Goal: Task Accomplishment & Management: Manage account settings

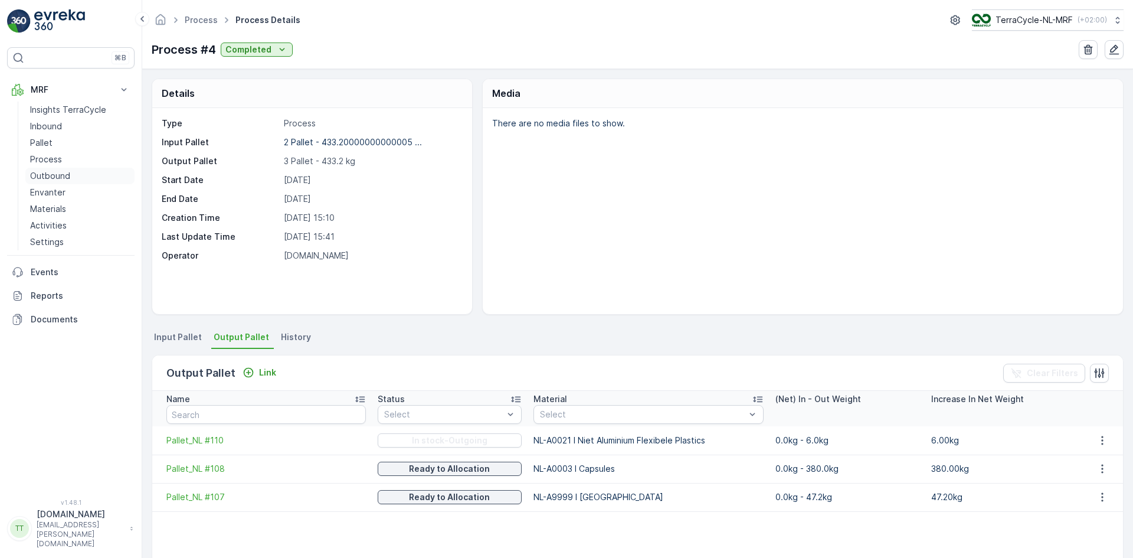
scroll to position [51, 0]
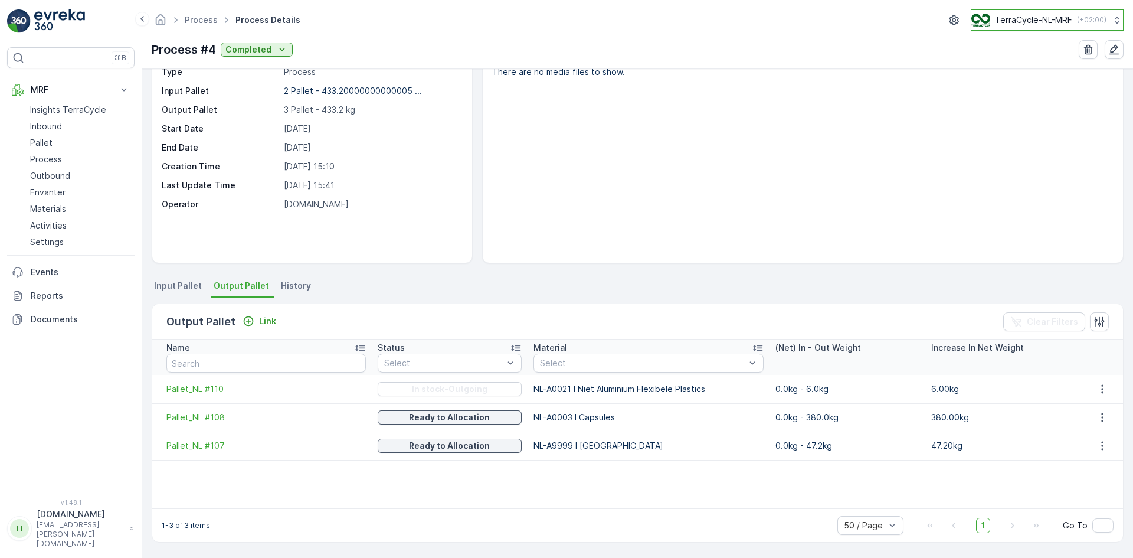
click at [1032, 22] on p "TerraCycle-NL-MRF" at bounding box center [1033, 20] width 77 height 12
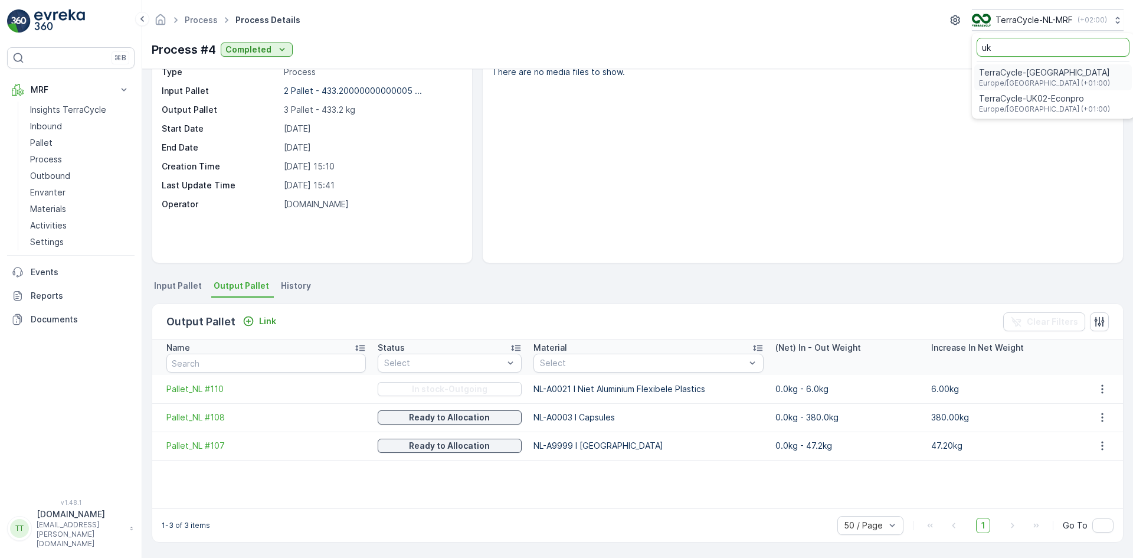
type input "uk"
click at [1010, 103] on span "TerraCycle-UK02-Econpro" at bounding box center [1044, 99] width 131 height 12
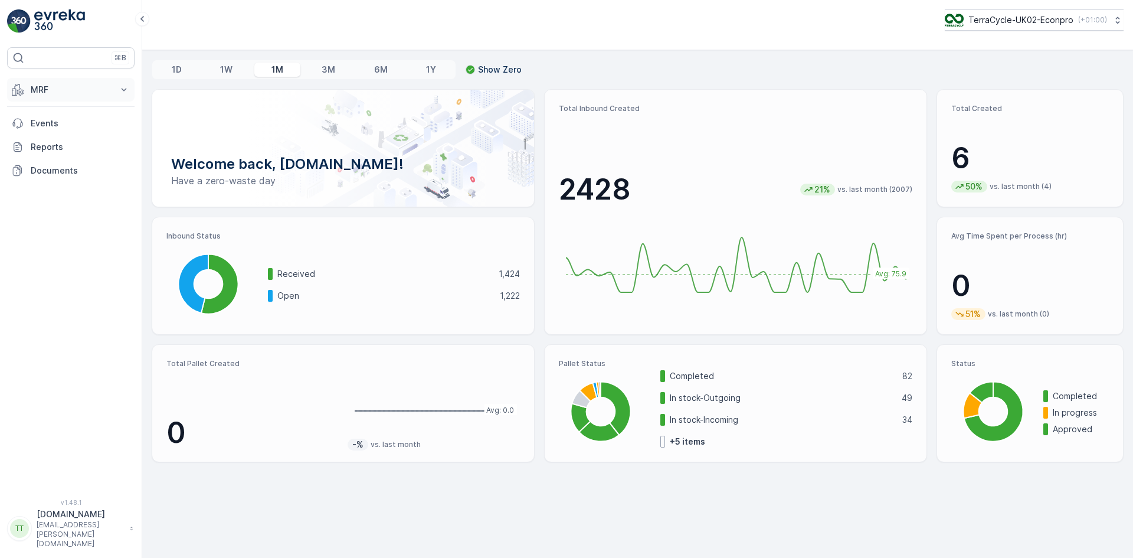
click at [54, 87] on p "MRF" at bounding box center [71, 90] width 80 height 12
click at [47, 159] on p "Process" at bounding box center [46, 159] width 32 height 12
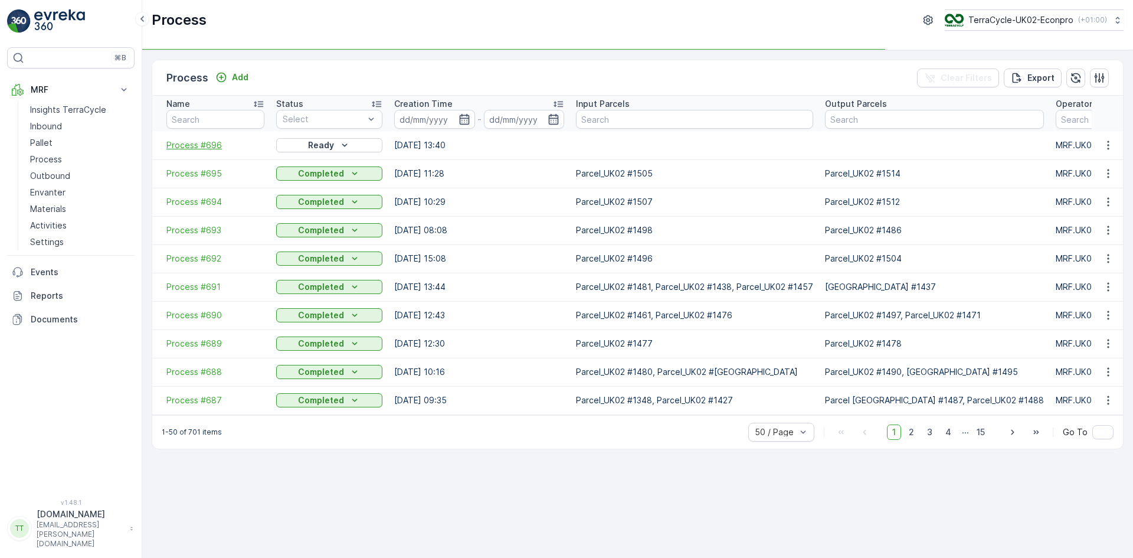
click at [197, 147] on span "Process #696" at bounding box center [215, 145] width 98 height 12
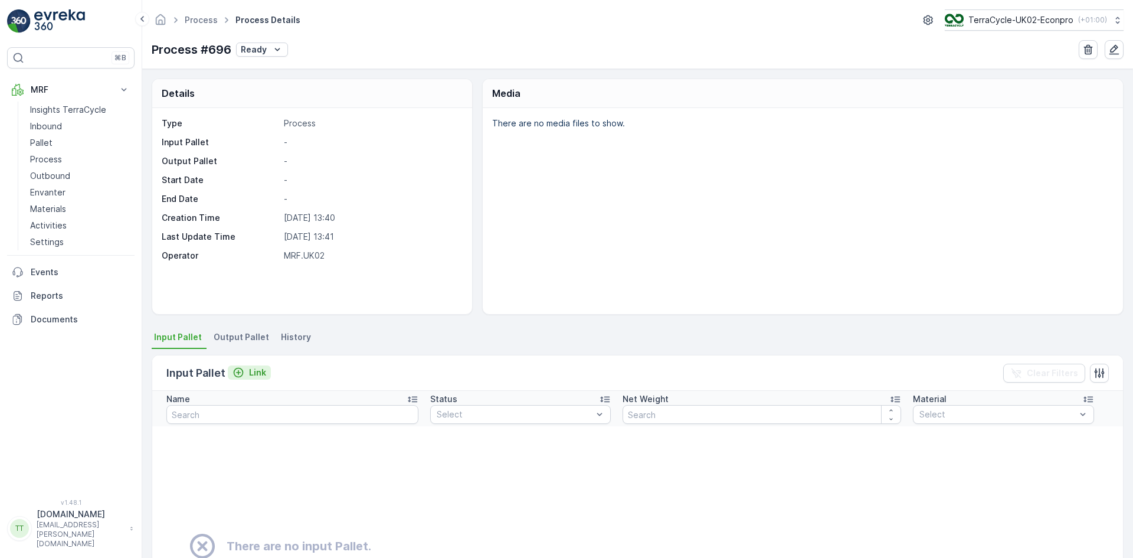
click at [260, 371] on p "Link" at bounding box center [257, 372] width 17 height 12
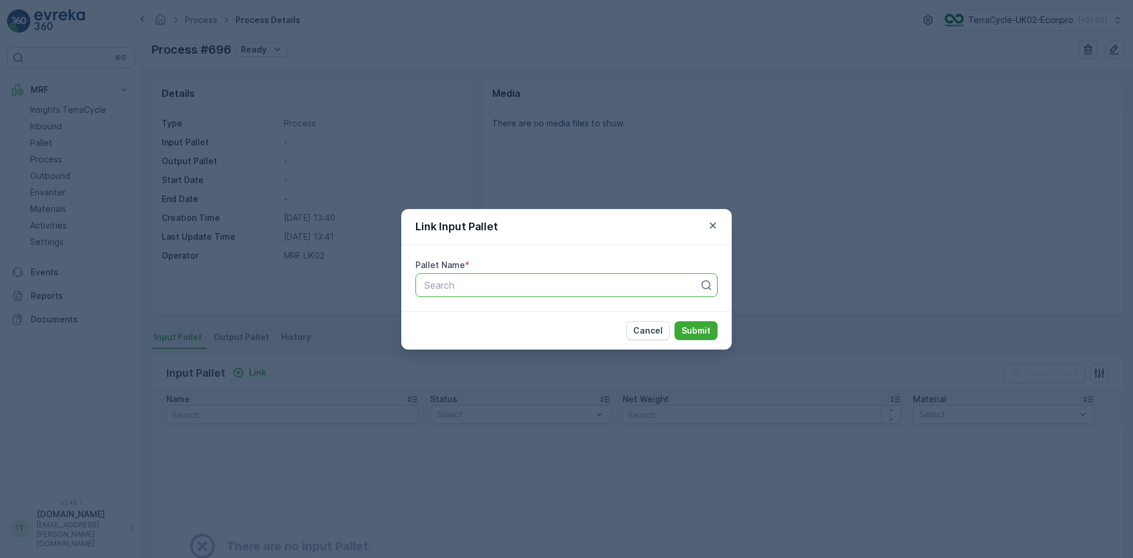
click at [443, 276] on div "Search" at bounding box center [566, 285] width 302 height 24
type input "1312"
click at [443, 309] on span "Parcel_UK02 #1312" at bounding box center [464, 314] width 84 height 11
click at [703, 335] on p "Submit" at bounding box center [696, 331] width 29 height 12
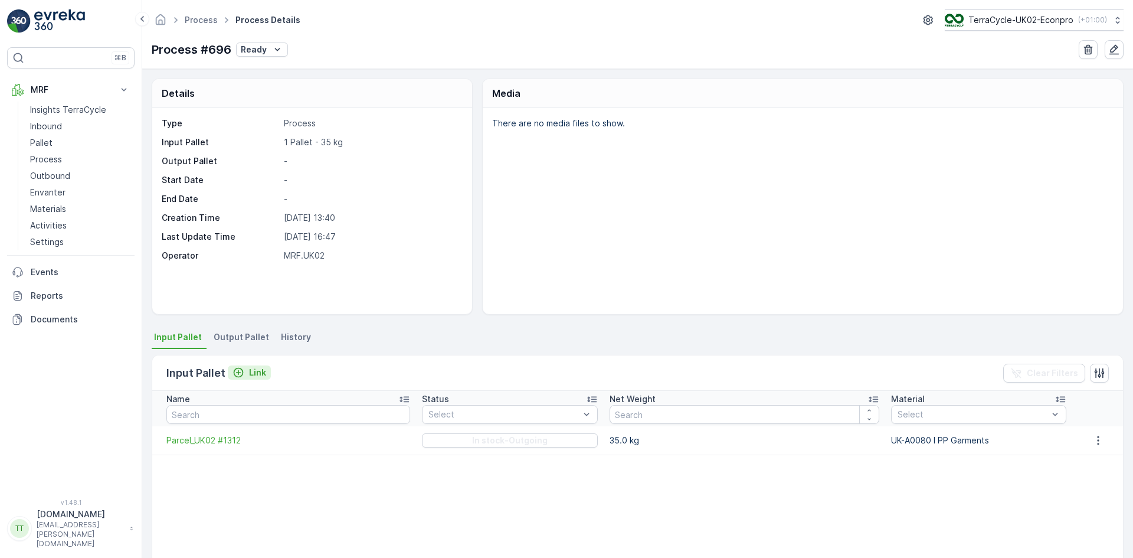
click at [251, 366] on p "Link" at bounding box center [257, 372] width 17 height 12
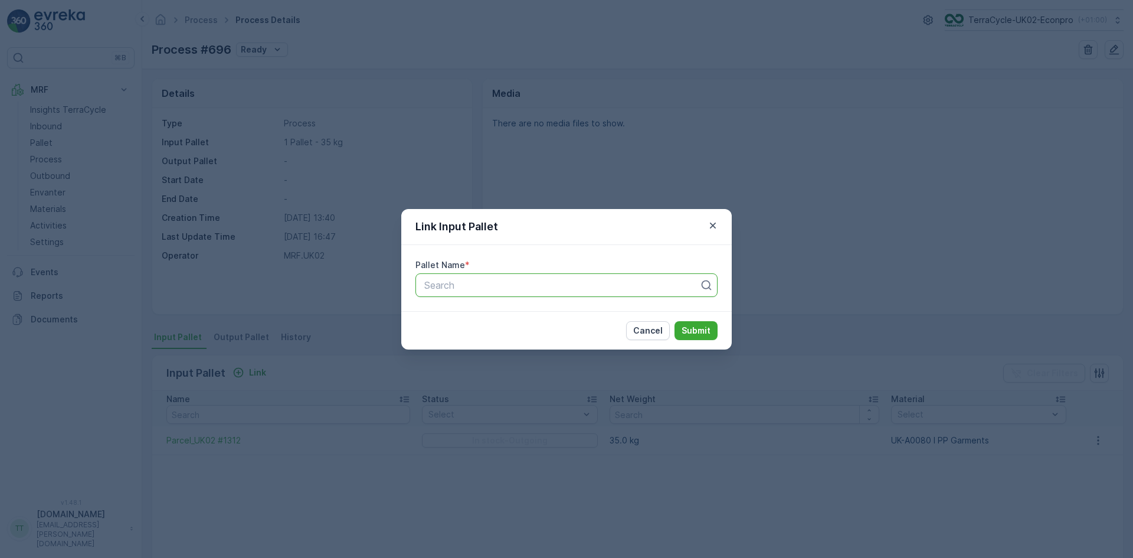
click at [430, 289] on div at bounding box center [561, 285] width 277 height 11
type input "1174"
click at [486, 331] on span "Parcel_UK02 #1174" at bounding box center [464, 334] width 84 height 11
click at [686, 329] on p "Submit" at bounding box center [696, 331] width 29 height 12
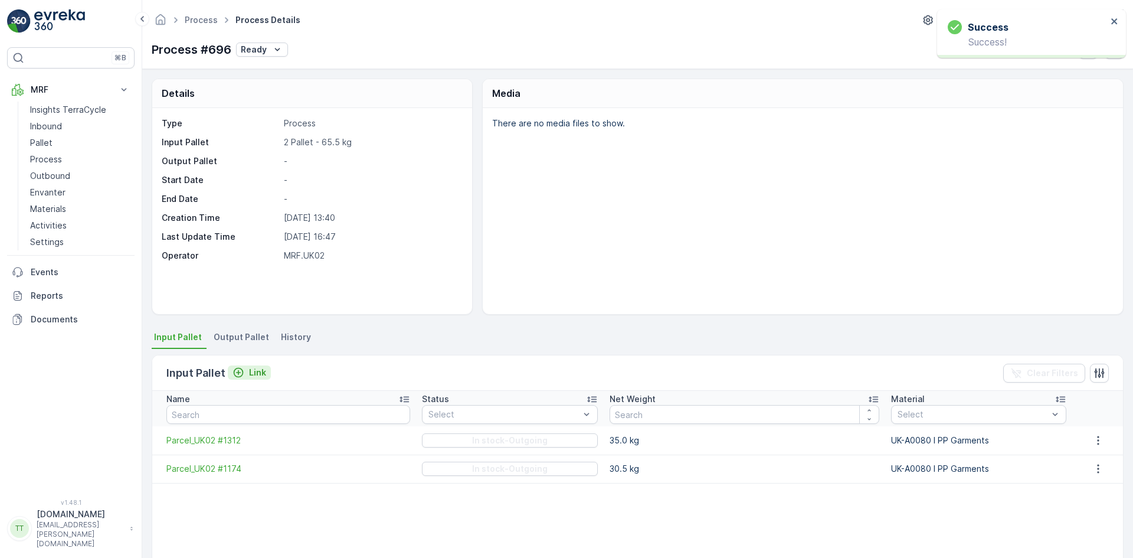
click at [258, 375] on p "Link" at bounding box center [257, 372] width 17 height 12
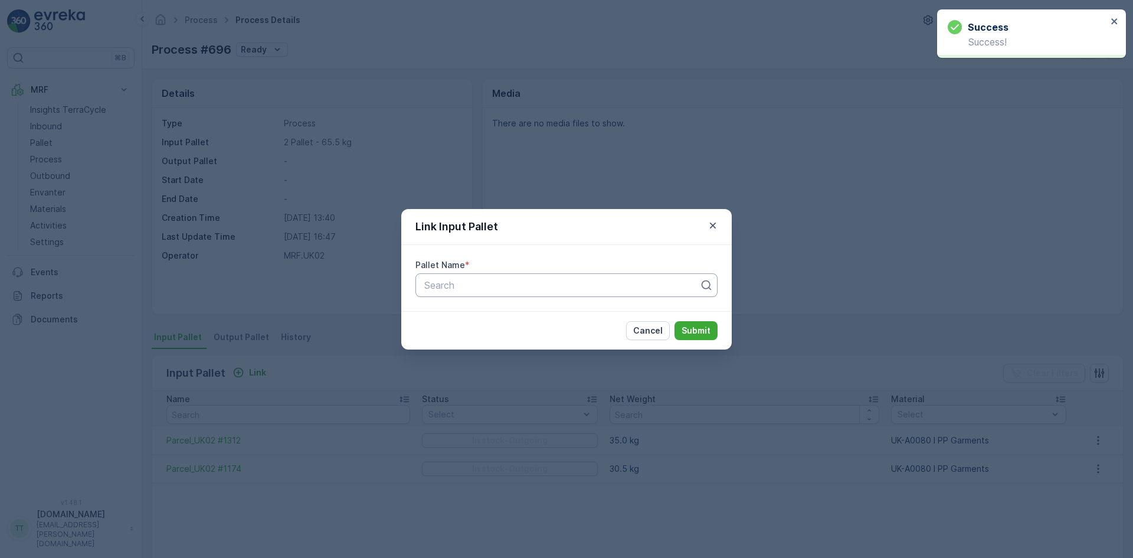
click at [451, 284] on div at bounding box center [561, 285] width 277 height 11
type input "616"
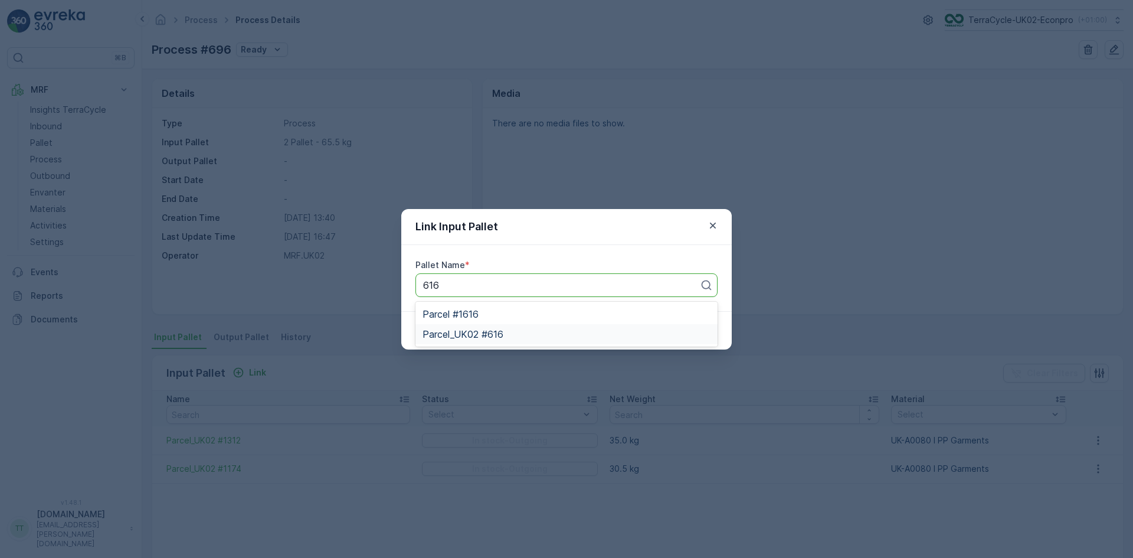
click at [450, 331] on span "Parcel_UK02 #616" at bounding box center [462, 334] width 81 height 11
click at [695, 329] on p "Submit" at bounding box center [696, 331] width 29 height 12
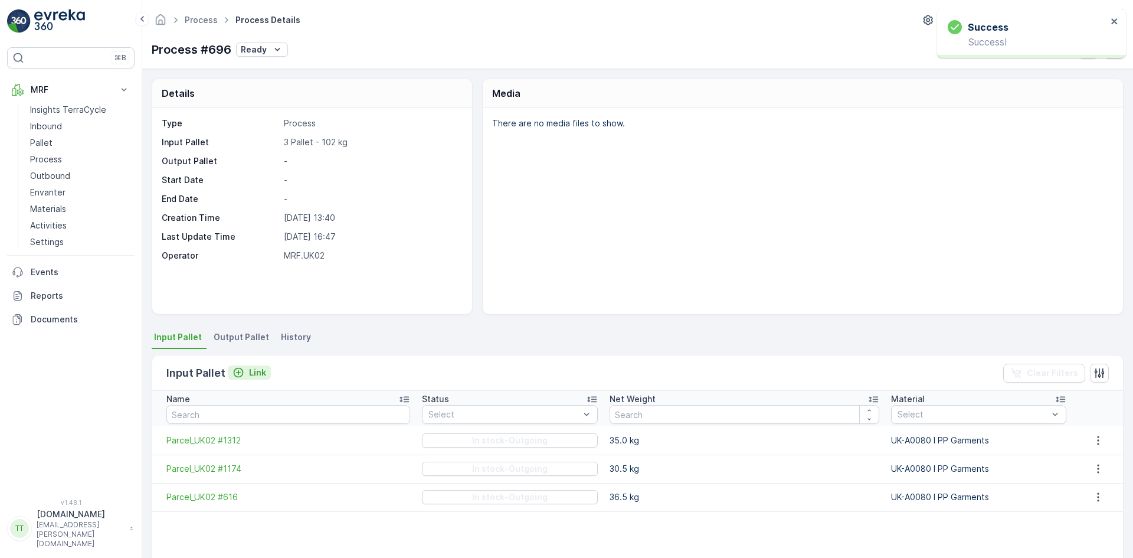
click at [255, 371] on p "Link" at bounding box center [257, 372] width 17 height 12
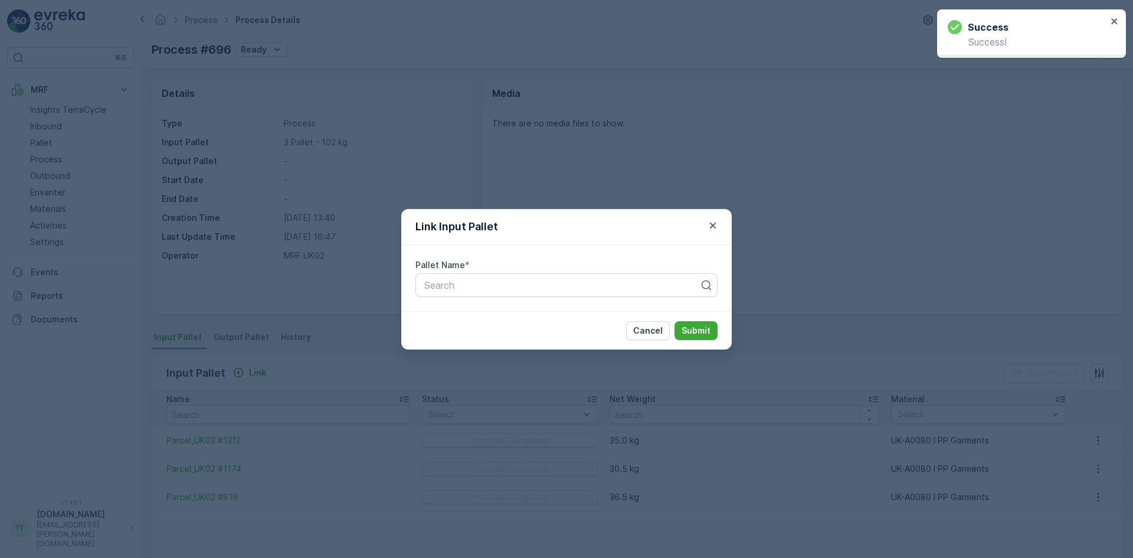
click at [450, 297] on div "Pallet Name * Search" at bounding box center [566, 278] width 330 height 66
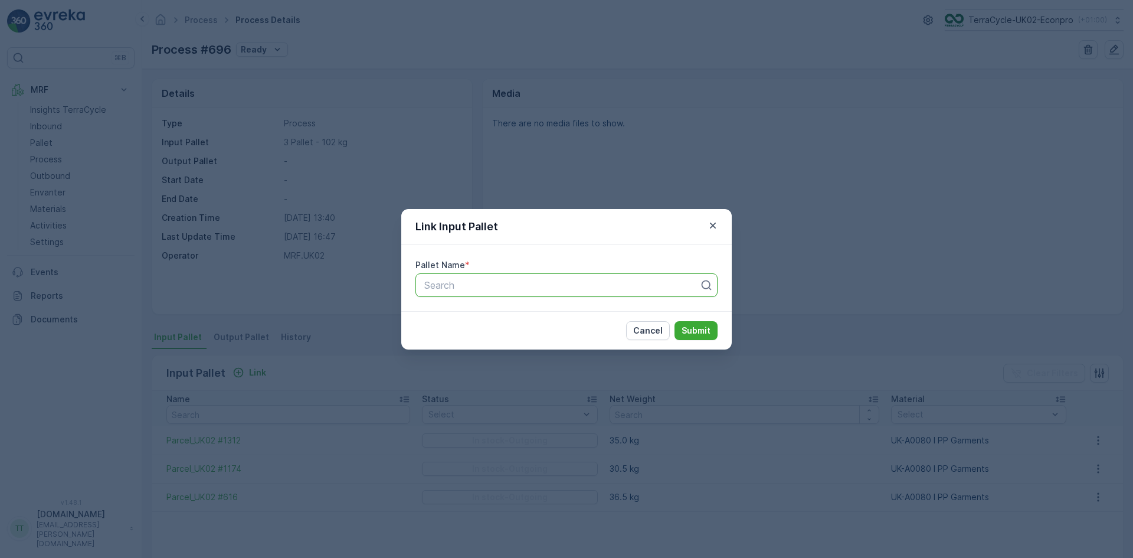
click at [447, 289] on div at bounding box center [561, 285] width 277 height 11
type input "958"
click at [483, 318] on span "Parcel_UK02 #958" at bounding box center [463, 314] width 83 height 11
click at [700, 332] on p "Submit" at bounding box center [696, 331] width 29 height 12
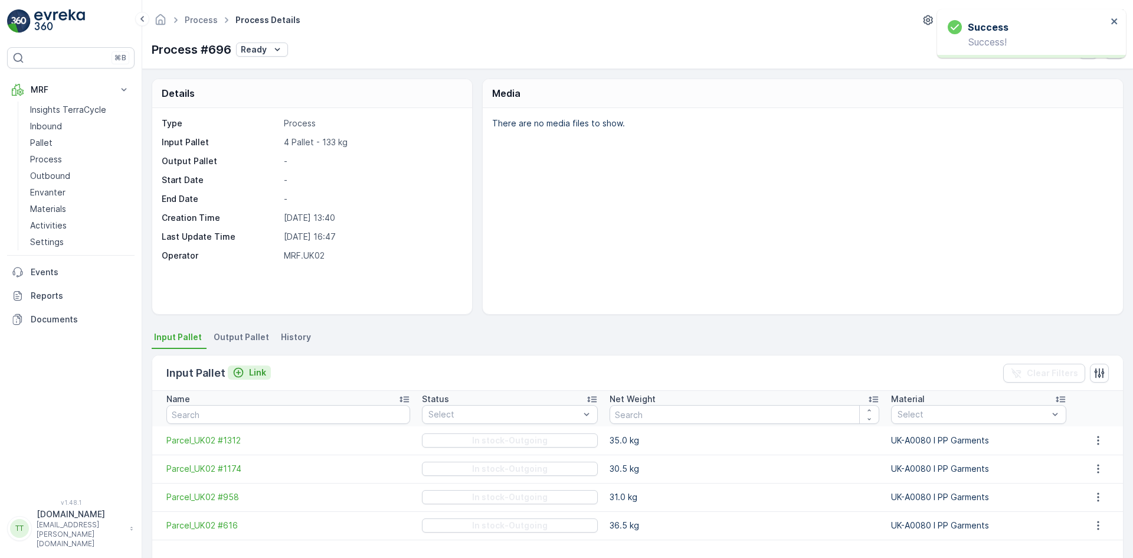
click at [245, 372] on div "Link" at bounding box center [249, 372] width 34 height 12
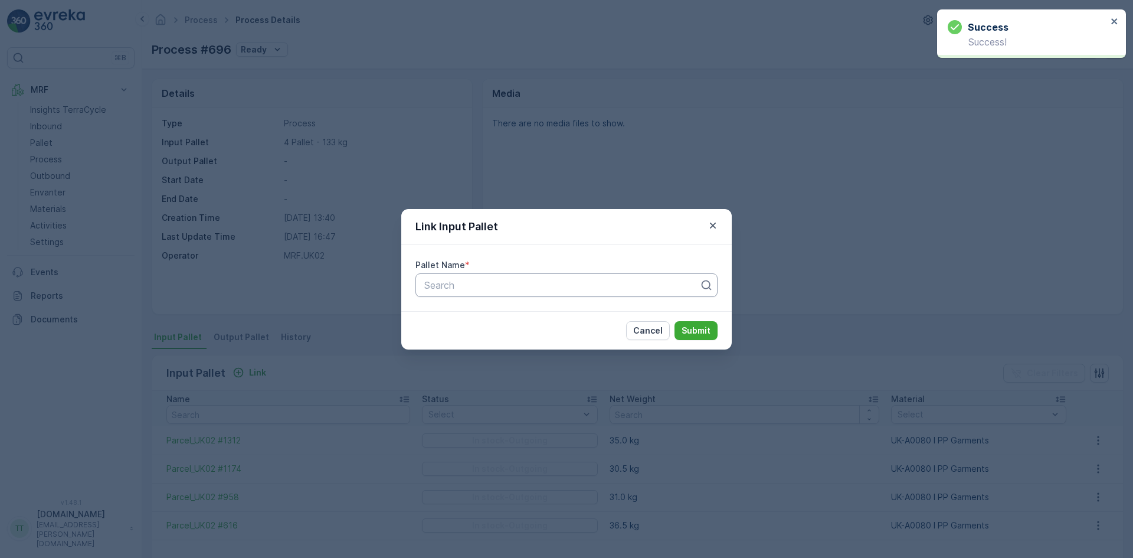
click at [490, 284] on div at bounding box center [561, 285] width 277 height 11
type input "517"
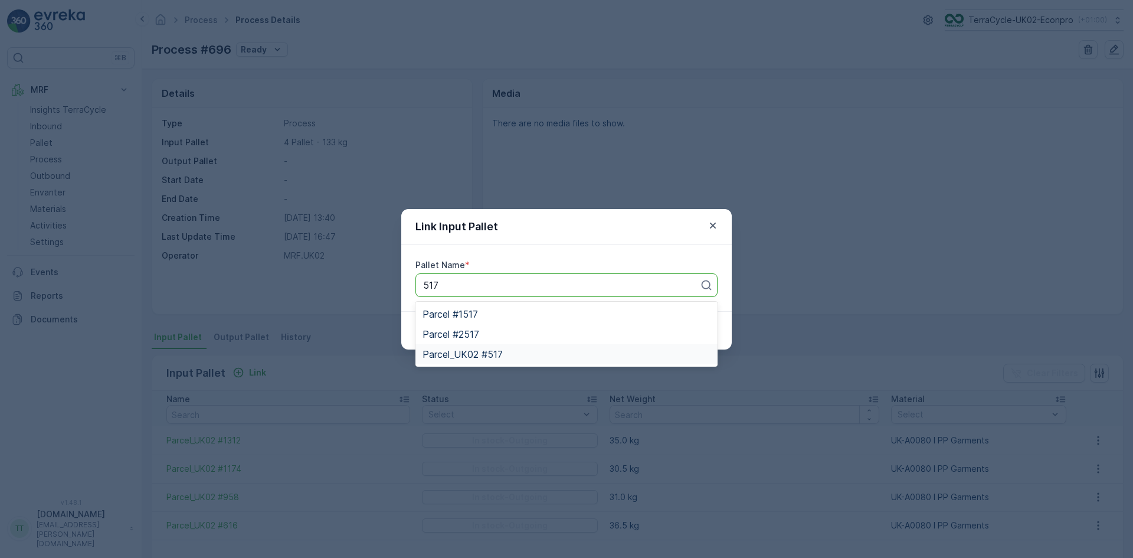
click at [499, 357] on span "Parcel_UK02 #517" at bounding box center [462, 354] width 80 height 11
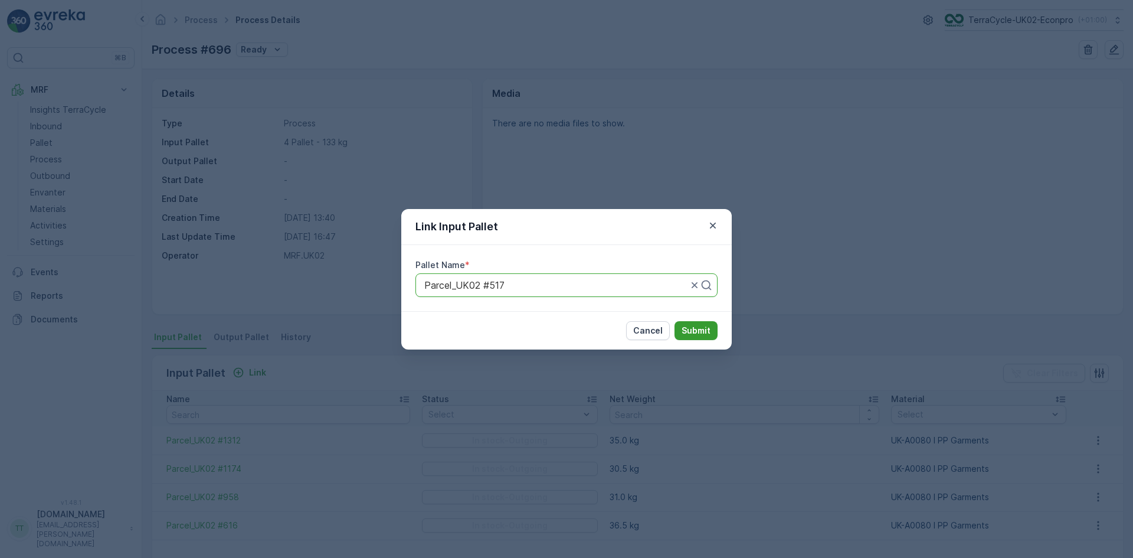
click at [690, 327] on p "Submit" at bounding box center [696, 331] width 29 height 12
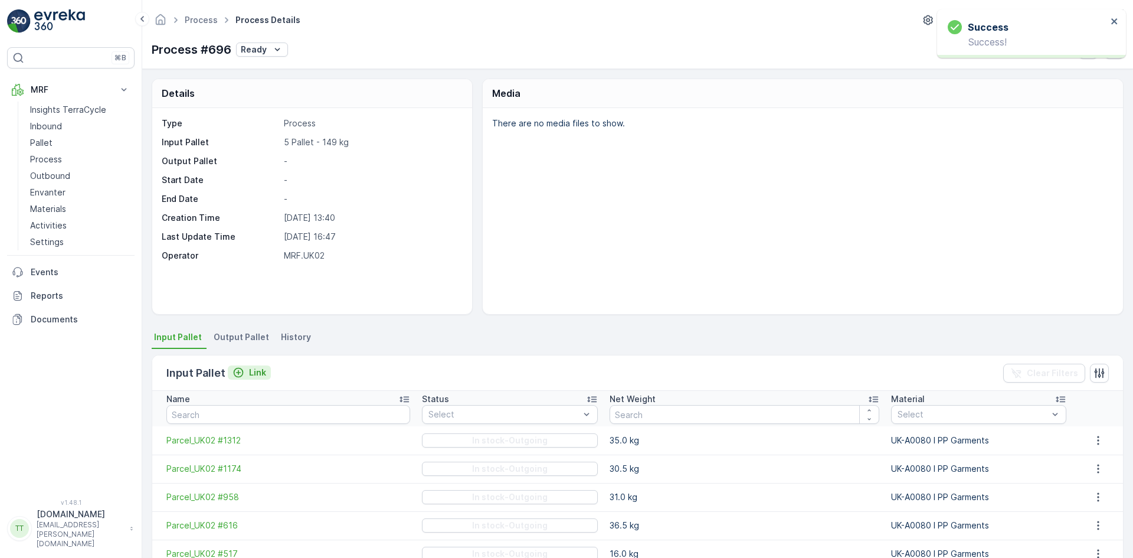
click at [257, 368] on p "Link" at bounding box center [257, 372] width 17 height 12
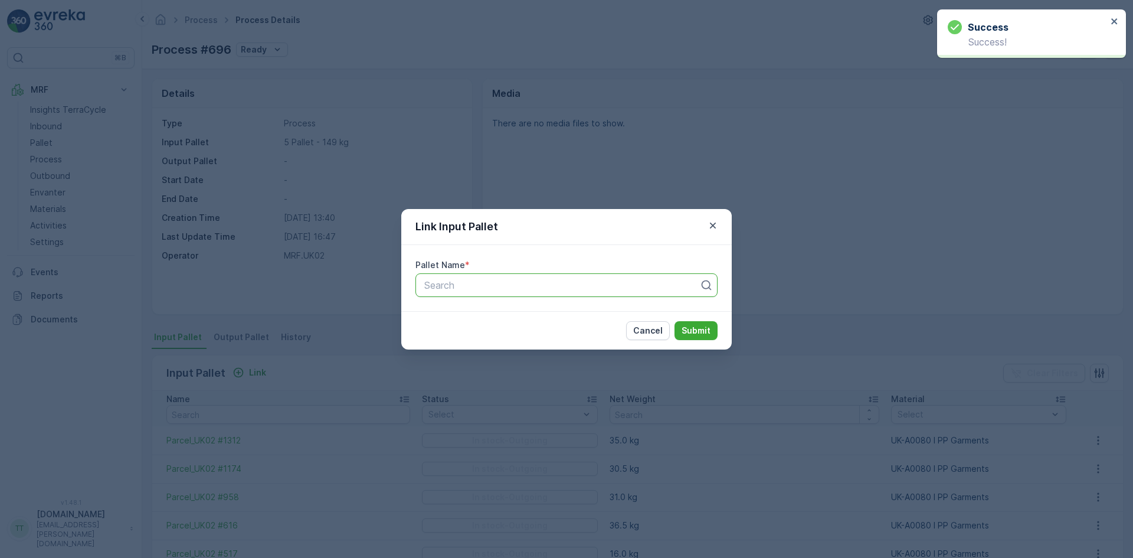
click at [451, 290] on div at bounding box center [561, 285] width 277 height 11
type input "103"
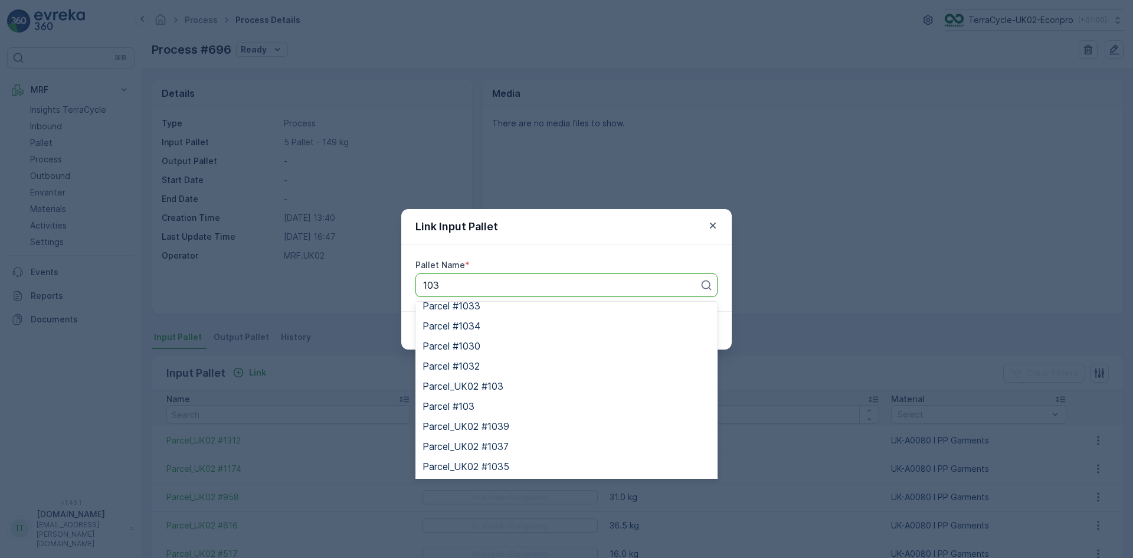
scroll to position [177, 0]
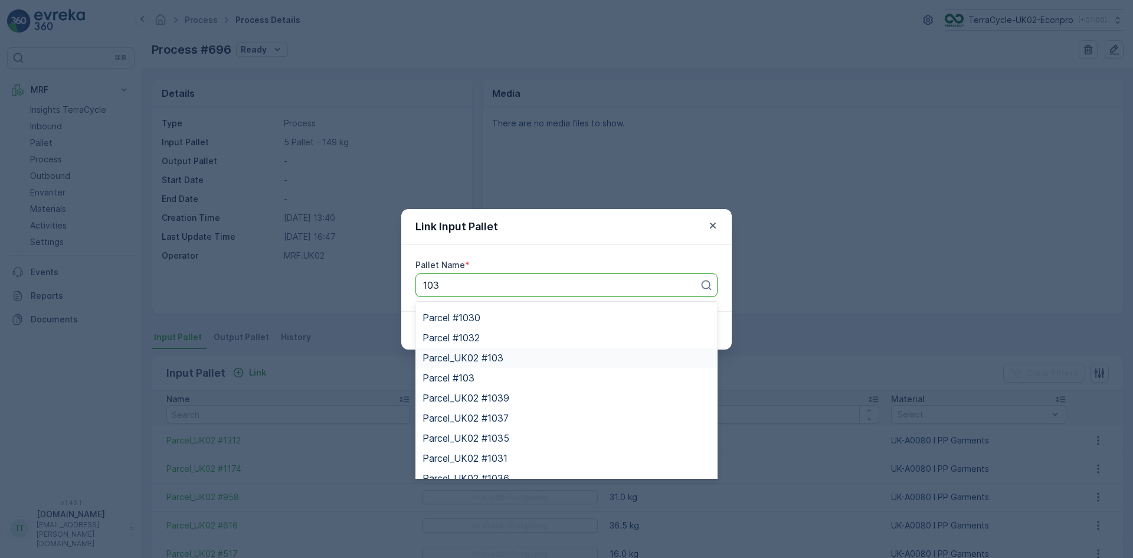
click at [492, 359] on span "Parcel_UK02 #103" at bounding box center [462, 357] width 81 height 11
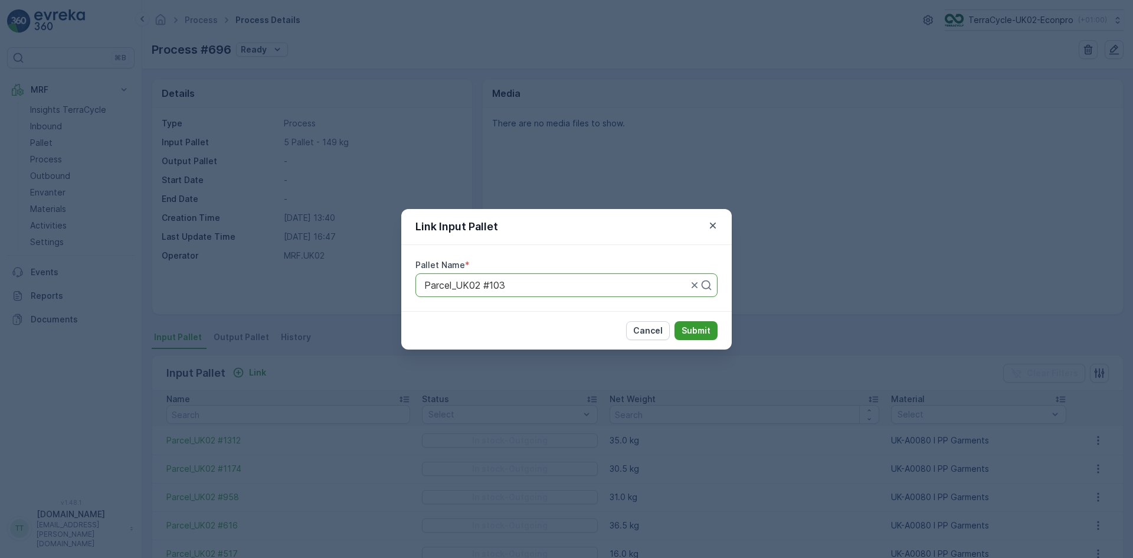
click at [687, 327] on p "Submit" at bounding box center [696, 331] width 29 height 12
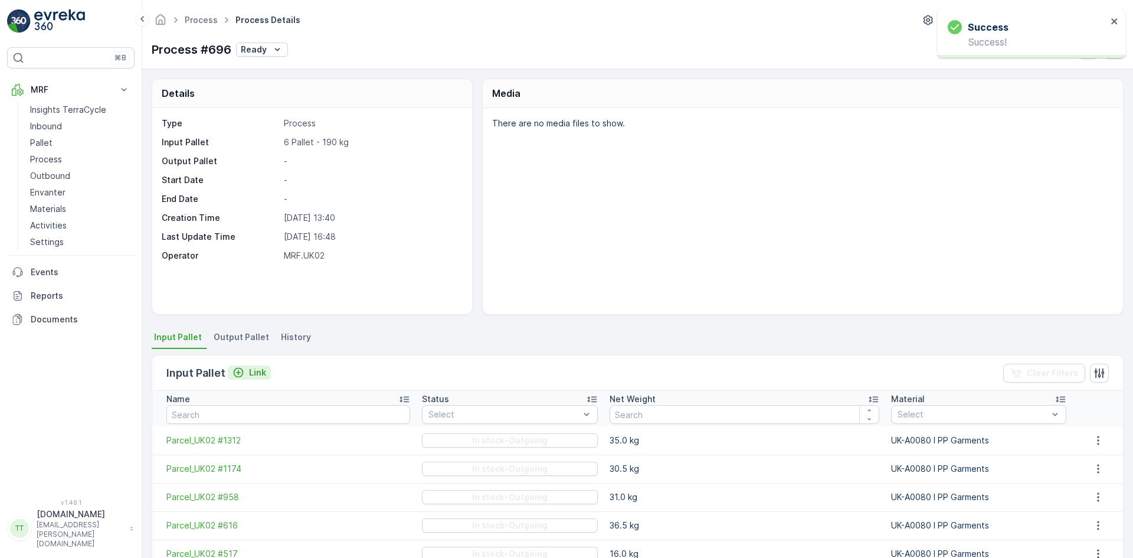
click at [253, 368] on p "Link" at bounding box center [257, 372] width 17 height 12
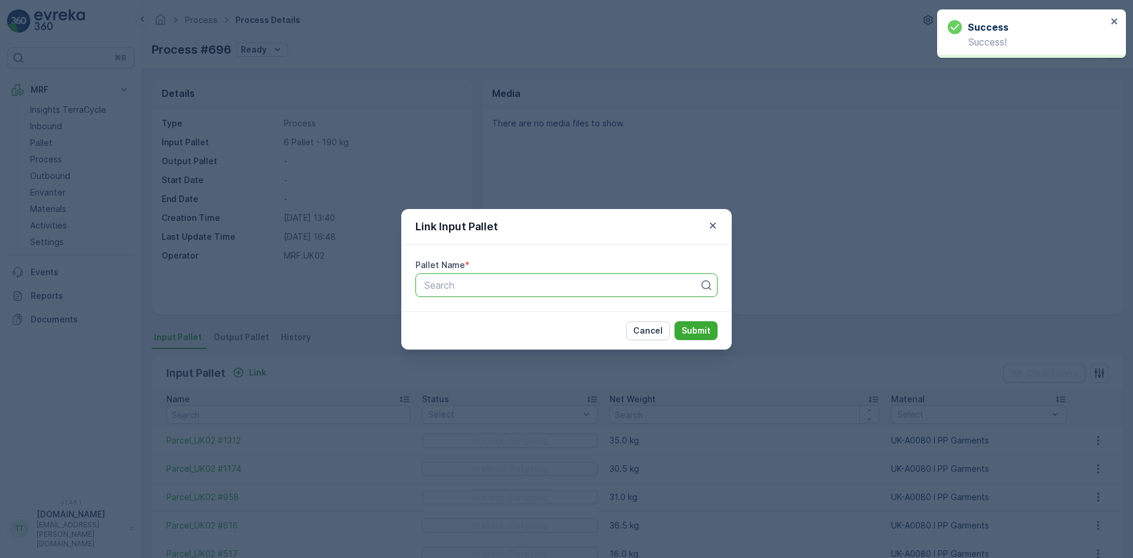
click at [480, 286] on div at bounding box center [561, 285] width 277 height 11
type input "563"
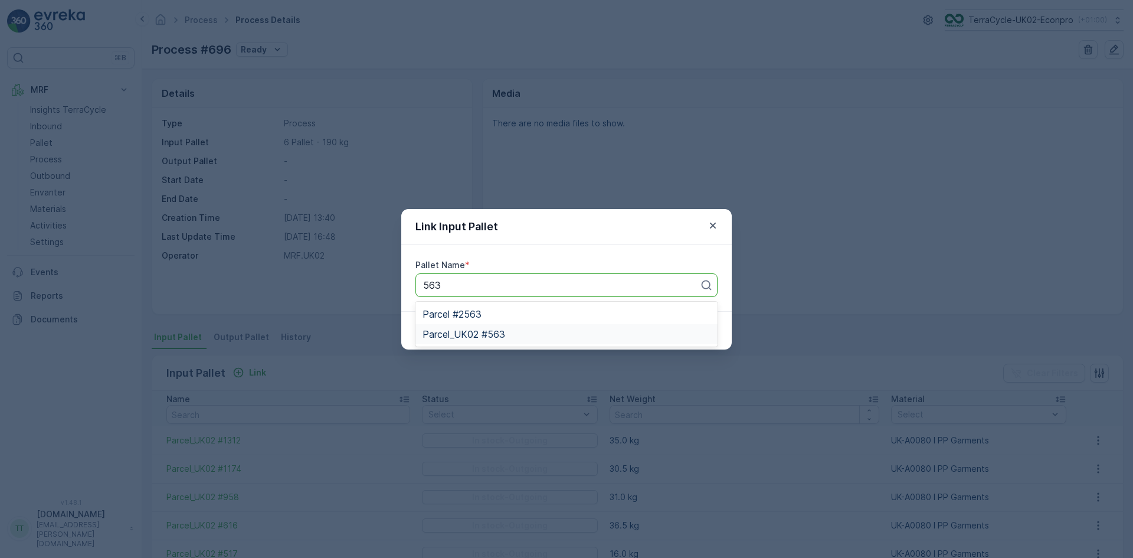
click at [497, 335] on span "Parcel_UK02 #563" at bounding box center [463, 334] width 83 height 11
click at [697, 333] on p "Submit" at bounding box center [696, 331] width 29 height 12
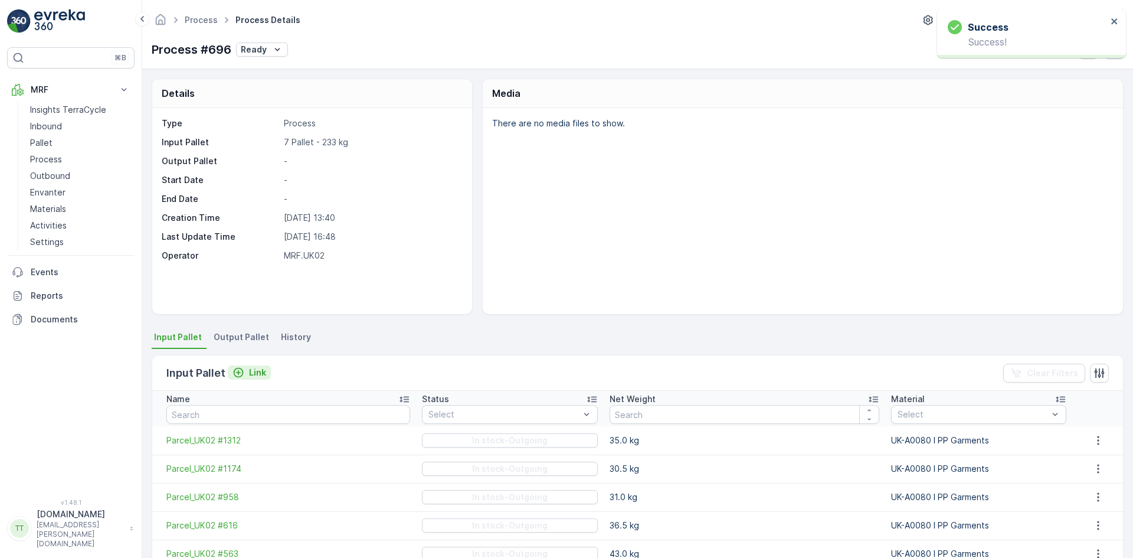
click at [255, 371] on p "Link" at bounding box center [257, 372] width 17 height 12
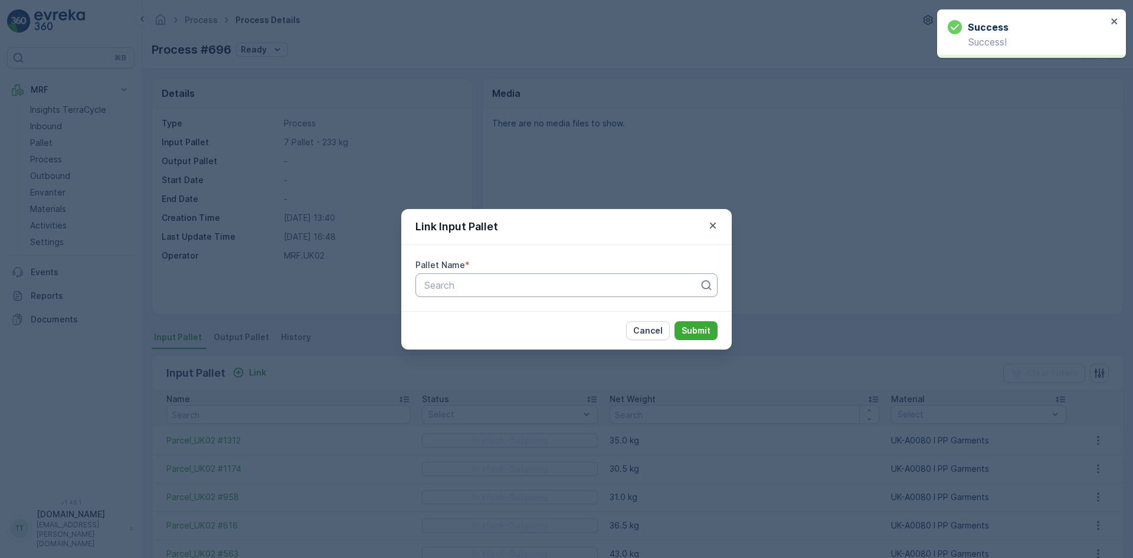
click at [489, 287] on div at bounding box center [561, 285] width 277 height 11
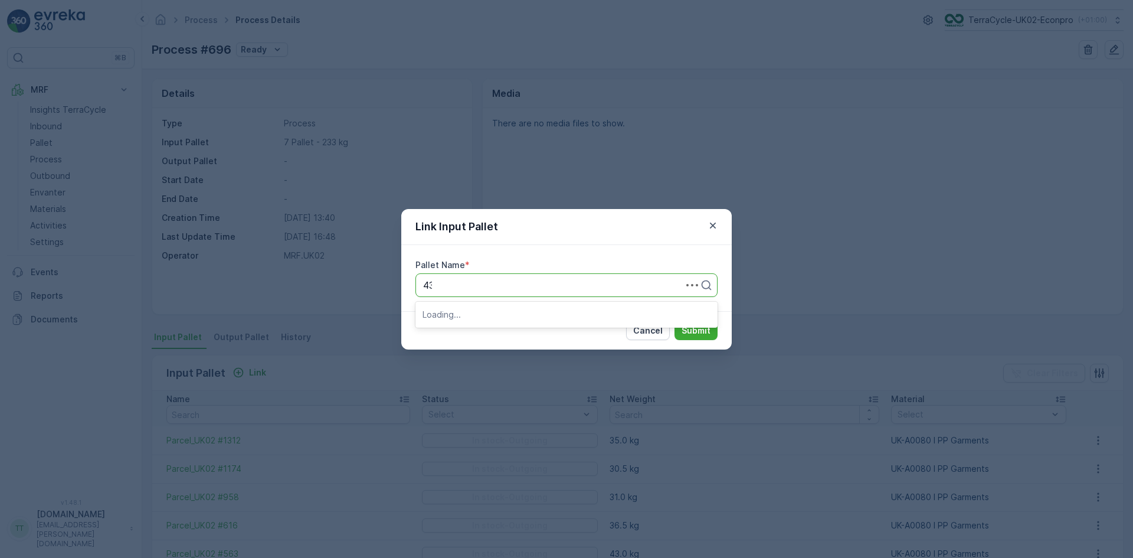
type input "433"
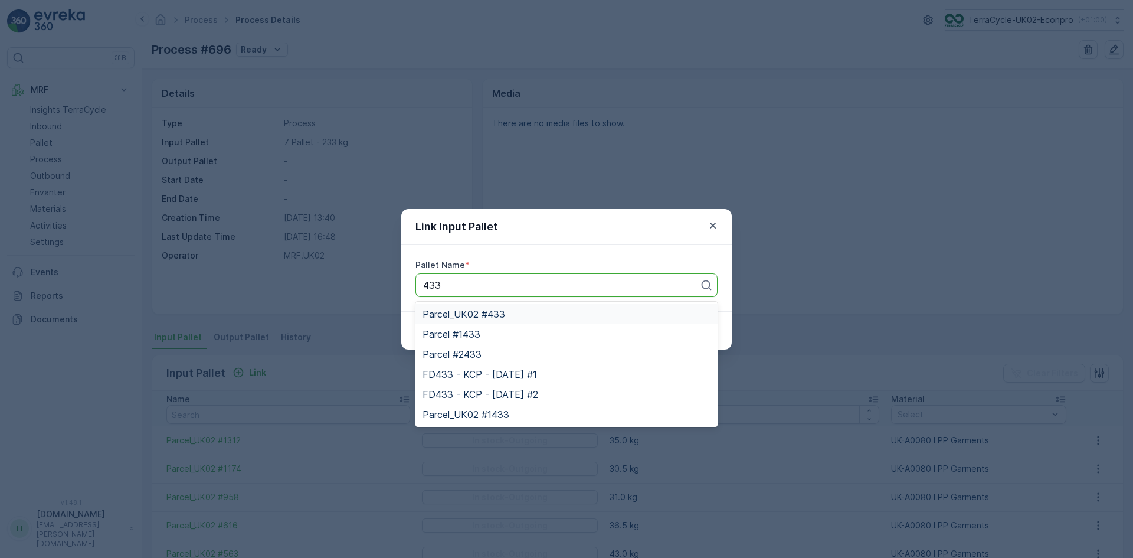
click at [486, 313] on span "Parcel_UK02 #433" at bounding box center [463, 314] width 83 height 11
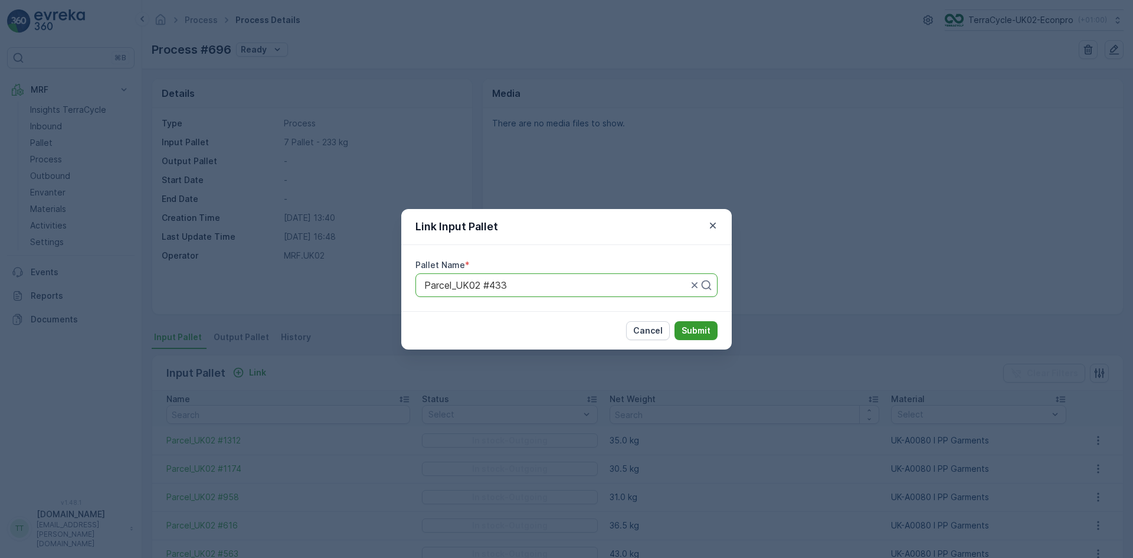
click at [707, 332] on p "Submit" at bounding box center [696, 331] width 29 height 12
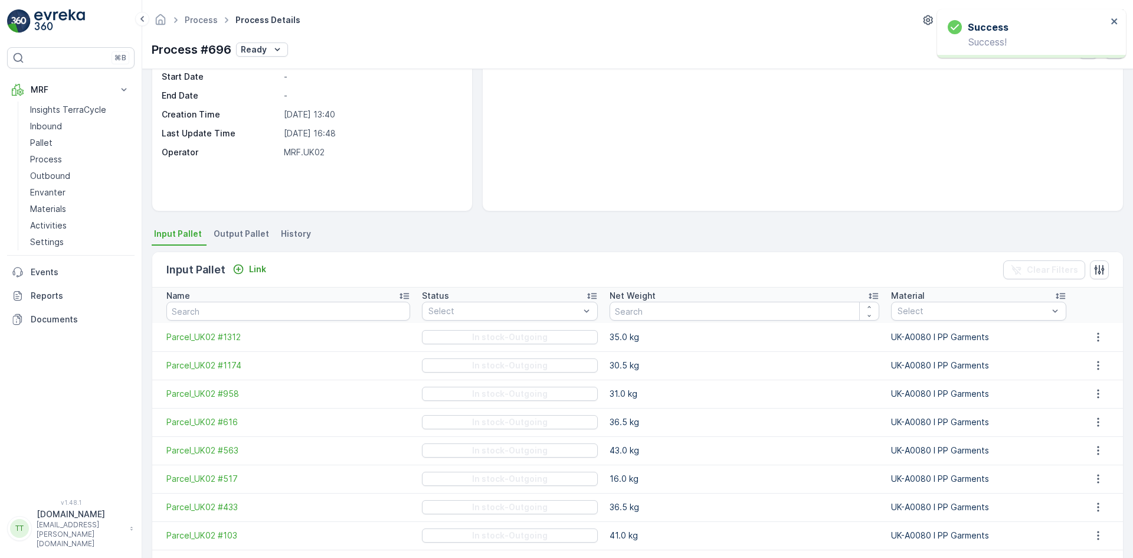
scroll to position [0, 0]
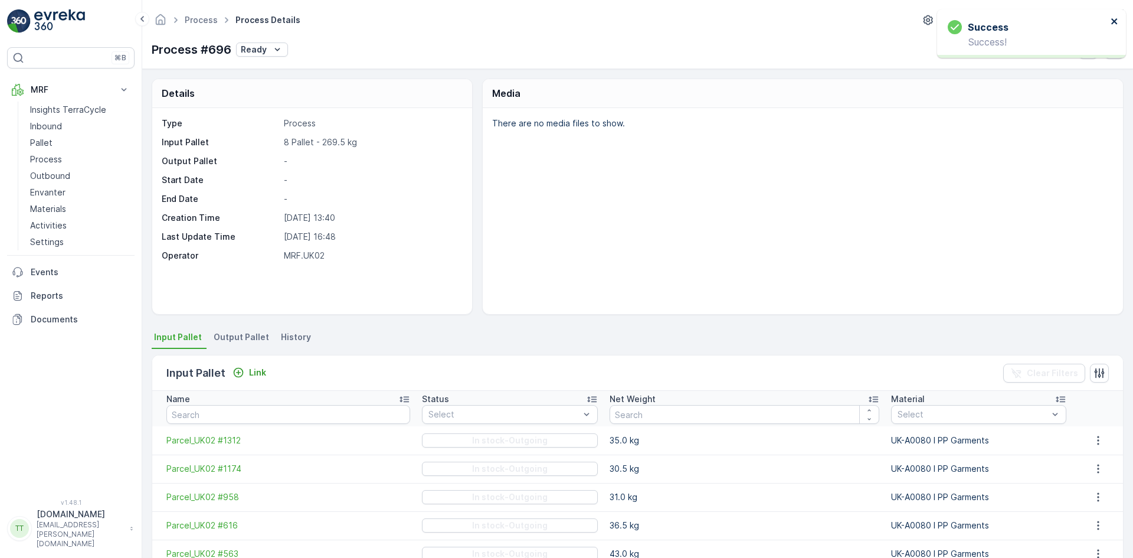
click at [1115, 22] on icon "close" at bounding box center [1114, 21] width 6 height 6
click at [1116, 48] on icon "button" at bounding box center [1114, 50] width 10 height 10
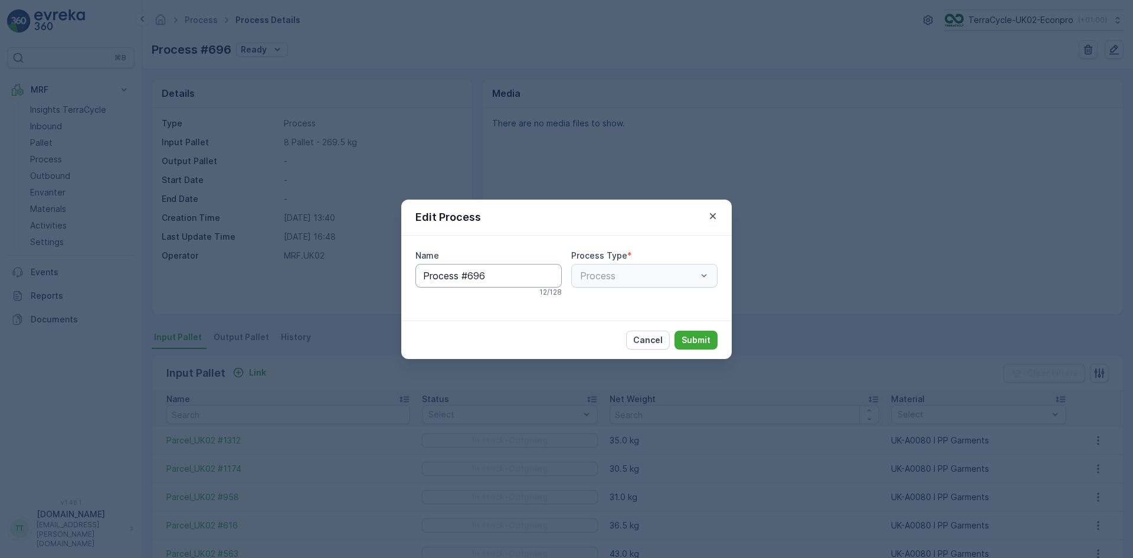
click at [496, 275] on input "Process #696" at bounding box center [488, 276] width 146 height 24
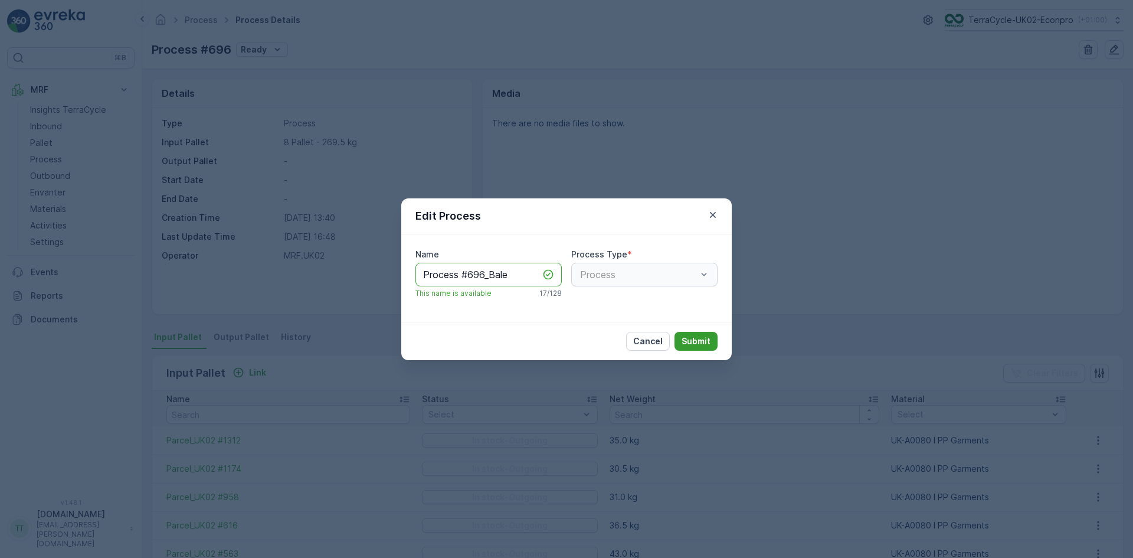
type input "Process #696_Bale"
click at [686, 337] on p "Submit" at bounding box center [696, 341] width 29 height 12
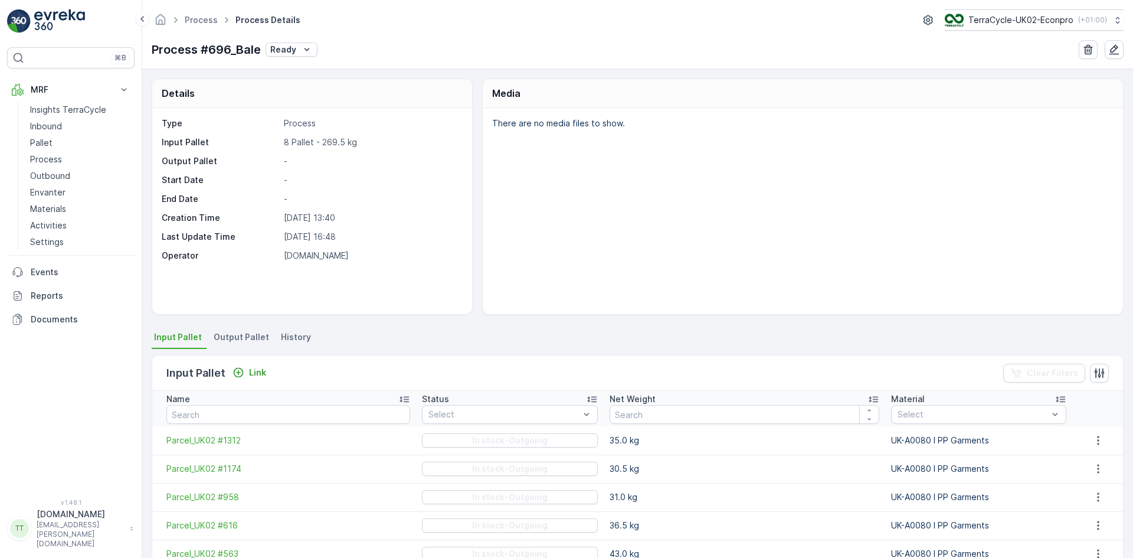
click at [232, 336] on span "Output Pallet" at bounding box center [241, 337] width 55 height 12
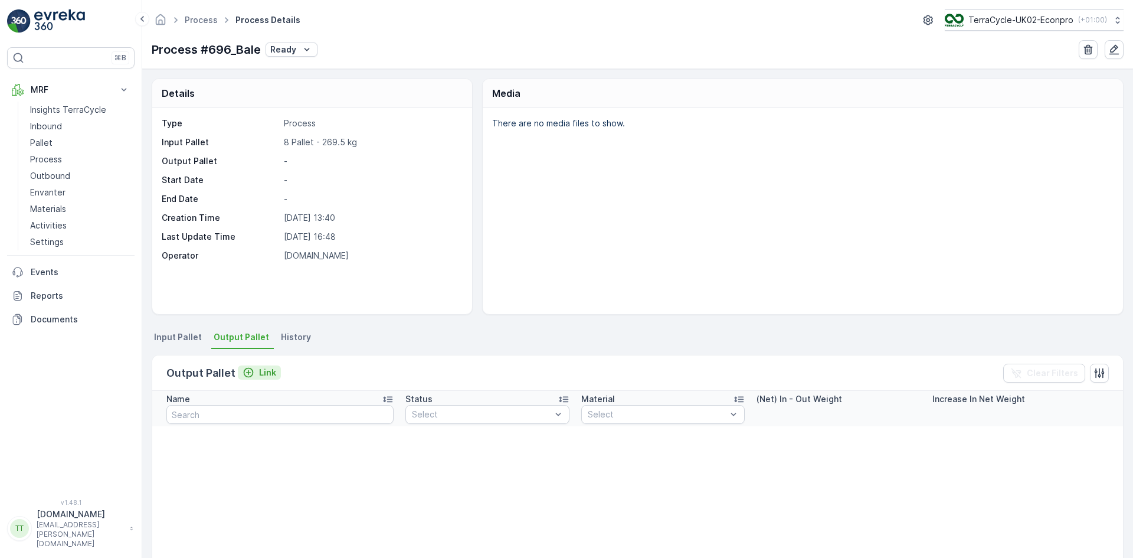
click at [271, 373] on p "Link" at bounding box center [267, 372] width 17 height 12
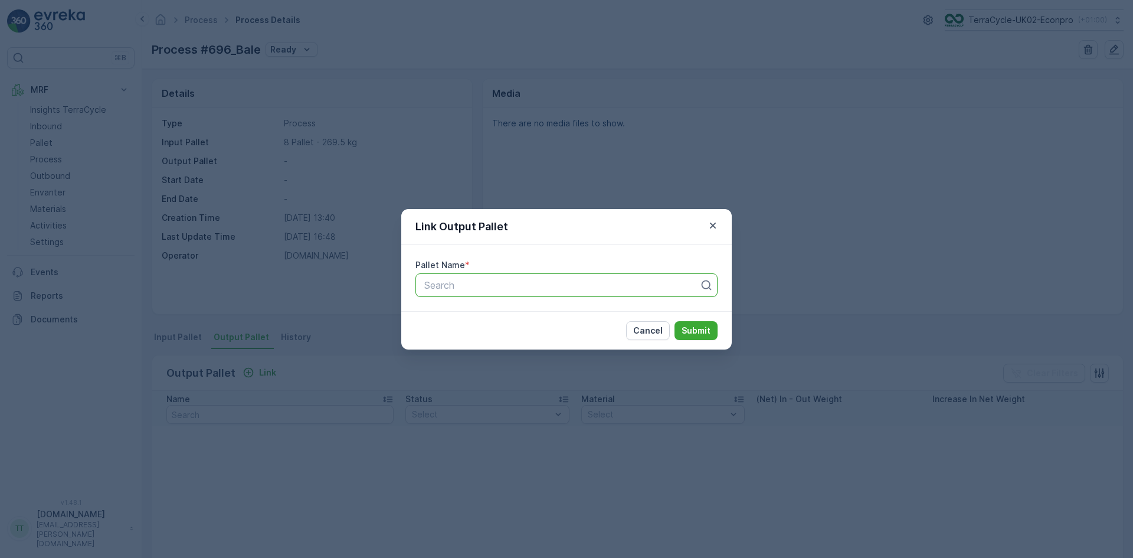
click at [528, 286] on div at bounding box center [561, 285] width 277 height 11
type input "515"
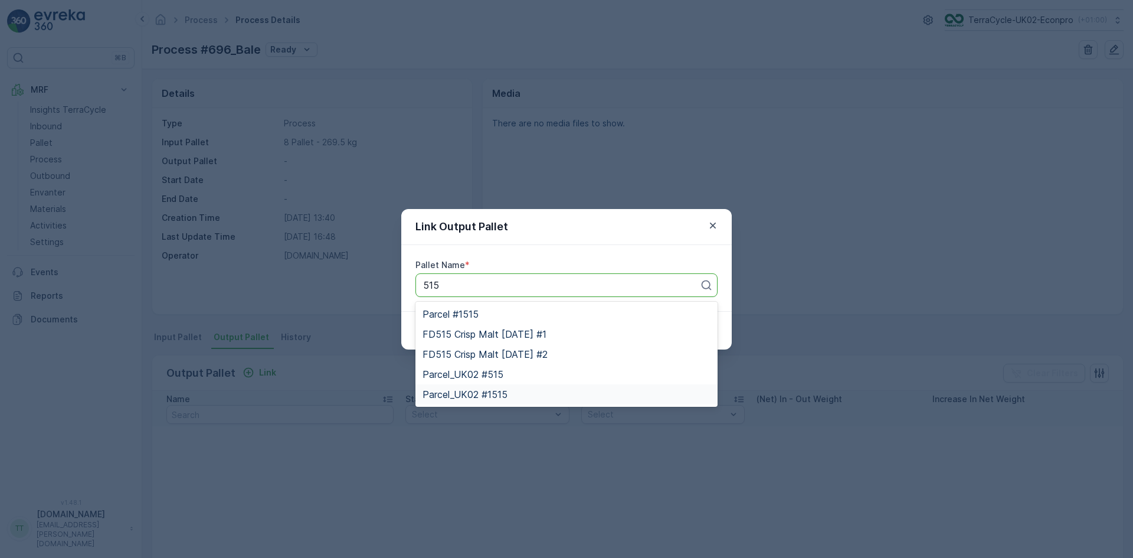
click at [472, 392] on span "Parcel_UK02 #1515" at bounding box center [464, 394] width 85 height 11
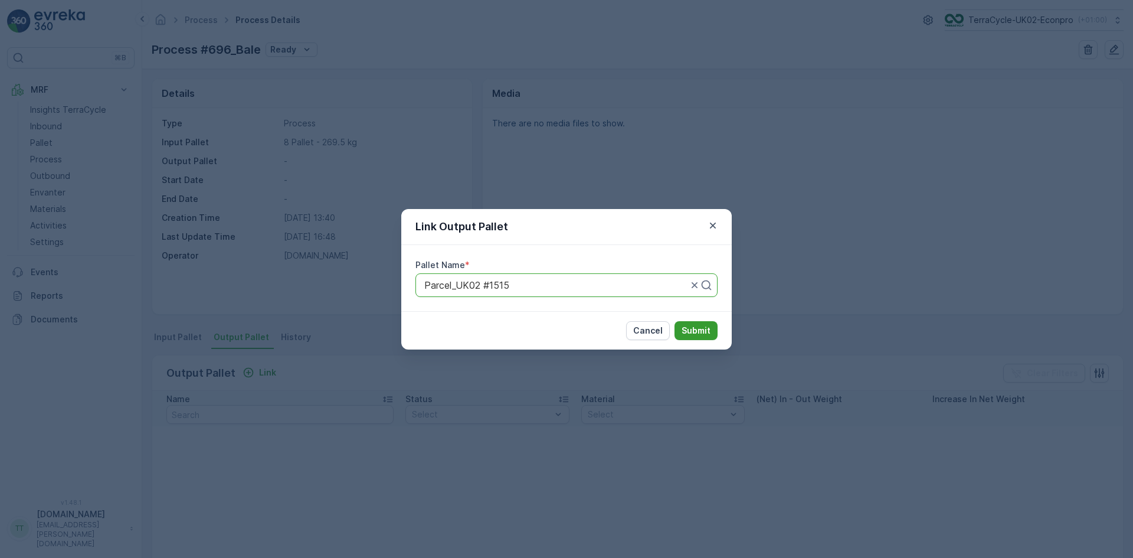
click at [706, 329] on p "Submit" at bounding box center [696, 331] width 29 height 12
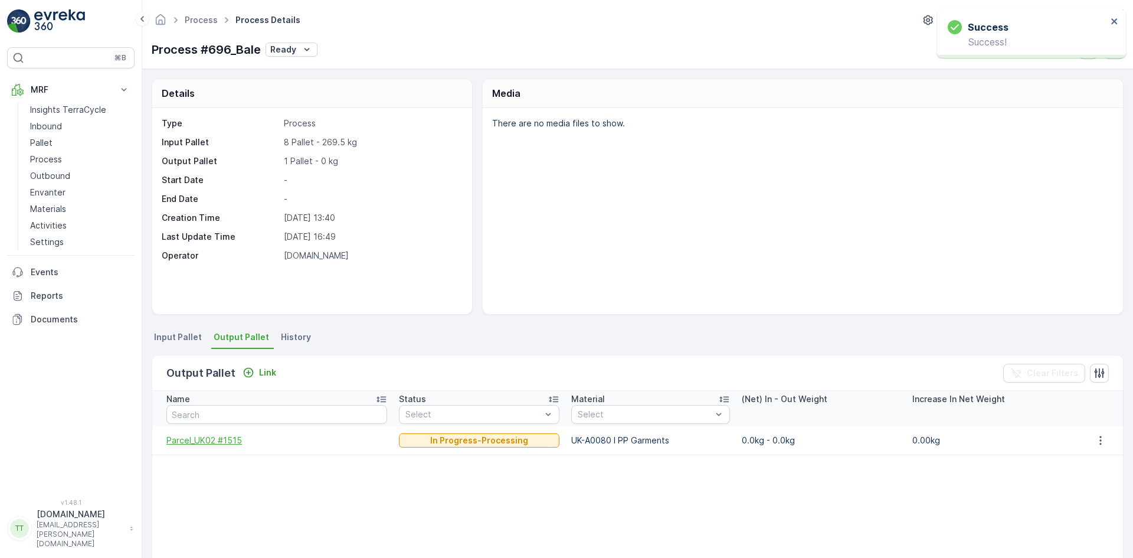
click at [190, 436] on span "Parcel_UK02 #1515" at bounding box center [276, 440] width 221 height 12
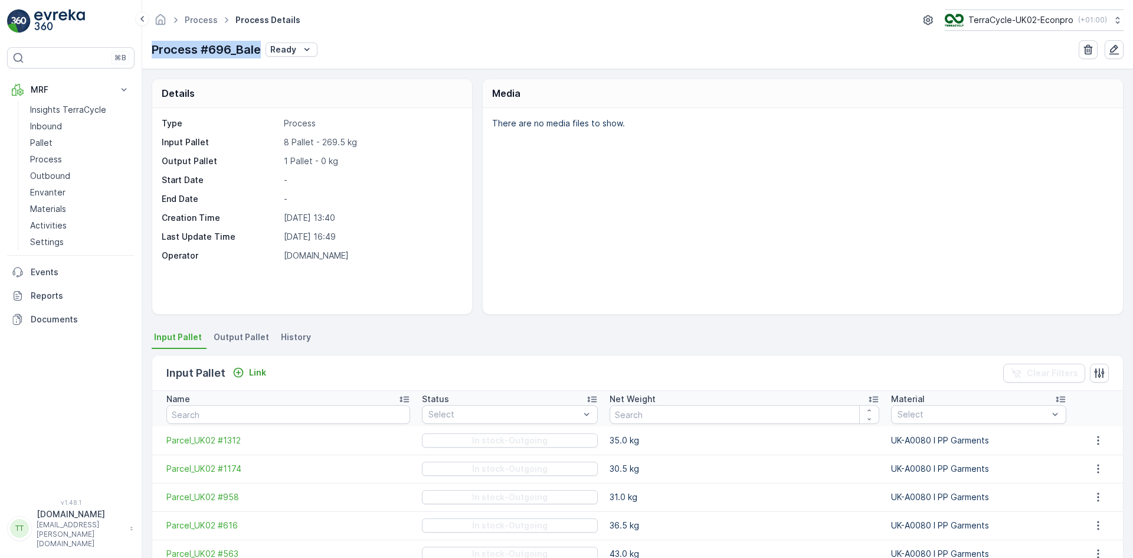
drag, startPoint x: 152, startPoint y: 45, endPoint x: 258, endPoint y: 53, distance: 107.0
click at [258, 53] on p "Process #696_Bale" at bounding box center [206, 50] width 109 height 18
copy p "Process #696_Bale"
click at [1023, 22] on p "TerraCycle-UK02-Econpro" at bounding box center [1020, 20] width 105 height 12
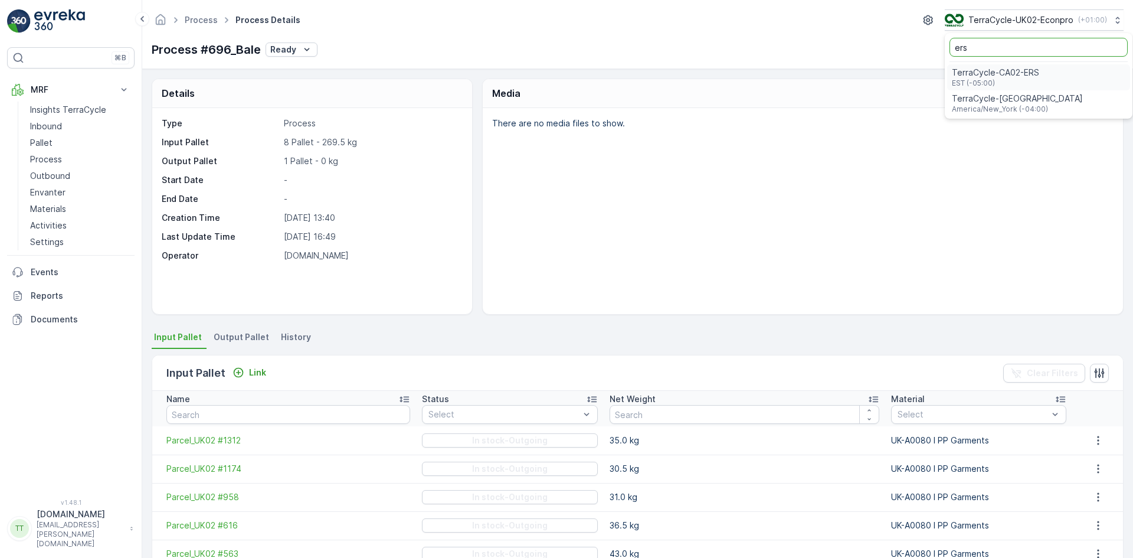
type input "ers"
click at [994, 67] on span "TerraCycle-CA02-ERS" at bounding box center [995, 73] width 87 height 12
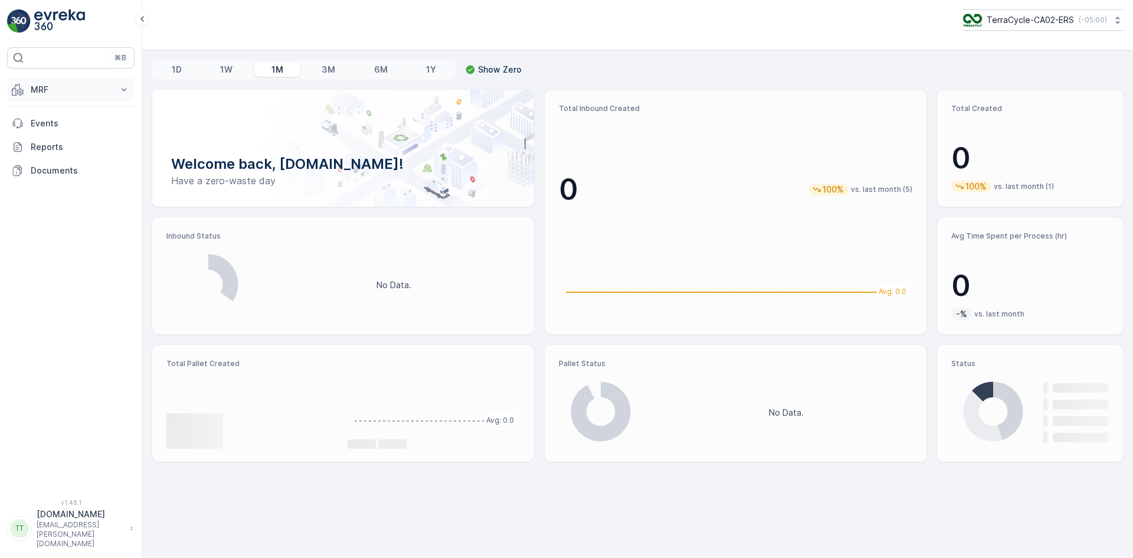
click at [52, 86] on p "MRF" at bounding box center [71, 90] width 80 height 12
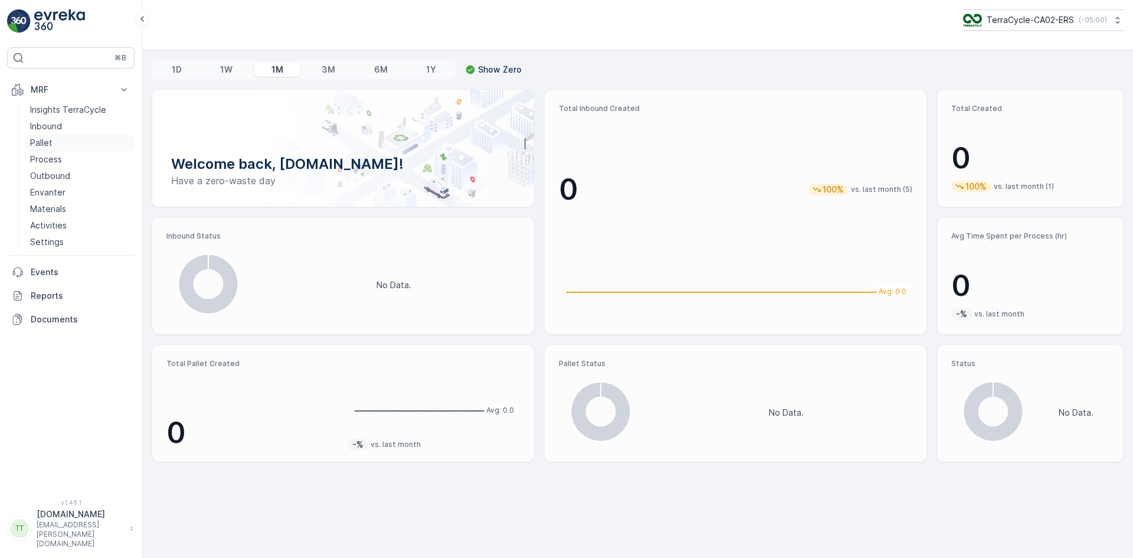
click at [52, 137] on link "Pallet" at bounding box center [79, 143] width 109 height 17
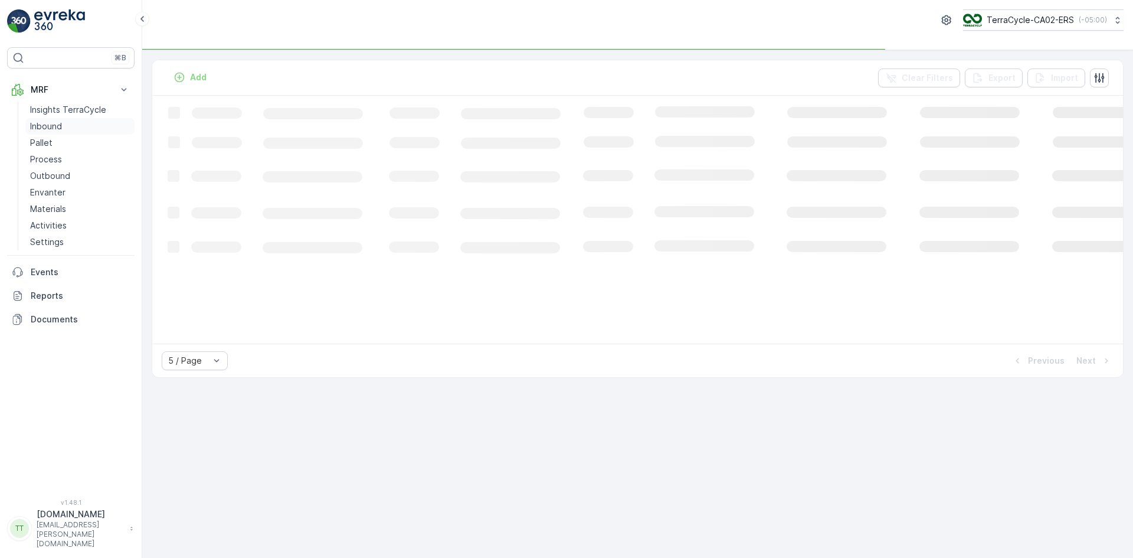
click at [53, 131] on p "Inbound" at bounding box center [46, 126] width 32 height 12
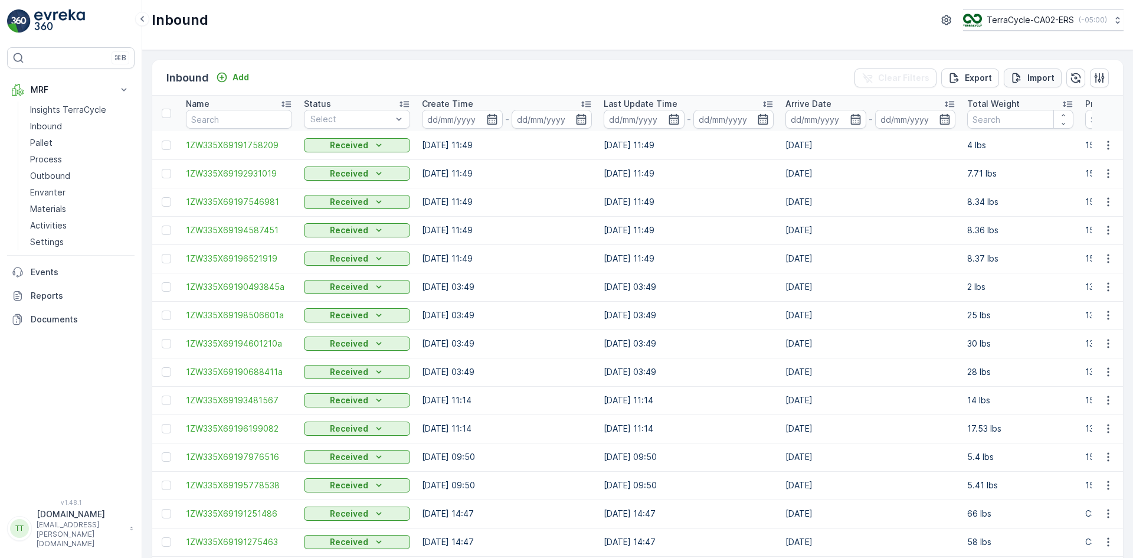
click at [1040, 73] on p "Import" at bounding box center [1040, 78] width 27 height 12
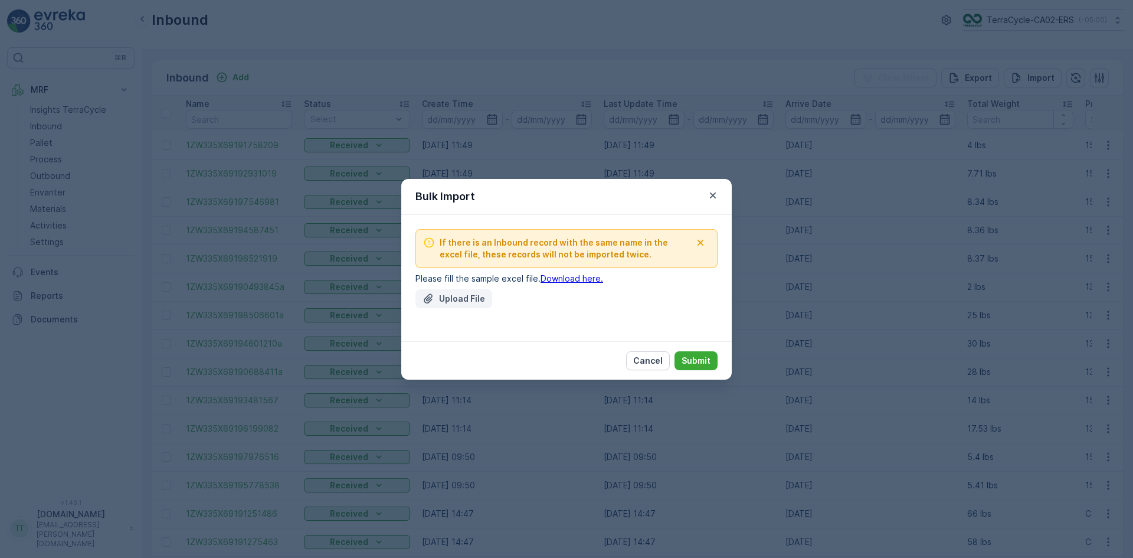
click at [455, 295] on p "Upload File" at bounding box center [462, 299] width 46 height 12
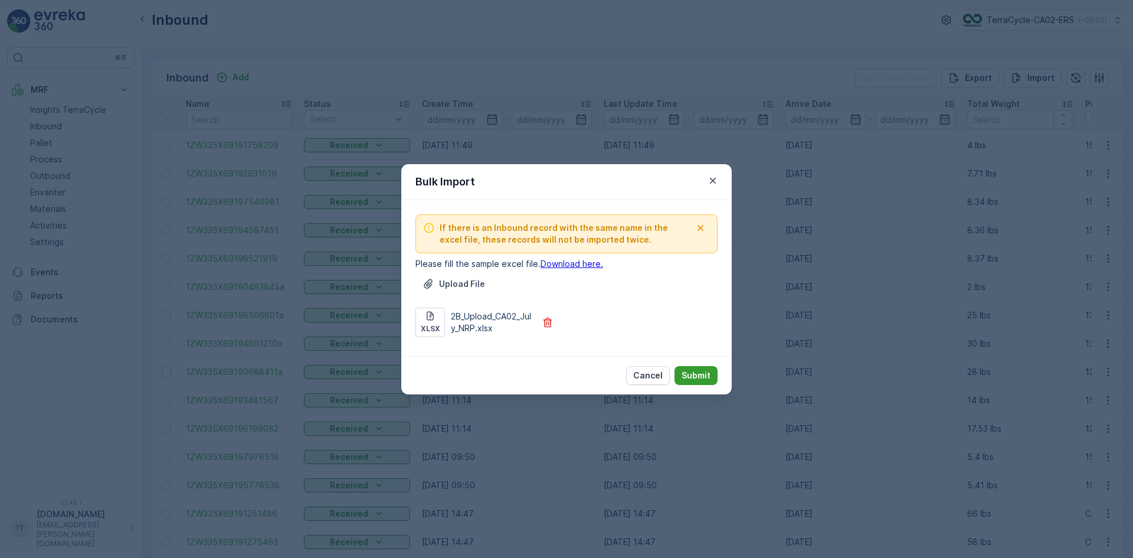
click at [687, 375] on p "Submit" at bounding box center [696, 375] width 29 height 12
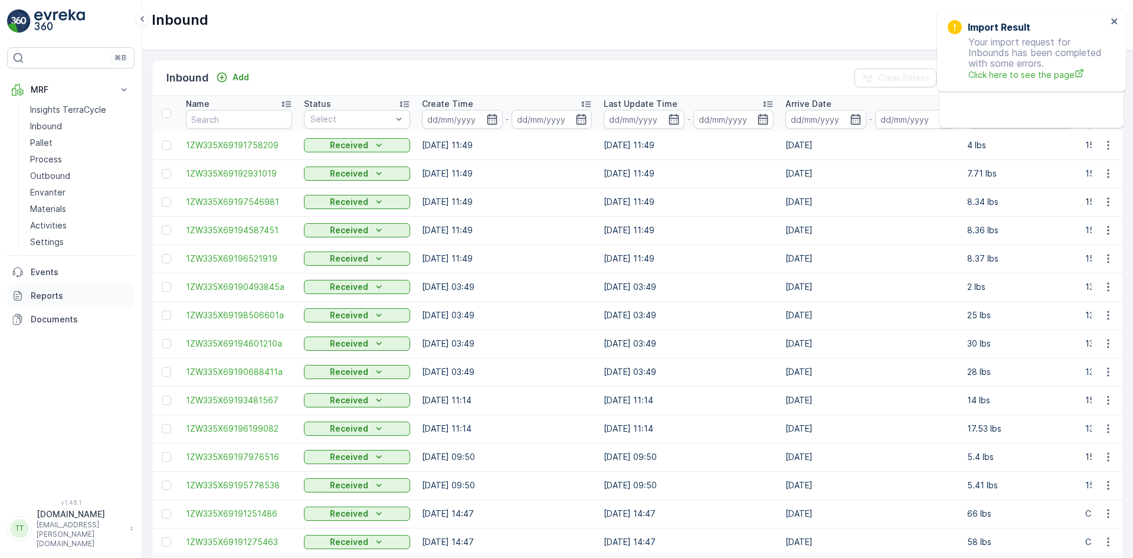
click at [46, 290] on p "Reports" at bounding box center [80, 296] width 99 height 12
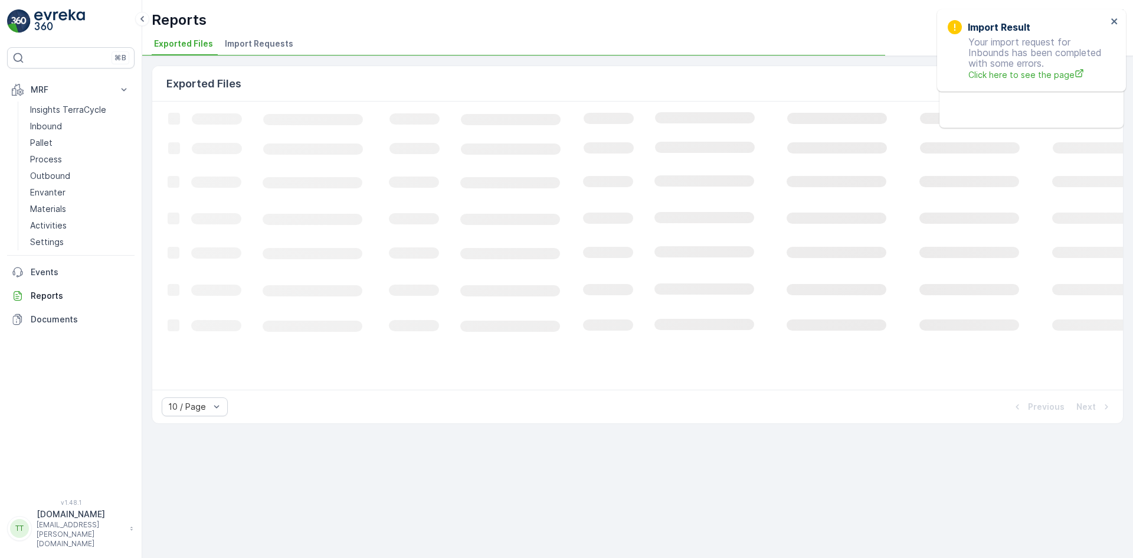
click at [275, 37] on li "Import Requests" at bounding box center [260, 45] width 76 height 20
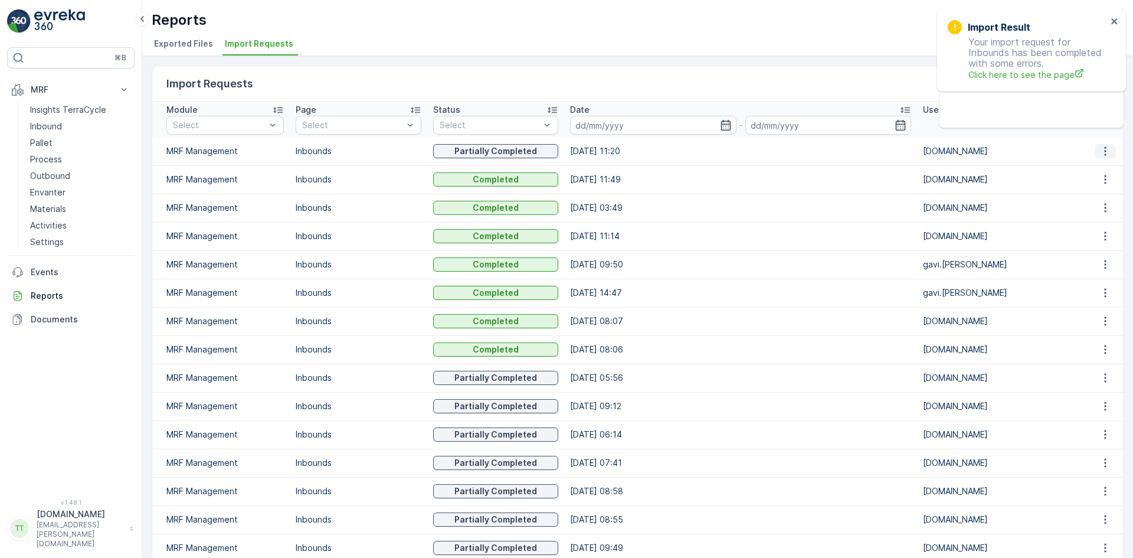
click at [1099, 152] on icon "button" at bounding box center [1105, 151] width 12 height 12
click at [1077, 169] on span "See More Details" at bounding box center [1094, 169] width 68 height 12
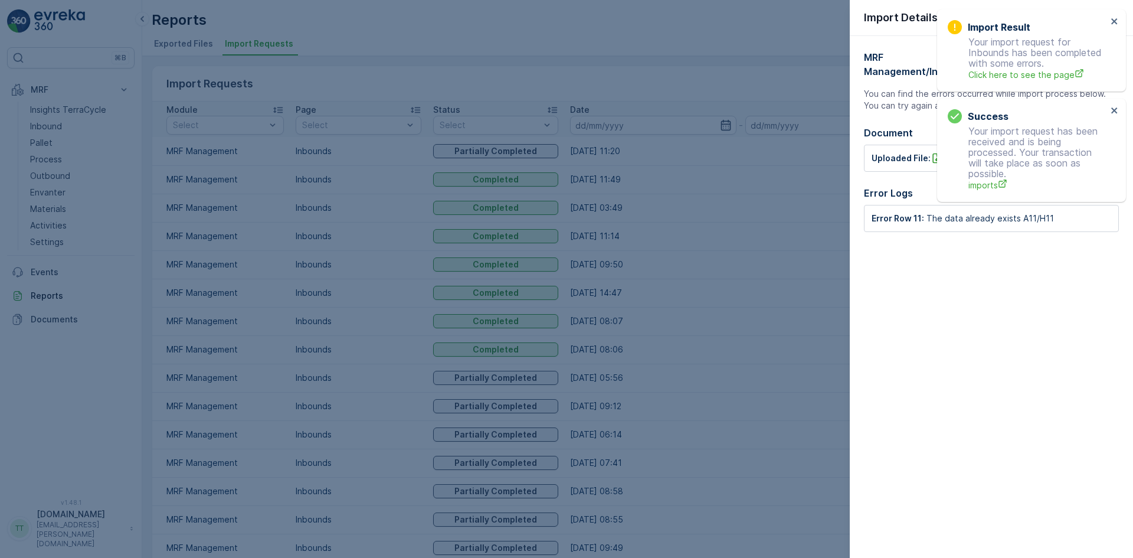
click at [1113, 15] on div "Import Result Your import request for Inbounds has been completed with some err…" at bounding box center [1031, 50] width 189 height 82
click at [1115, 18] on icon "close" at bounding box center [1114, 21] width 8 height 9
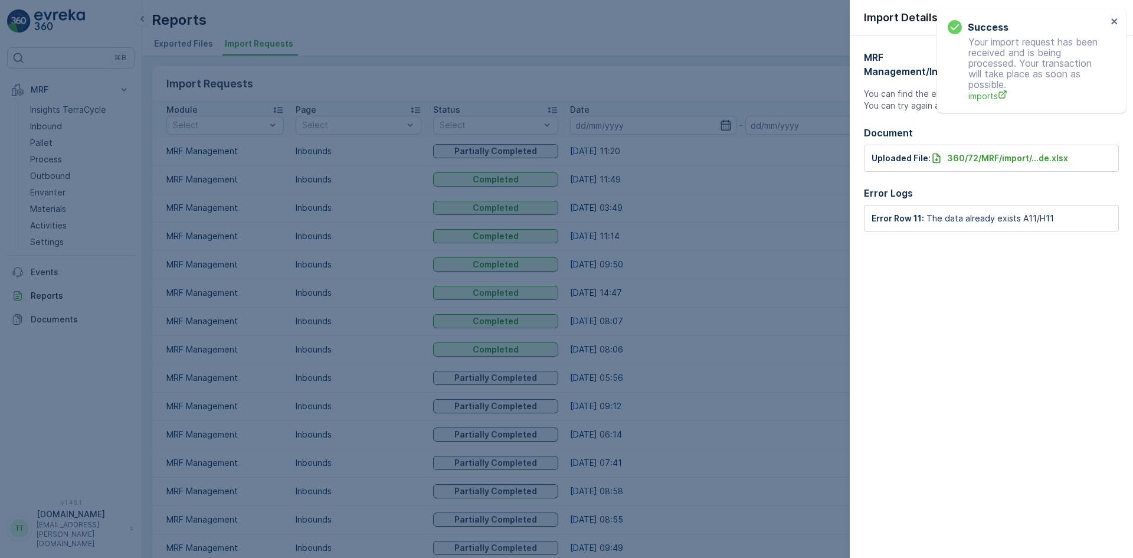
click at [1112, 17] on div "Success Your import request has been received and is being processed. Your tran…" at bounding box center [1031, 60] width 189 height 103
click at [1112, 17] on icon "close" at bounding box center [1114, 21] width 8 height 9
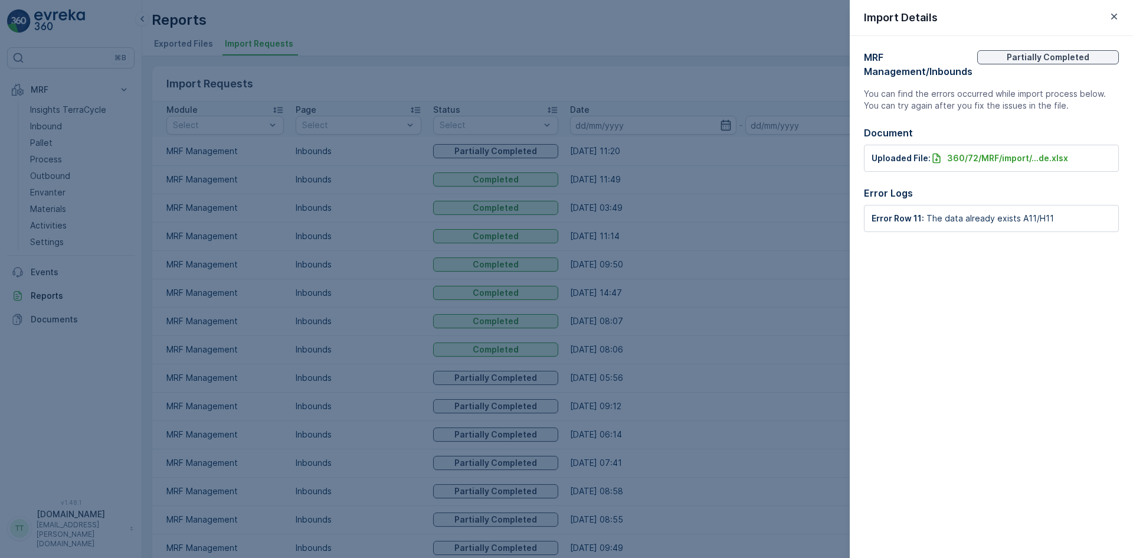
click at [50, 132] on div at bounding box center [566, 279] width 1133 height 558
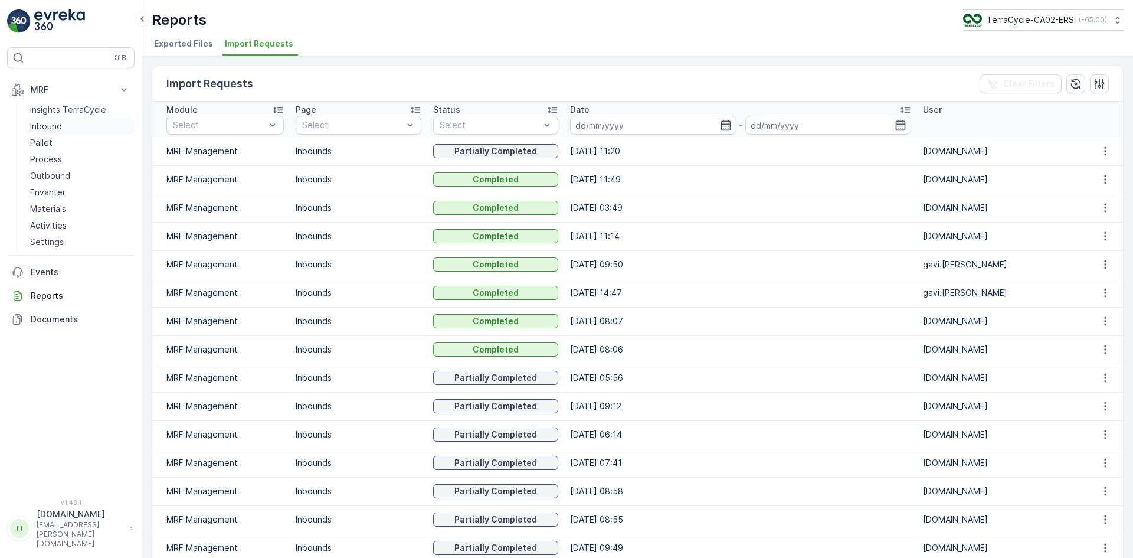
click at [50, 132] on p "Inbound" at bounding box center [46, 126] width 32 height 12
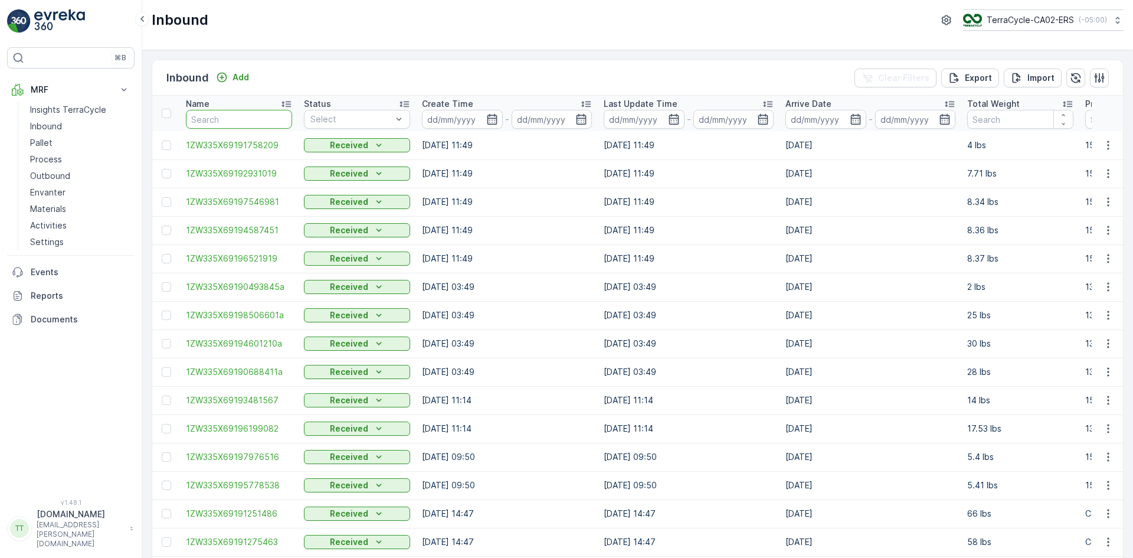
click at [220, 115] on input "text" at bounding box center [239, 119] width 106 height 19
paste input "1ZW335X69199162589"
type input "1ZW335X69199162589"
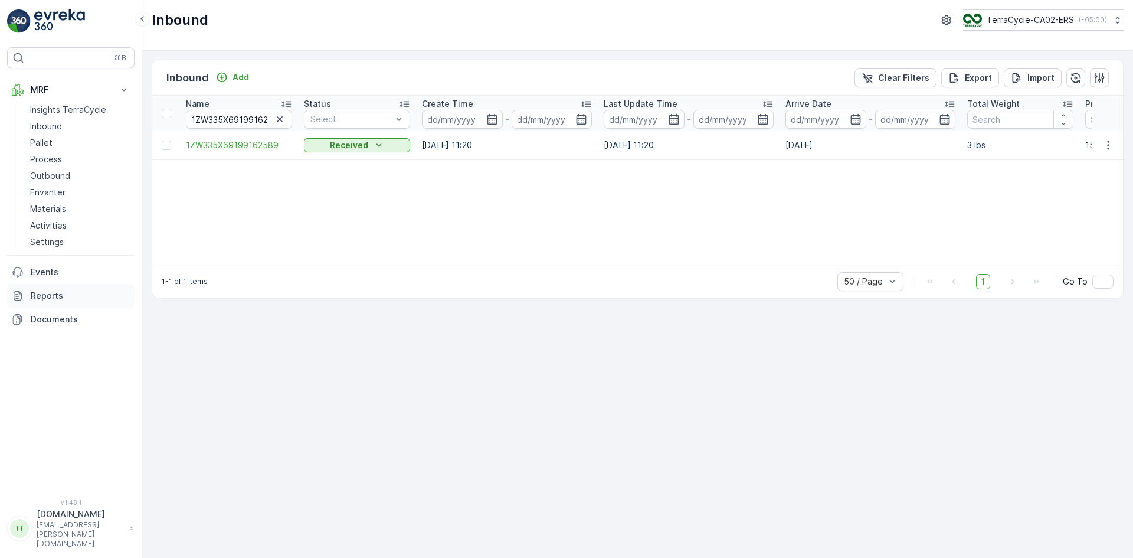
click at [49, 291] on p "Reports" at bounding box center [80, 296] width 99 height 12
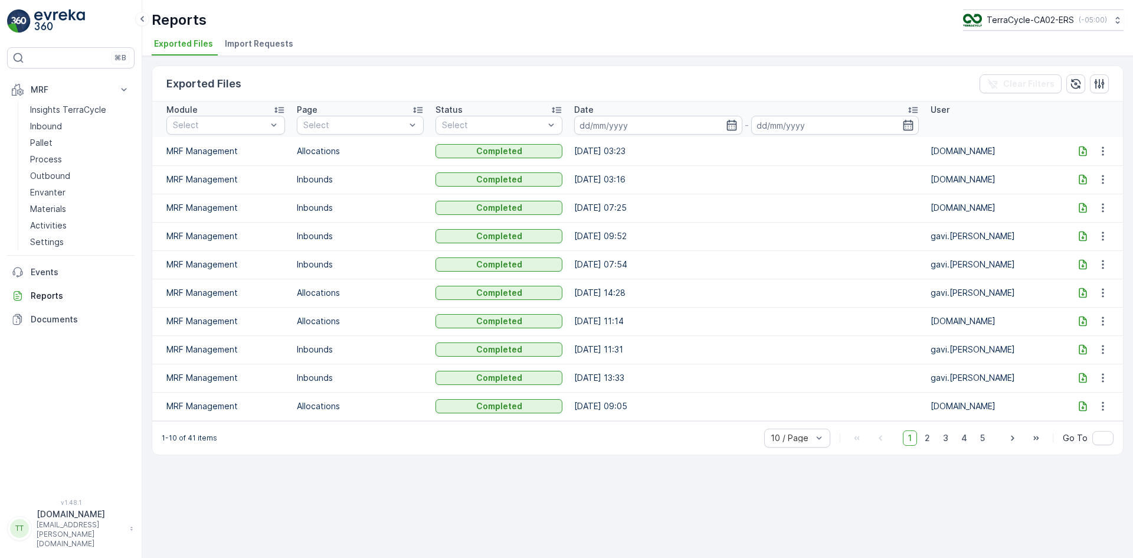
click at [267, 45] on span "Import Requests" at bounding box center [259, 44] width 68 height 12
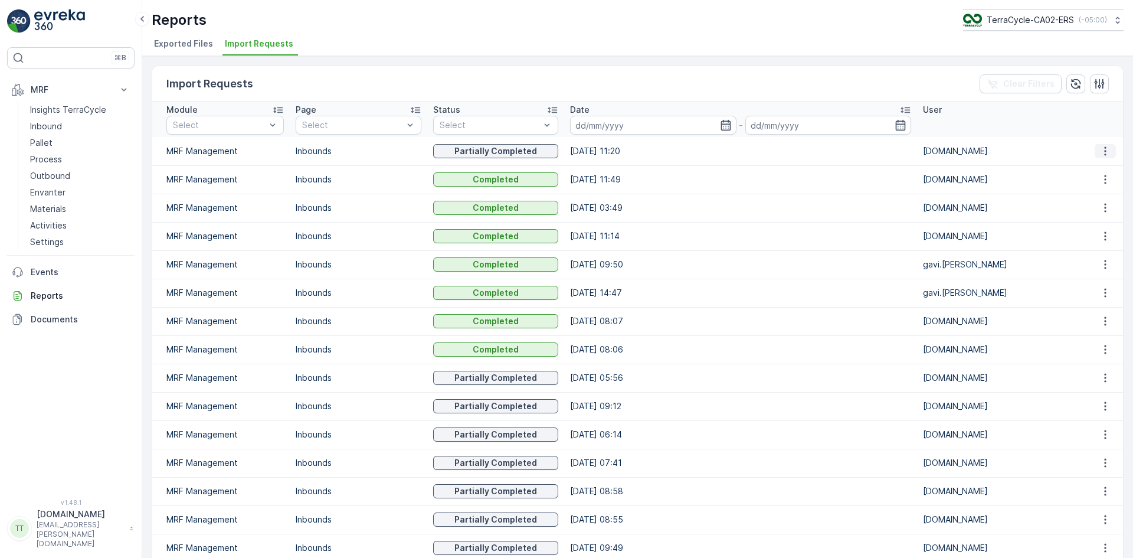
click at [1104, 155] on icon "button" at bounding box center [1105, 150] width 2 height 9
click at [1100, 167] on span "See More Details" at bounding box center [1094, 169] width 68 height 12
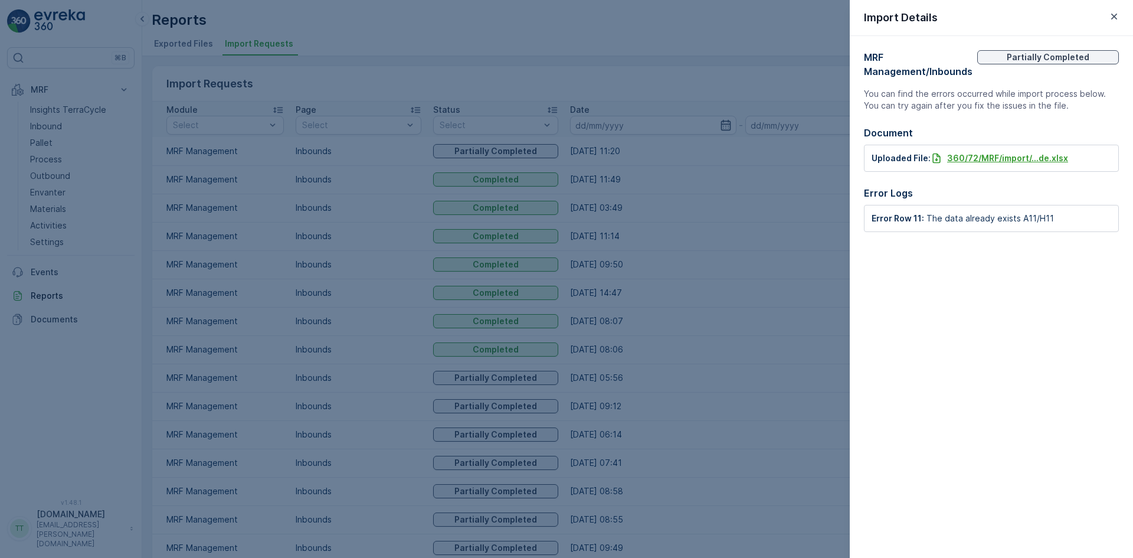
click at [1023, 160] on p "360/72/MRF/import/...de.xlsx" at bounding box center [1007, 158] width 121 height 12
click at [1113, 17] on icon "button" at bounding box center [1114, 17] width 6 height 6
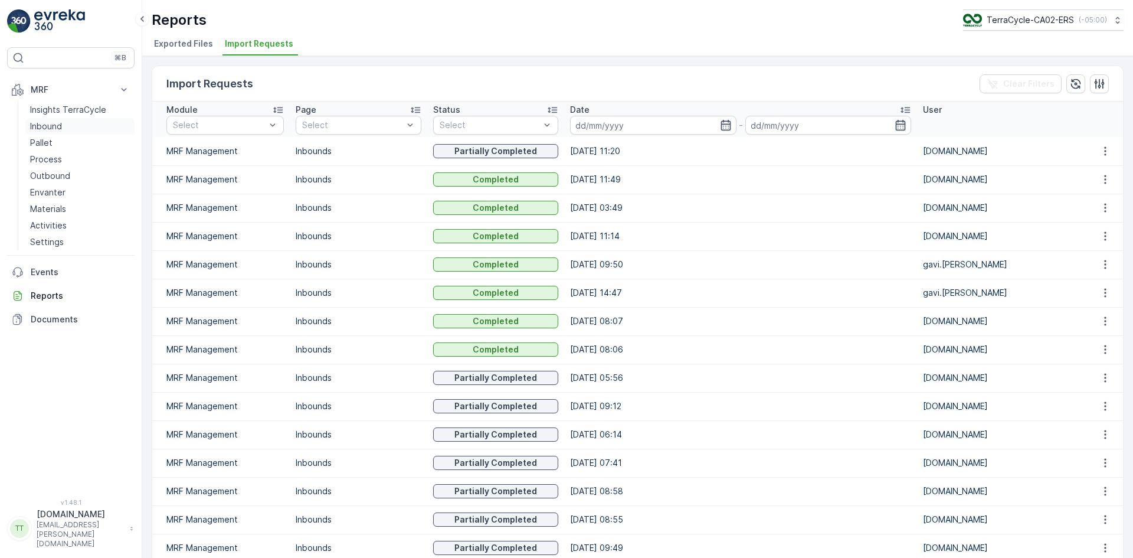
click at [51, 130] on p "Inbound" at bounding box center [46, 126] width 32 height 12
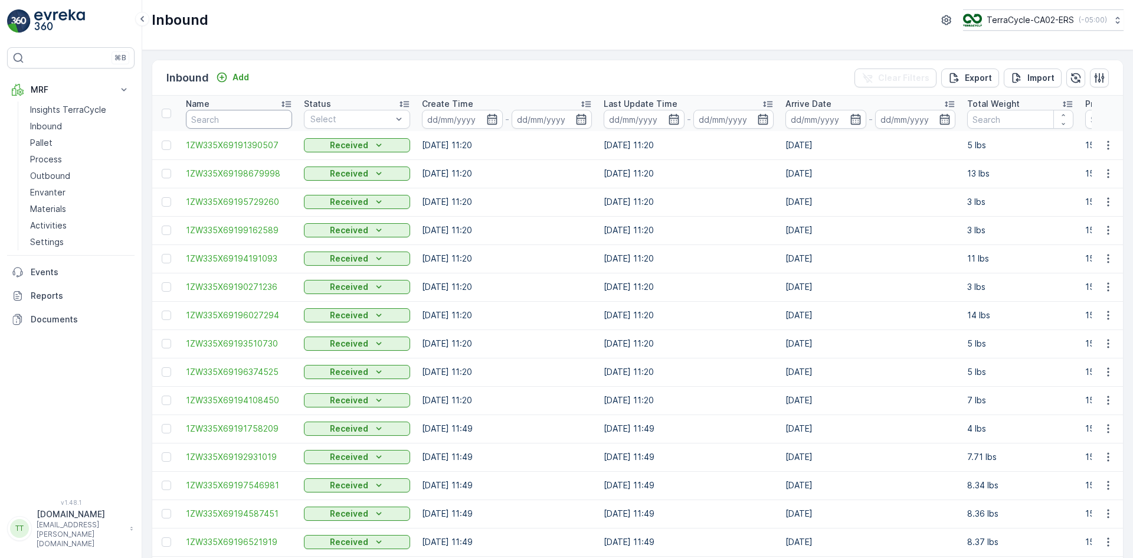
click at [214, 122] on input "text" at bounding box center [239, 119] width 106 height 19
paste input "1ZW335X69199162589"
type input "1ZW335X69199162589"
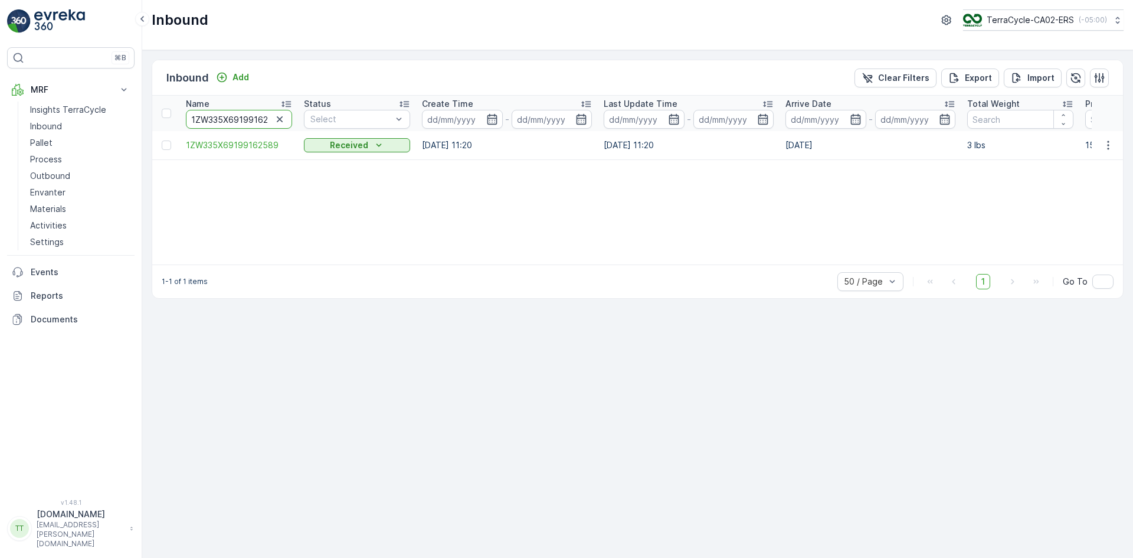
click at [214, 122] on input "1ZW335X69199162589" at bounding box center [239, 119] width 106 height 19
click at [237, 120] on input "1ZW335X69199162589" at bounding box center [239, 119] width 106 height 19
paste input "1390507"
type input "1ZW335X69191390507"
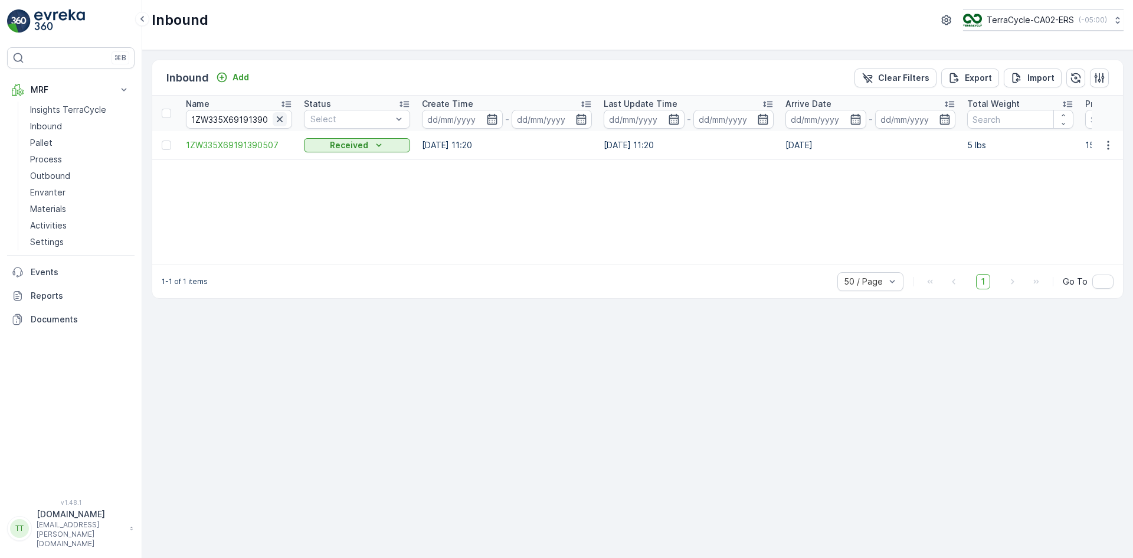
click at [278, 119] on icon "button" at bounding box center [280, 119] width 12 height 12
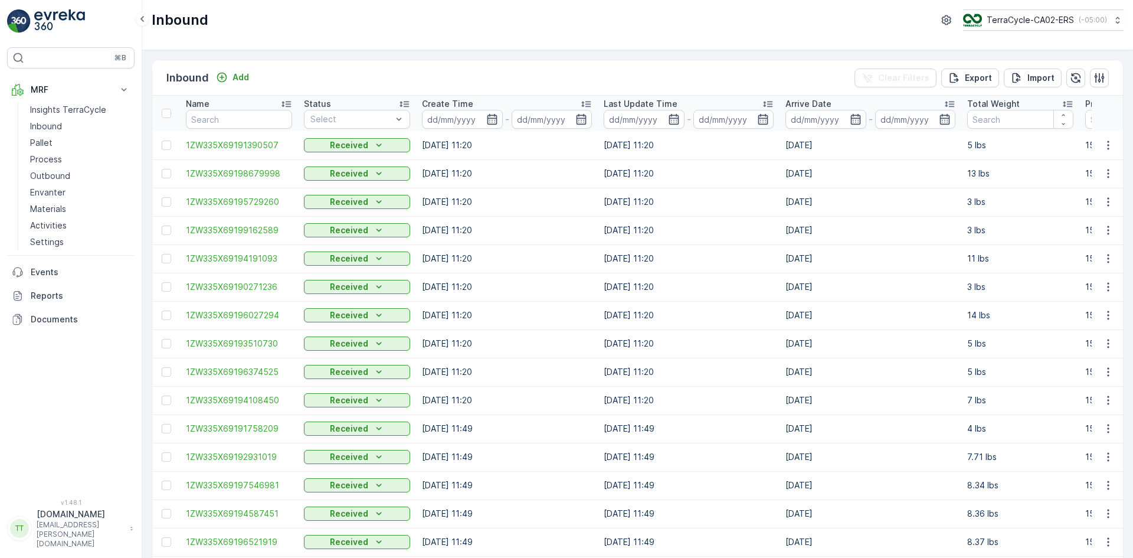
click at [856, 120] on icon "button" at bounding box center [855, 119] width 10 height 11
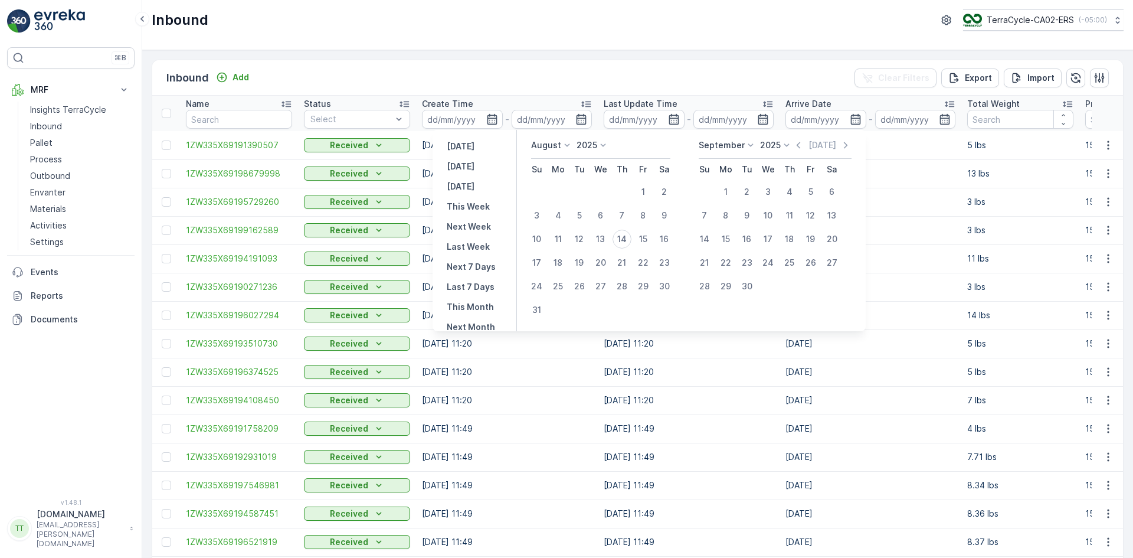
click at [571, 145] on icon at bounding box center [567, 145] width 12 height 12
click at [554, 198] on span "July" at bounding box center [546, 202] width 16 height 12
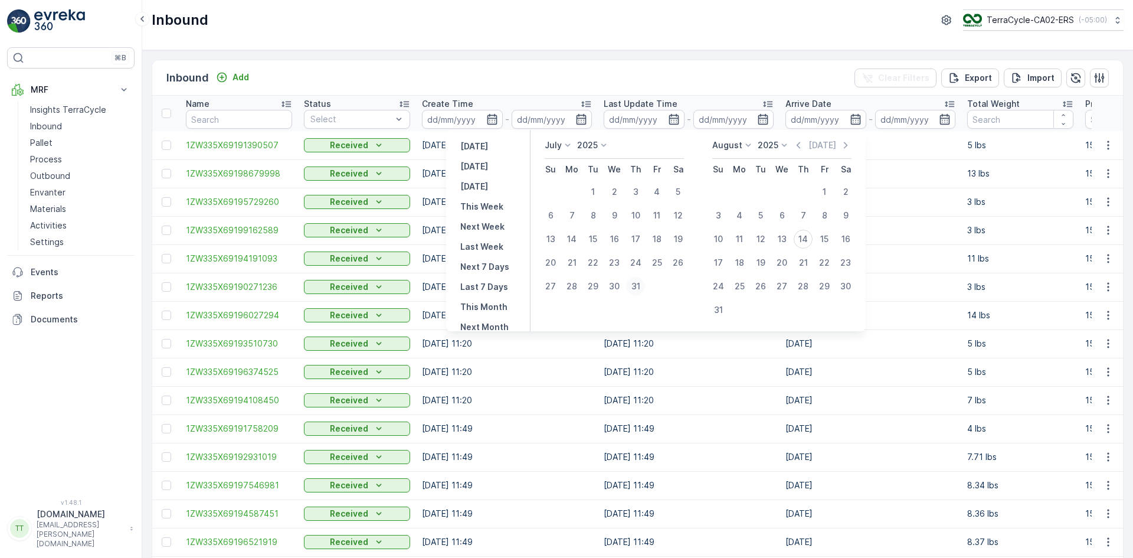
click at [631, 284] on div "31" at bounding box center [635, 286] width 19 height 19
type input "[DATE]"
click at [631, 284] on div "31" at bounding box center [635, 286] width 19 height 19
type input "[DATE]"
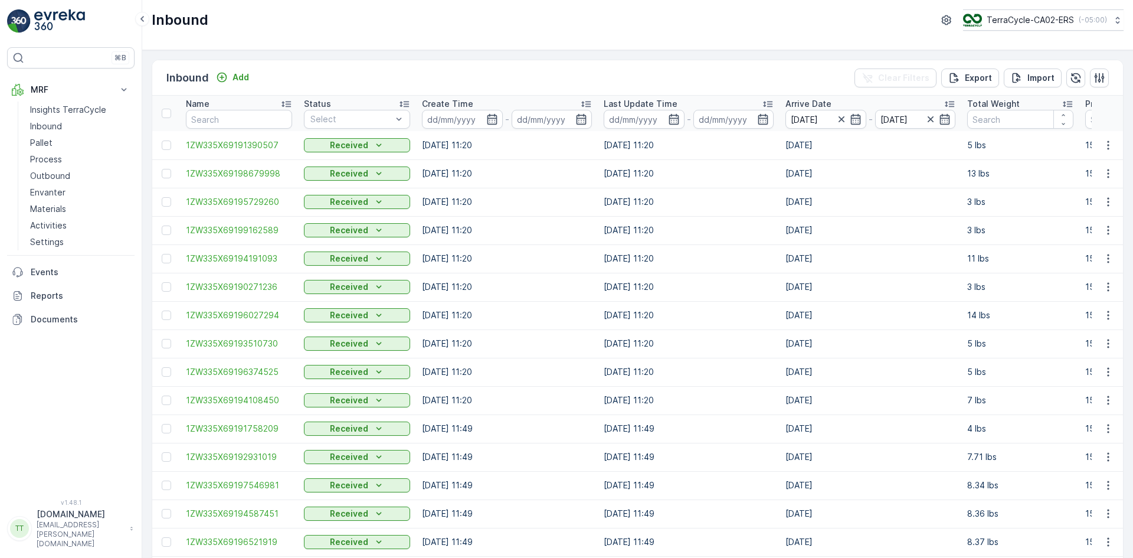
click at [663, 63] on div "Inbound Add Clear Filters Export Import" at bounding box center [637, 77] width 971 height 35
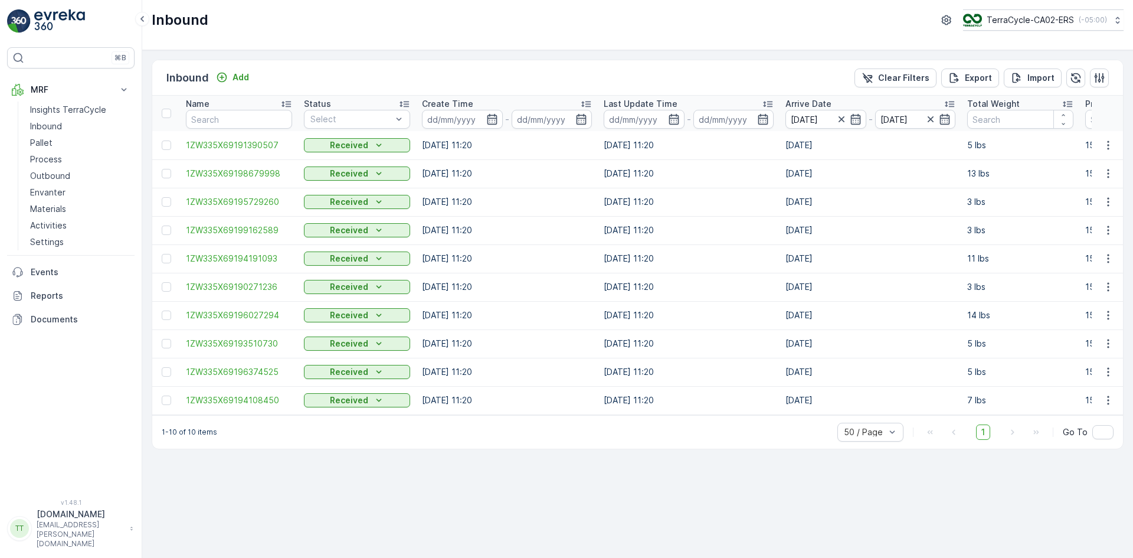
click at [283, 105] on icon at bounding box center [285, 104] width 9 height 6
click at [1038, 72] on p "Import" at bounding box center [1040, 78] width 27 height 12
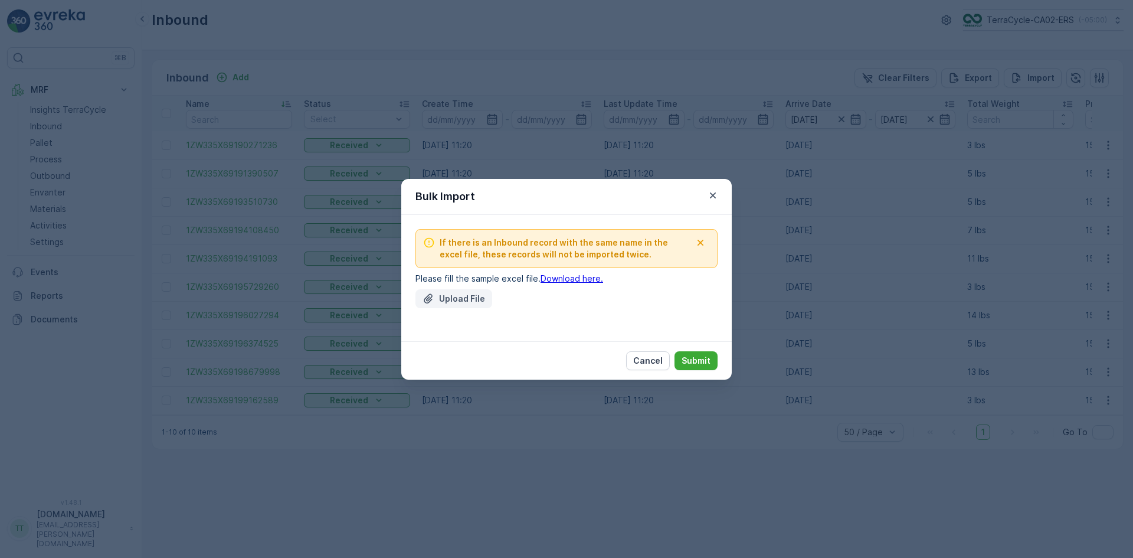
click at [458, 299] on p "Upload File" at bounding box center [462, 299] width 46 height 12
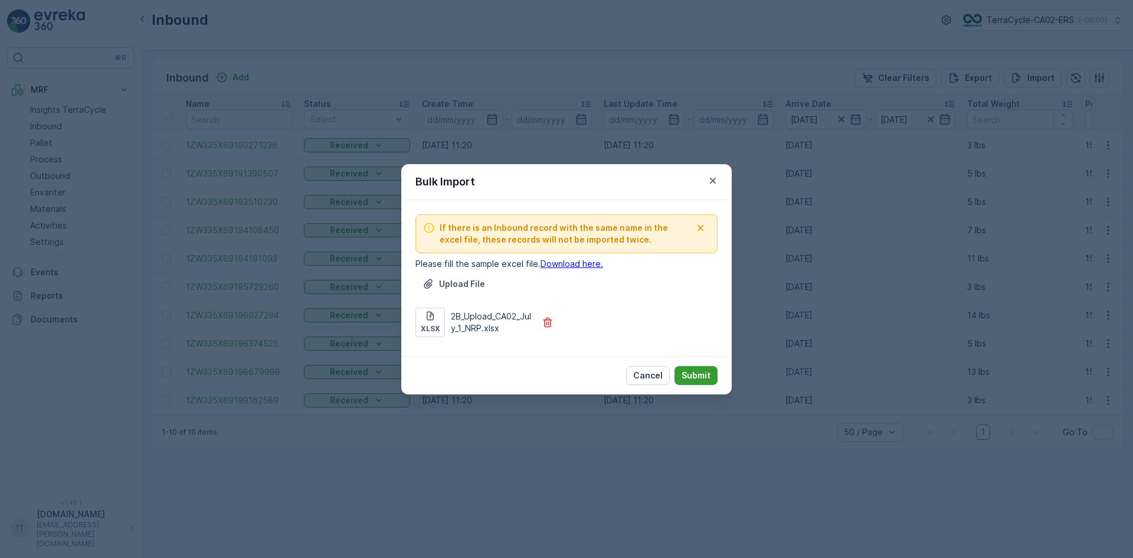
click at [696, 374] on p "Submit" at bounding box center [696, 375] width 29 height 12
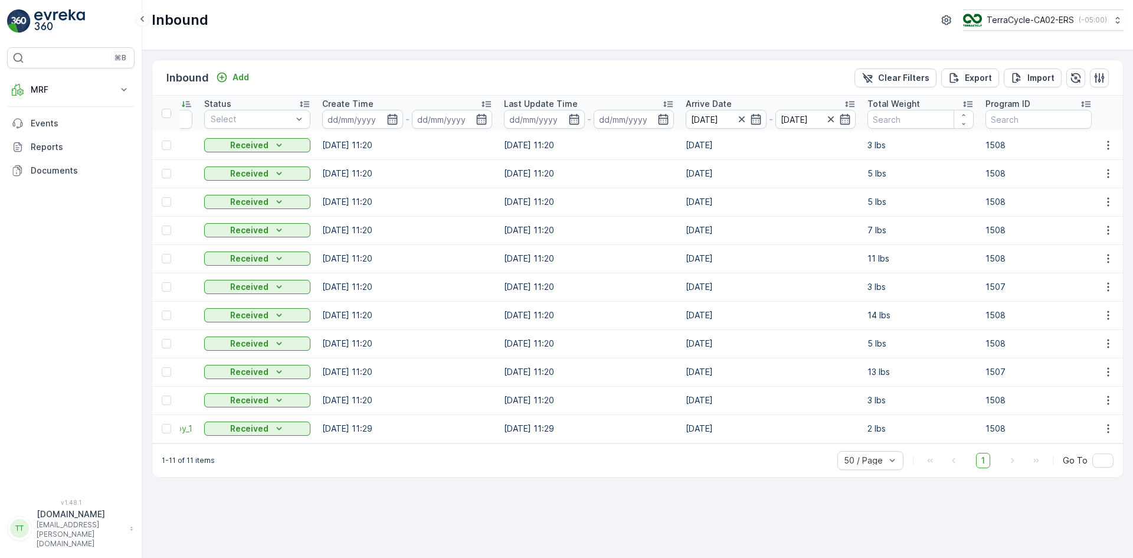
scroll to position [0, 178]
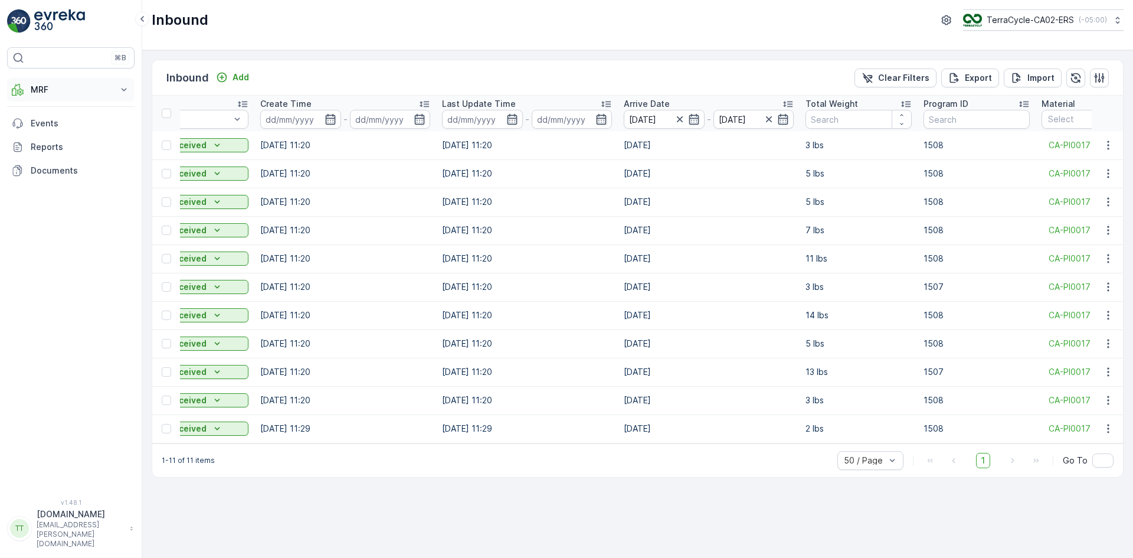
click at [43, 93] on p "MRF" at bounding box center [71, 90] width 80 height 12
click at [43, 142] on p "Pallet" at bounding box center [41, 143] width 22 height 12
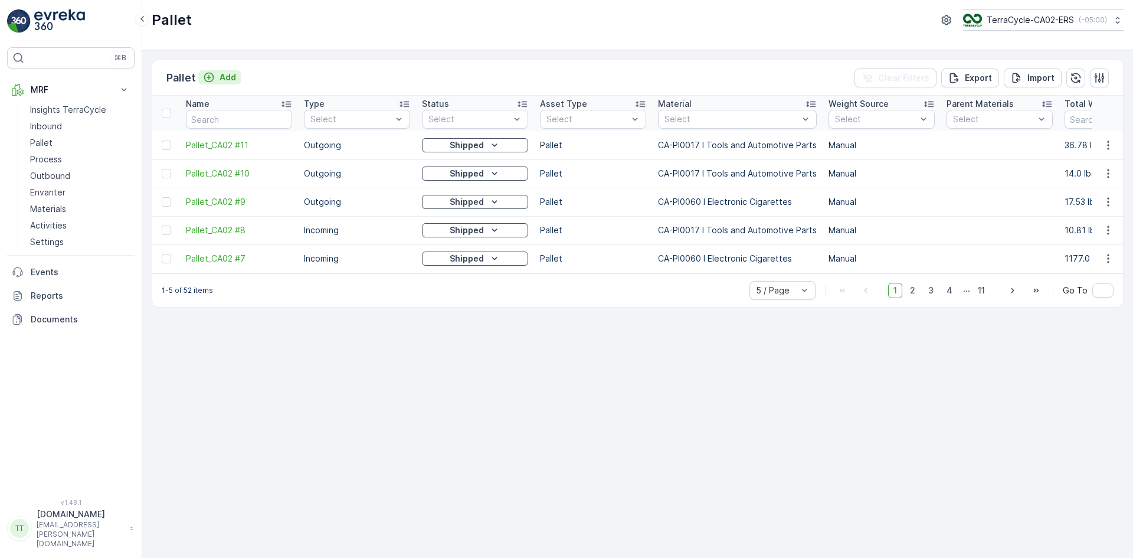
click at [225, 77] on p "Add" at bounding box center [228, 77] width 17 height 12
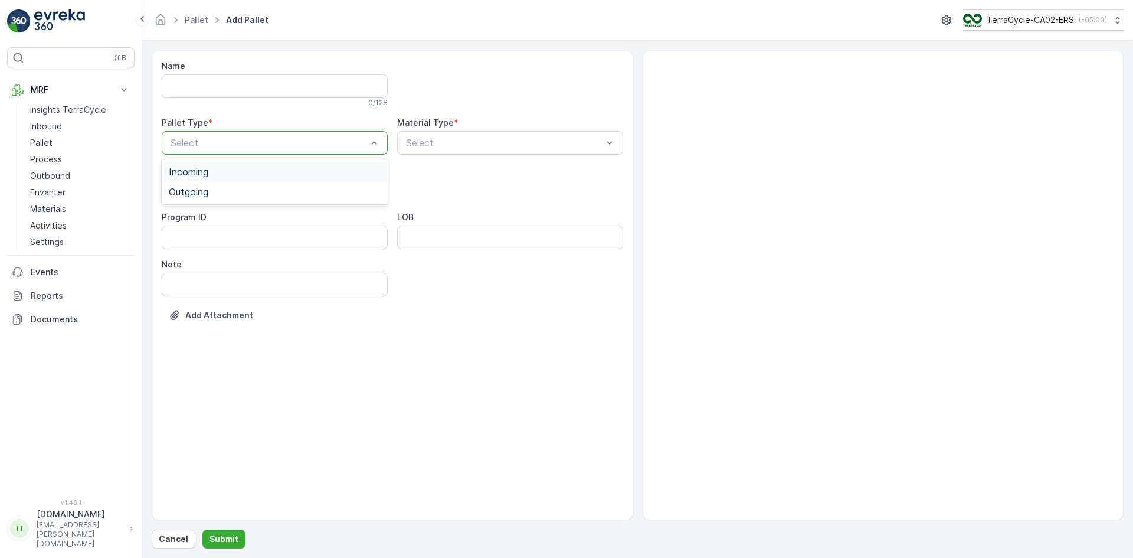
click at [205, 142] on div at bounding box center [268, 142] width 199 height 11
click at [197, 171] on span "Incoming" at bounding box center [189, 171] width 40 height 11
click at [446, 143] on div at bounding box center [504, 142] width 199 height 11
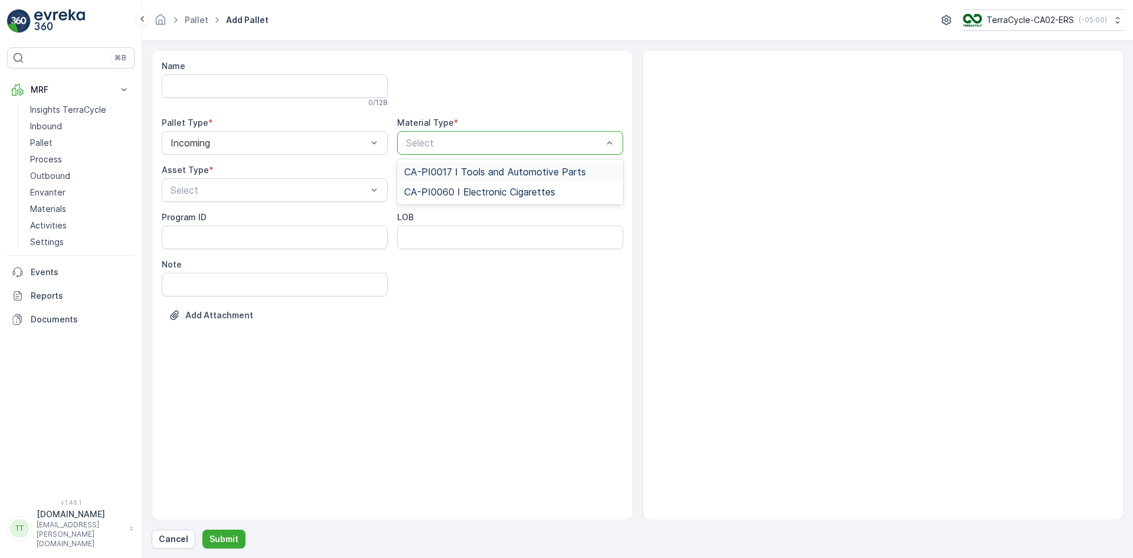
click at [467, 175] on span "CA-PI0017 I Tools and Automotive Parts" at bounding box center [495, 171] width 182 height 11
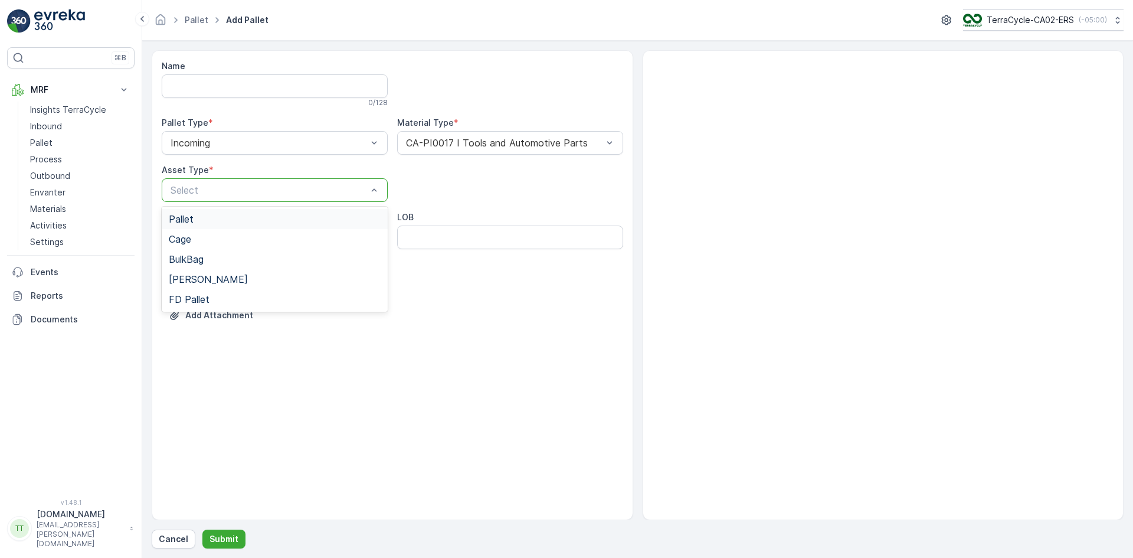
click at [201, 219] on div "Pallet" at bounding box center [275, 219] width 212 height 11
click at [232, 535] on p "Submit" at bounding box center [223, 539] width 29 height 12
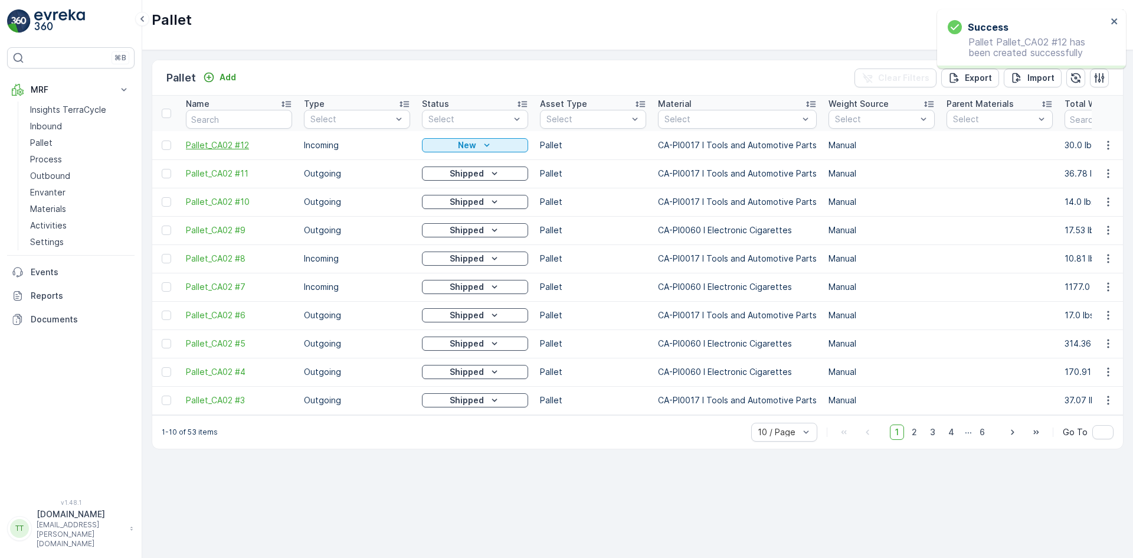
click at [235, 142] on span "Pallet_CA02 #12" at bounding box center [239, 145] width 106 height 12
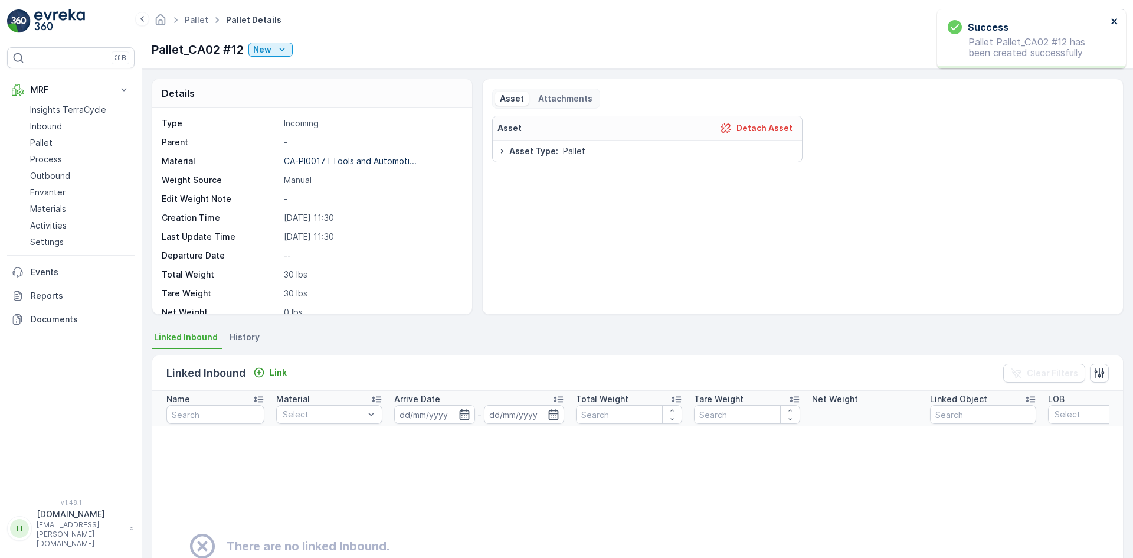
click at [1112, 22] on icon "close" at bounding box center [1114, 21] width 8 height 9
click at [1046, 54] on icon "button" at bounding box center [1045, 50] width 10 height 10
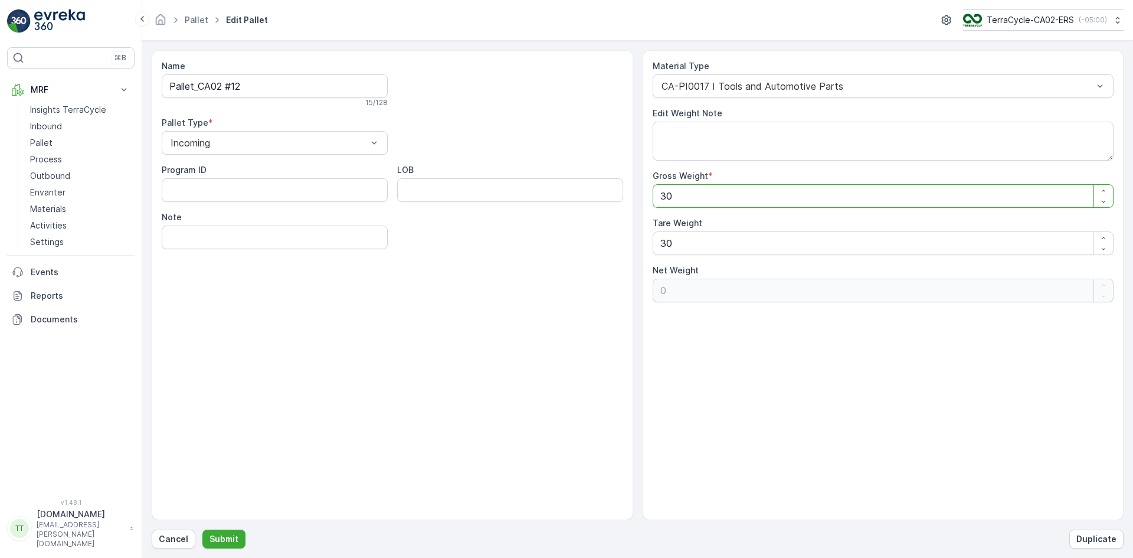
drag, startPoint x: 661, startPoint y: 194, endPoint x: 653, endPoint y: 190, distance: 9.0
click at [657, 193] on Weight "30" at bounding box center [883, 196] width 461 height 24
type Weight "7"
type Weight "-23"
type Weight "71"
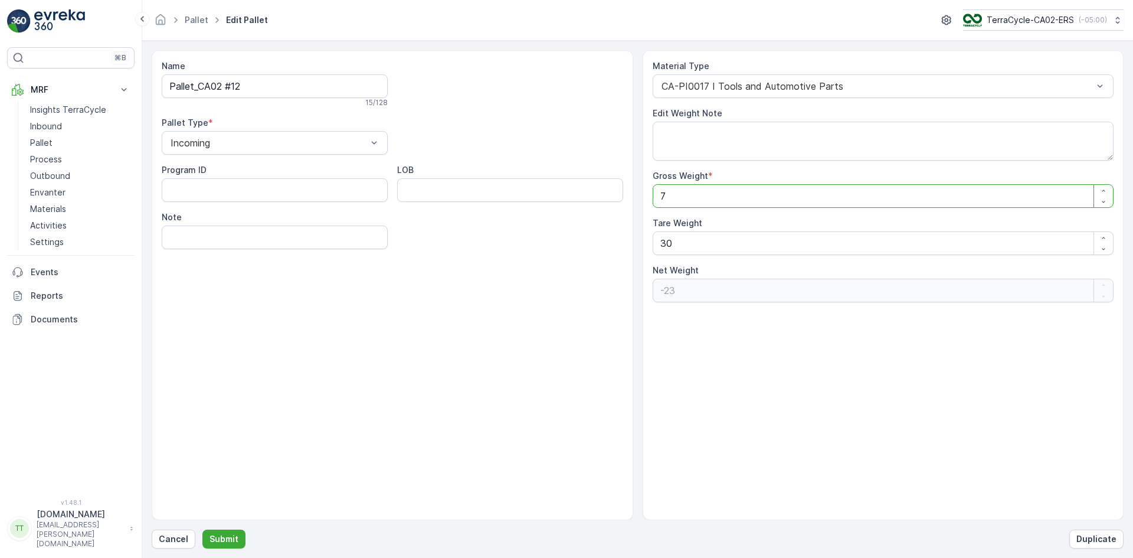
type Weight "41"
type Weight "71"
drag, startPoint x: 665, startPoint y: 245, endPoint x: 636, endPoint y: 237, distance: 30.1
click at [647, 243] on div "Material Type CA-PI0017 I Tools and Automotive Parts Edit Weight Note Gross Wei…" at bounding box center [883, 285] width 481 height 470
type Weight "00"
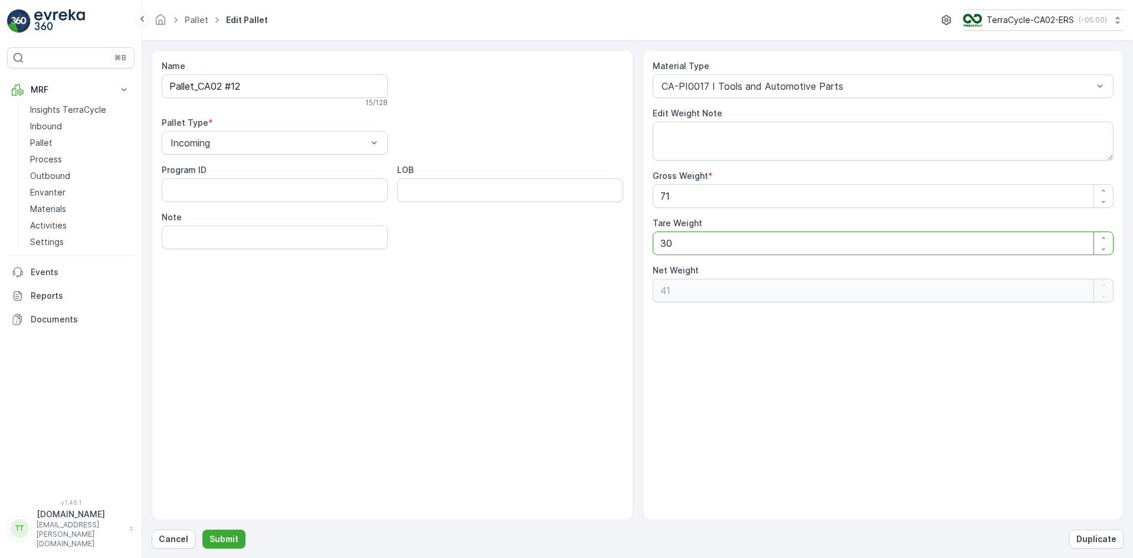
type Weight "71"
type Weight "00"
click at [707, 141] on textarea "Edit Weight Note" at bounding box center [883, 141] width 461 height 39
type textarea "."
click at [215, 539] on p "Submit" at bounding box center [223, 539] width 29 height 12
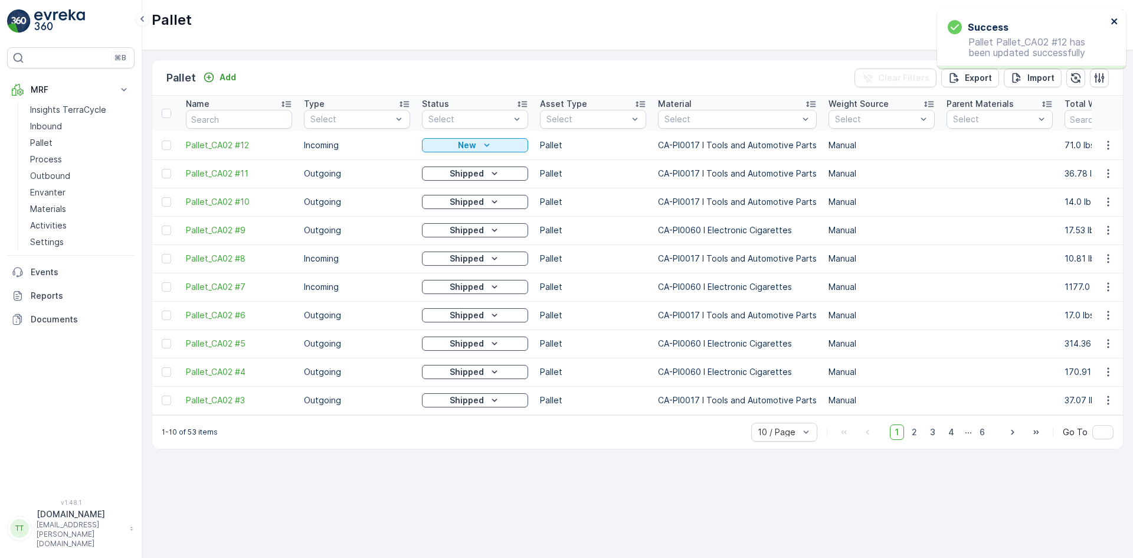
click at [1113, 22] on icon "close" at bounding box center [1114, 21] width 6 height 6
click at [248, 142] on span "Pallet_CA02 #12" at bounding box center [239, 145] width 106 height 12
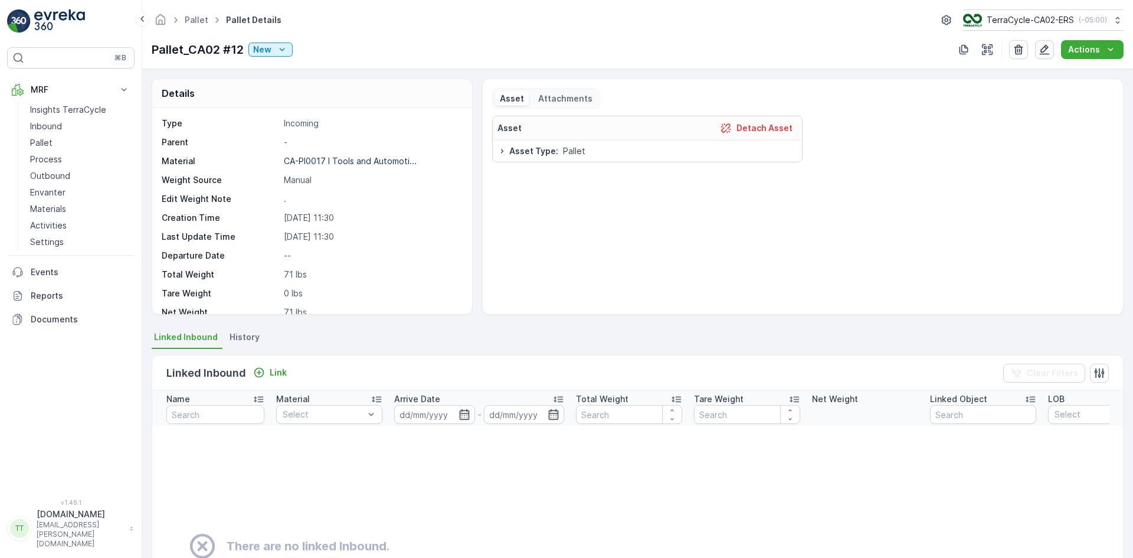
click at [1044, 48] on icon "button" at bounding box center [1045, 50] width 10 height 10
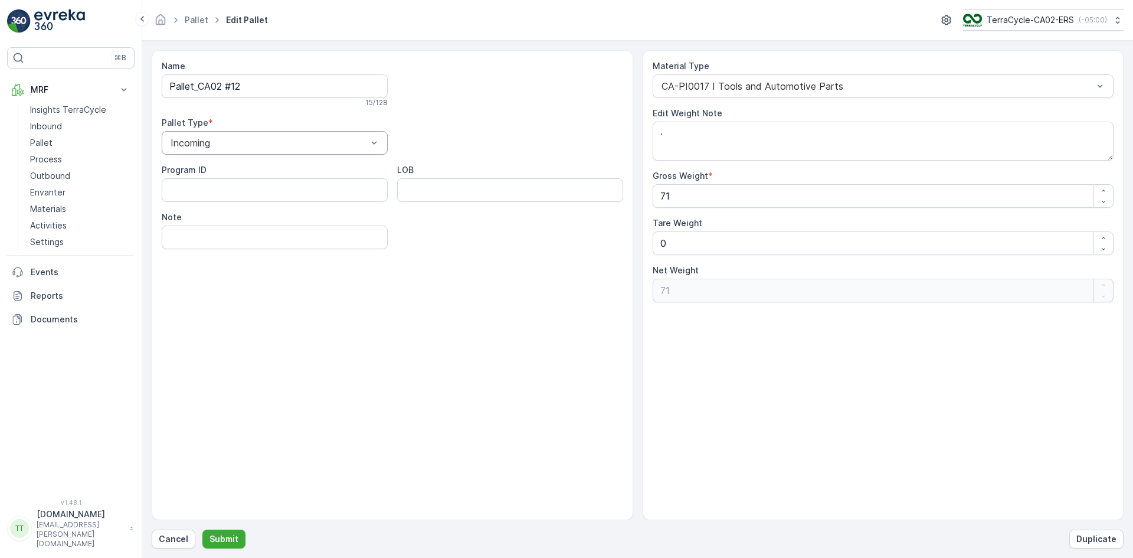
click at [188, 144] on div at bounding box center [268, 142] width 199 height 11
click at [193, 188] on span "Outgoing" at bounding box center [189, 191] width 40 height 11
drag, startPoint x: 666, startPoint y: 141, endPoint x: 638, endPoint y: 140, distance: 27.8
click at [638, 140] on div "Name Pallet_CA02 #12 15 / 128 Pallet Type * Outgoing Program ID LOB Note Materi…" at bounding box center [638, 285] width 972 height 470
click at [229, 539] on p "Submit" at bounding box center [223, 539] width 29 height 12
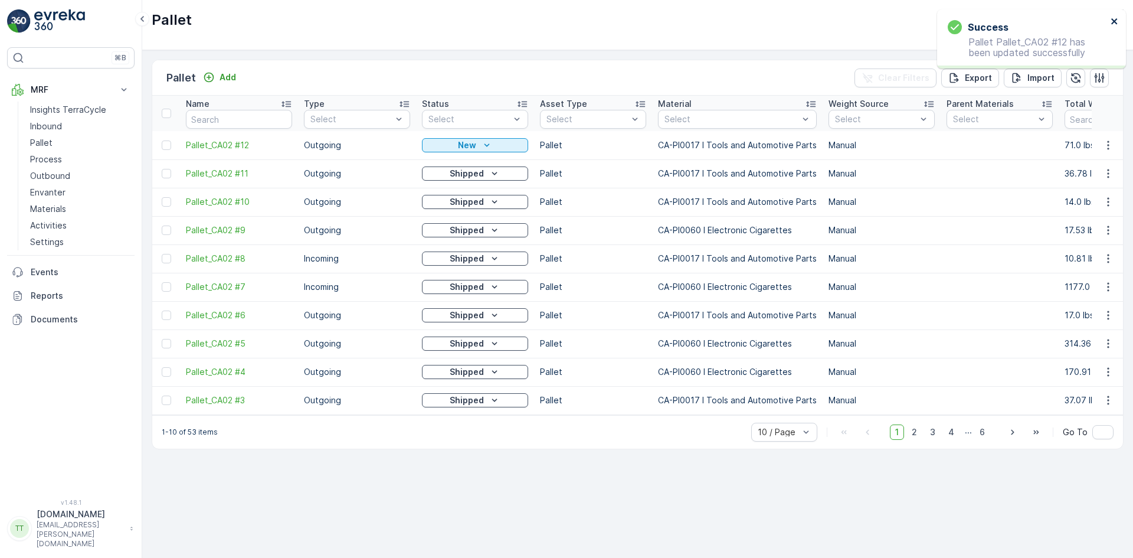
click at [1113, 20] on icon "close" at bounding box center [1114, 21] width 6 height 6
click at [221, 142] on span "Pallet_CA02 #12" at bounding box center [239, 145] width 106 height 12
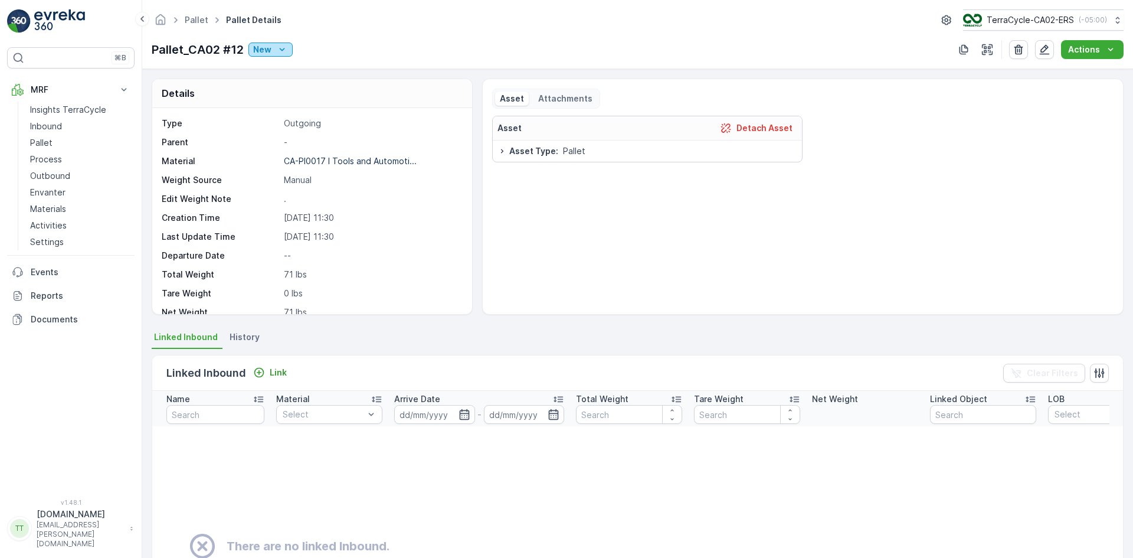
click at [281, 53] on icon "New" at bounding box center [282, 50] width 12 height 12
click at [286, 166] on span "Ready to Allocation" at bounding box center [295, 166] width 78 height 12
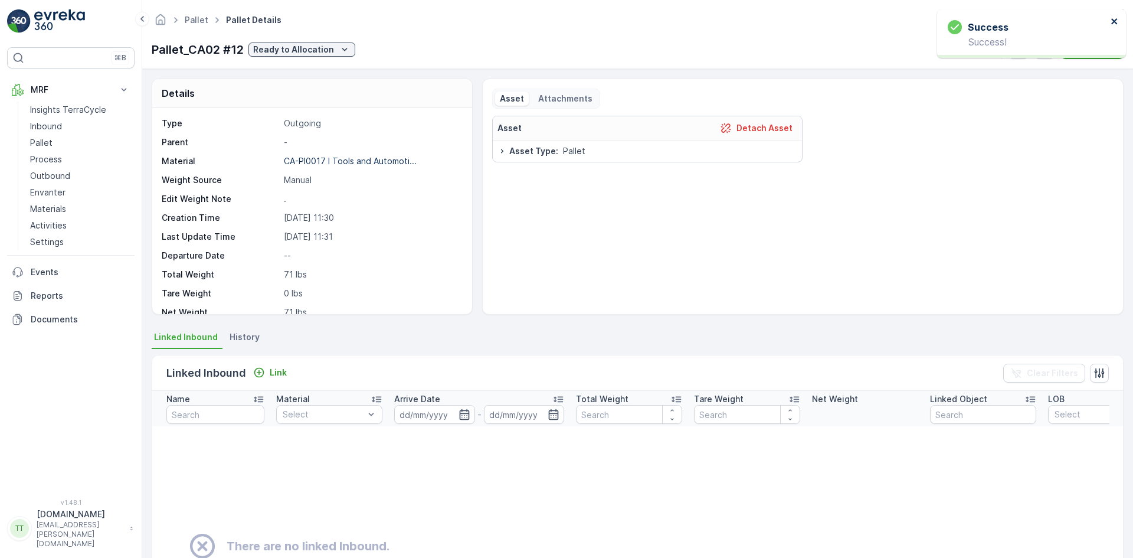
click at [1115, 20] on icon "close" at bounding box center [1114, 21] width 8 height 9
click at [61, 176] on p "Outbound" at bounding box center [50, 176] width 40 height 12
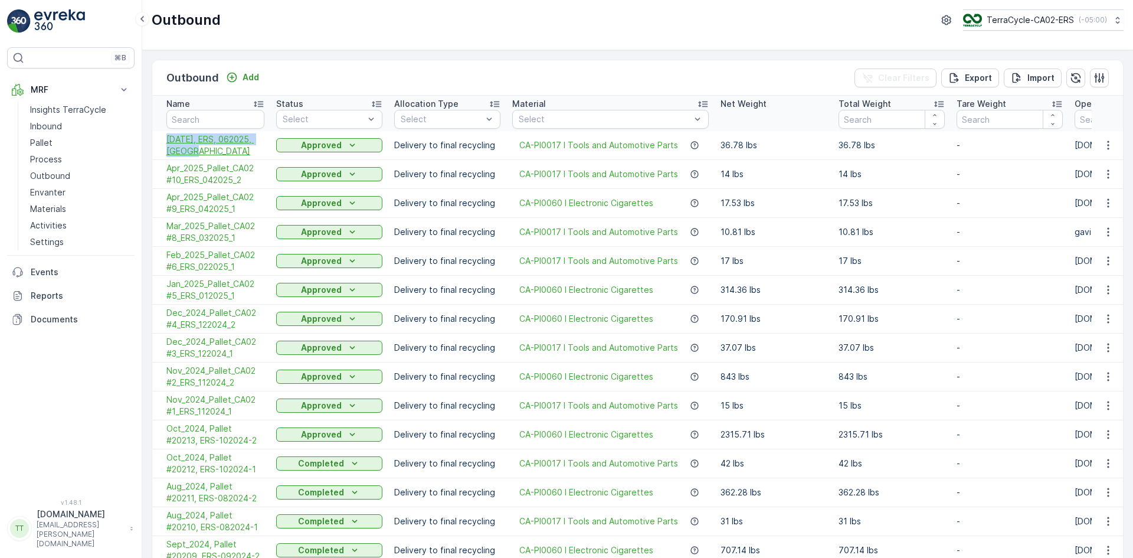
drag, startPoint x: 158, startPoint y: 142, endPoint x: 211, endPoint y: 156, distance: 54.5
click at [211, 156] on td "06/30/2025, ERS, 062025, CA" at bounding box center [211, 145] width 118 height 29
copy span "06/30/2025, ERS, 062025, CA"
click at [250, 80] on p "Add" at bounding box center [251, 77] width 17 height 12
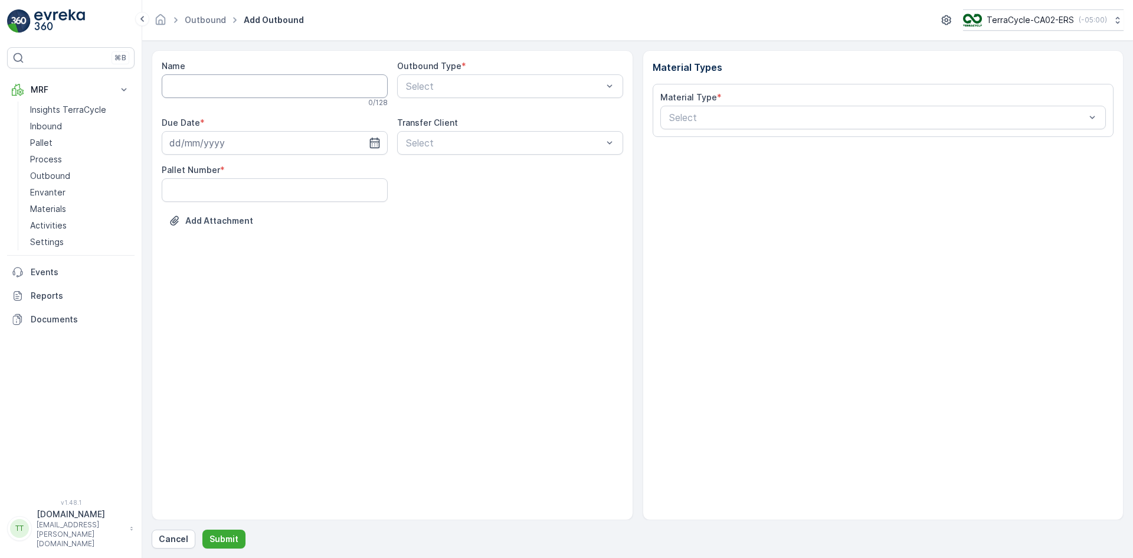
click at [251, 91] on input "Name" at bounding box center [275, 86] width 226 height 24
paste input "06/30/2025, ERS, 062025, CA"
click at [178, 86] on input "06/30/2025, ERS, 062025, CA" at bounding box center [275, 86] width 226 height 24
type input "07/31/2025, ERS, 072025, CA"
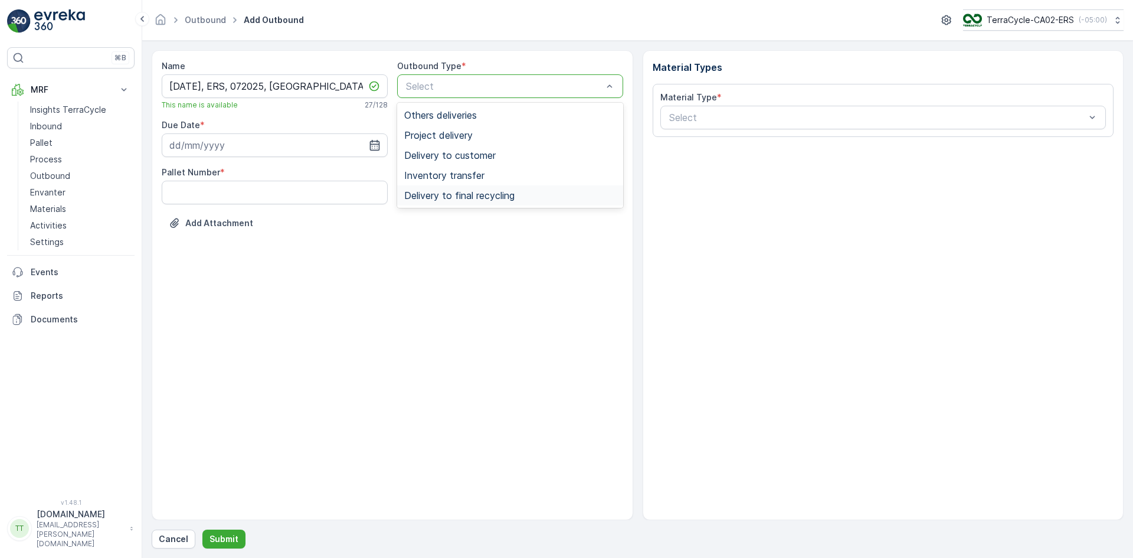
click at [457, 194] on span "Delivery to final recycling" at bounding box center [459, 195] width 110 height 11
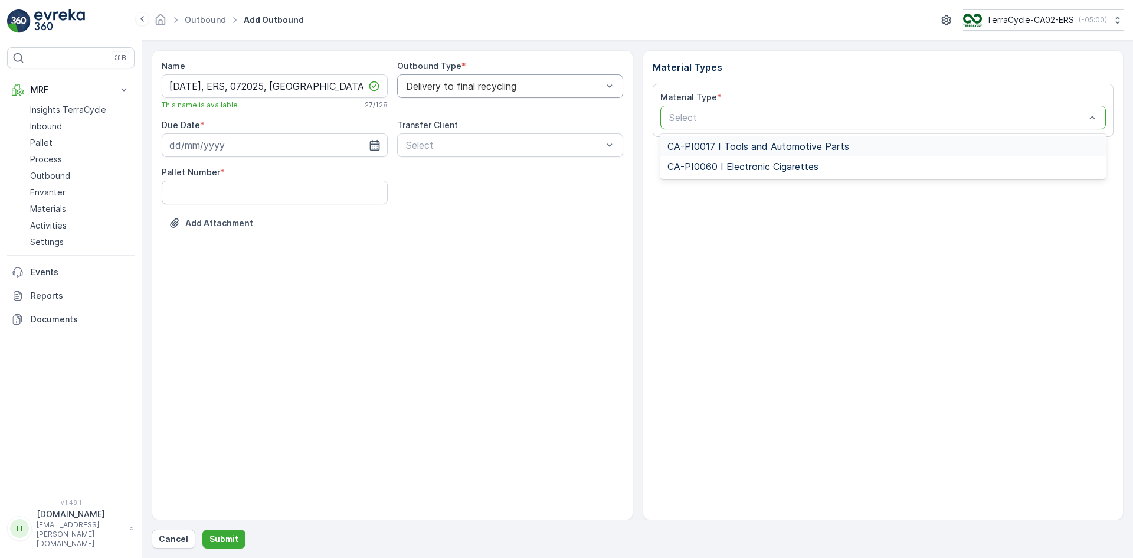
click at [687, 117] on div at bounding box center [877, 117] width 419 height 11
type input "17"
click at [697, 141] on span "CA-PI0017 I Tools and Automotive Parts" at bounding box center [758, 146] width 182 height 11
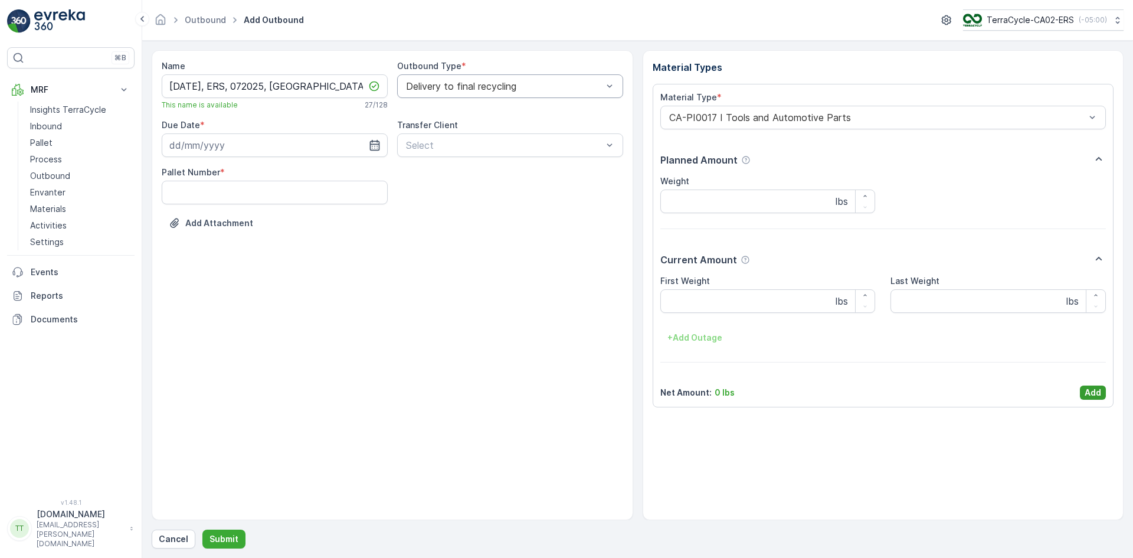
click at [1088, 391] on p "Add" at bounding box center [1093, 392] width 17 height 12
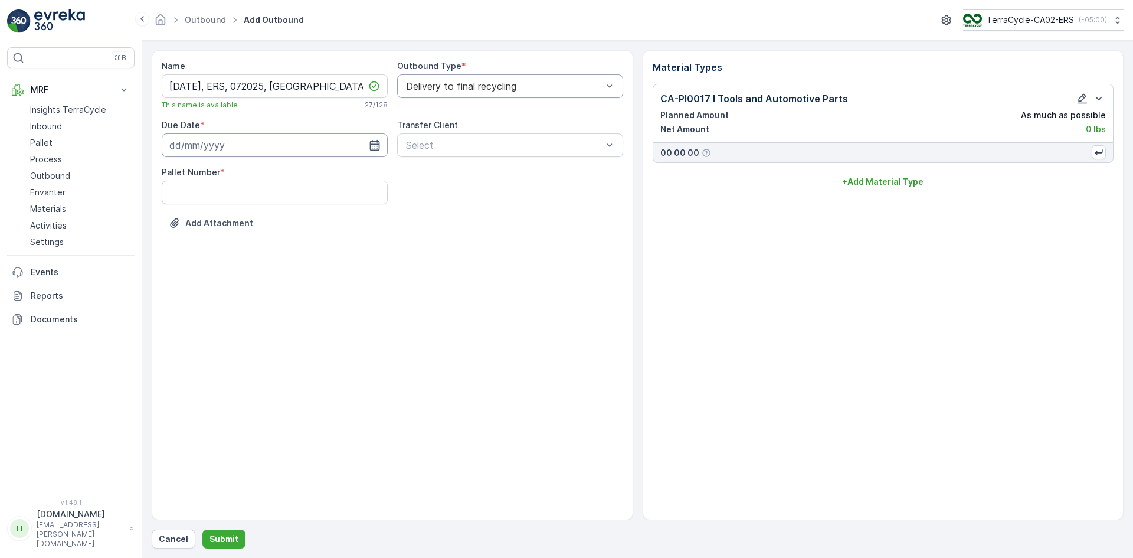
click at [176, 140] on input at bounding box center [275, 145] width 226 height 24
click at [214, 173] on icon at bounding box center [212, 174] width 12 height 12
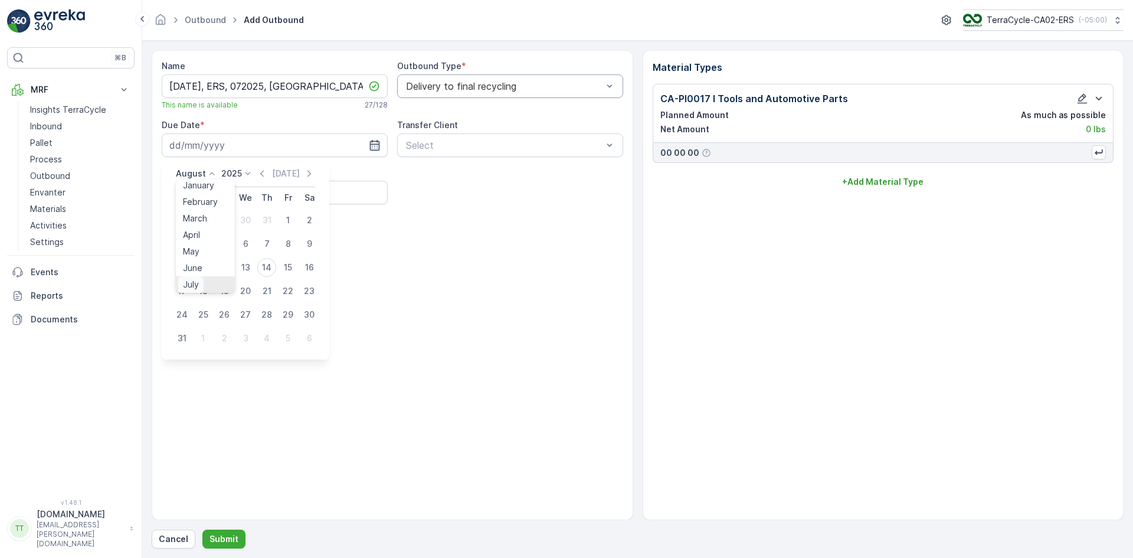
click at [190, 282] on span "July" at bounding box center [191, 285] width 16 height 12
click at [267, 312] on div "31" at bounding box center [266, 314] width 19 height 19
type input "[DATE]"
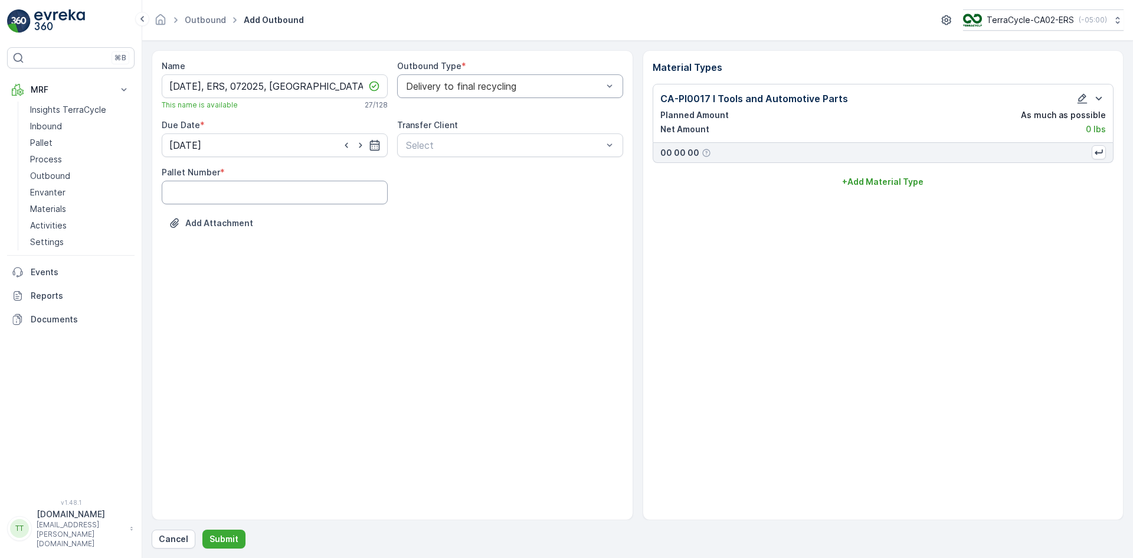
click at [321, 186] on Number "Pallet Number" at bounding box center [275, 193] width 226 height 24
type Number "1"
click at [234, 538] on p "Submit" at bounding box center [223, 539] width 29 height 12
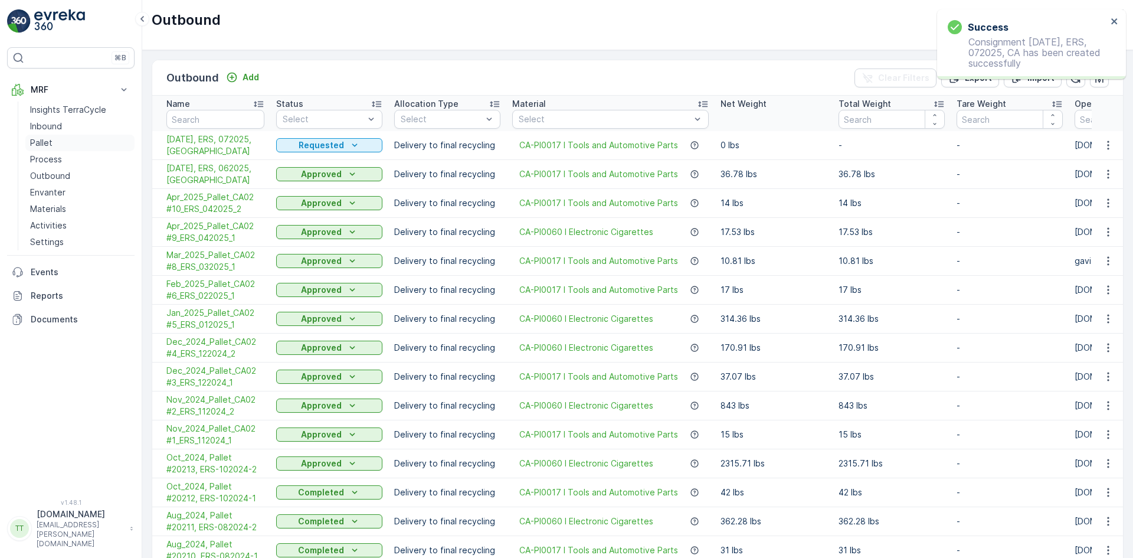
click at [47, 142] on p "Pallet" at bounding box center [41, 143] width 22 height 12
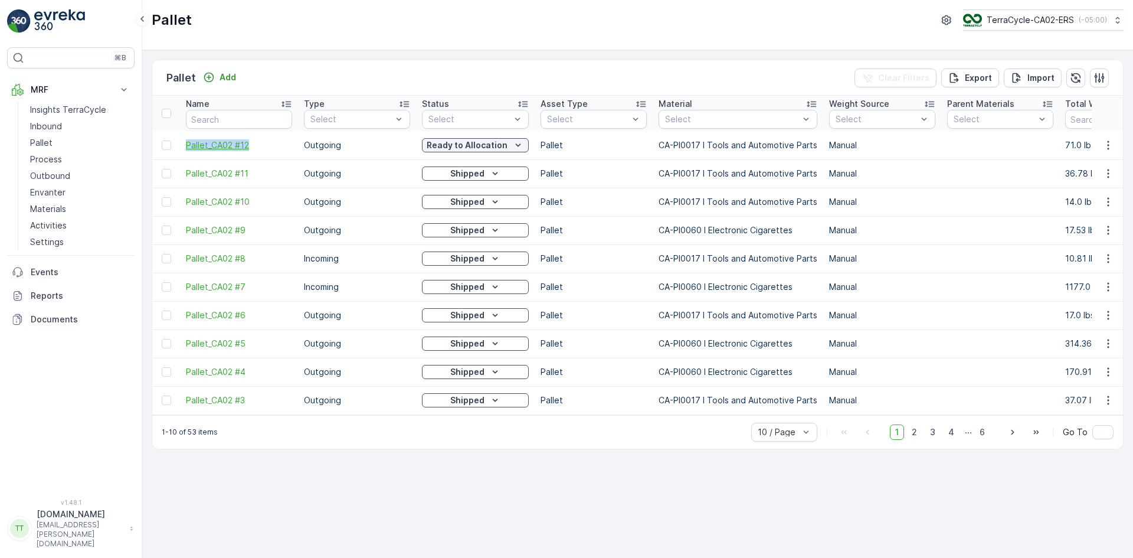
drag, startPoint x: 185, startPoint y: 147, endPoint x: 249, endPoint y: 150, distance: 63.8
click at [249, 150] on td "Pallet_CA02 #12" at bounding box center [239, 145] width 118 height 28
copy span "Pallet_CA02 #12"
click at [66, 179] on p "Outbound" at bounding box center [50, 176] width 40 height 12
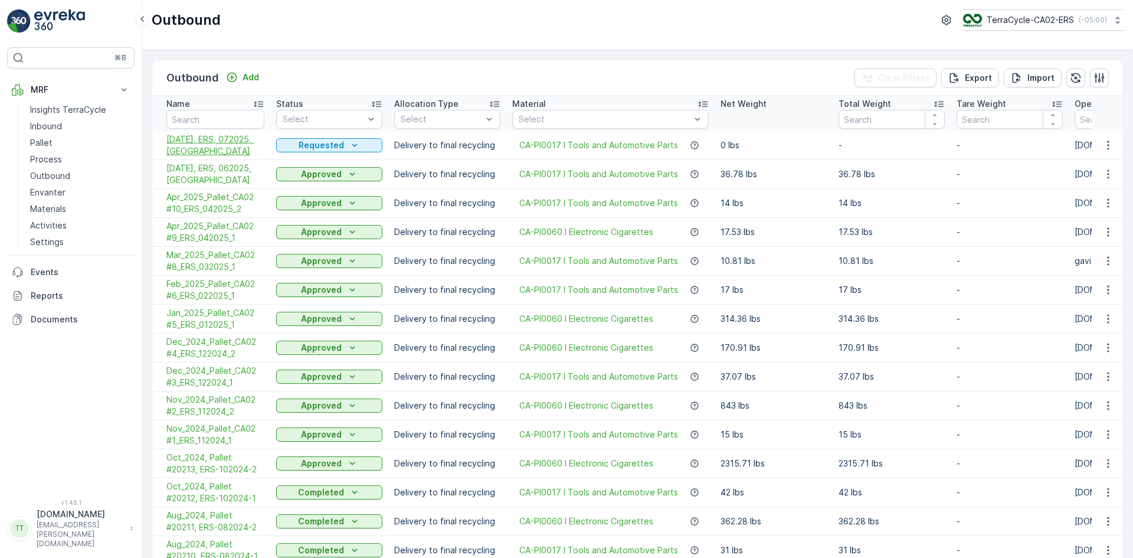
click at [184, 156] on span "07/31/2025, ERS, 072025, CA" at bounding box center [215, 145] width 98 height 24
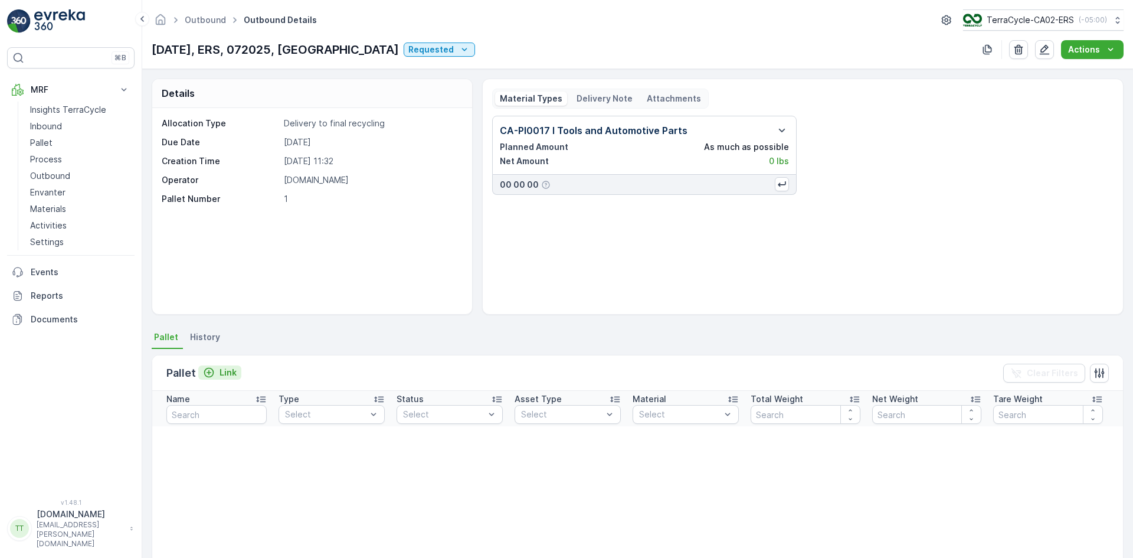
click at [224, 376] on p "Link" at bounding box center [228, 372] width 17 height 12
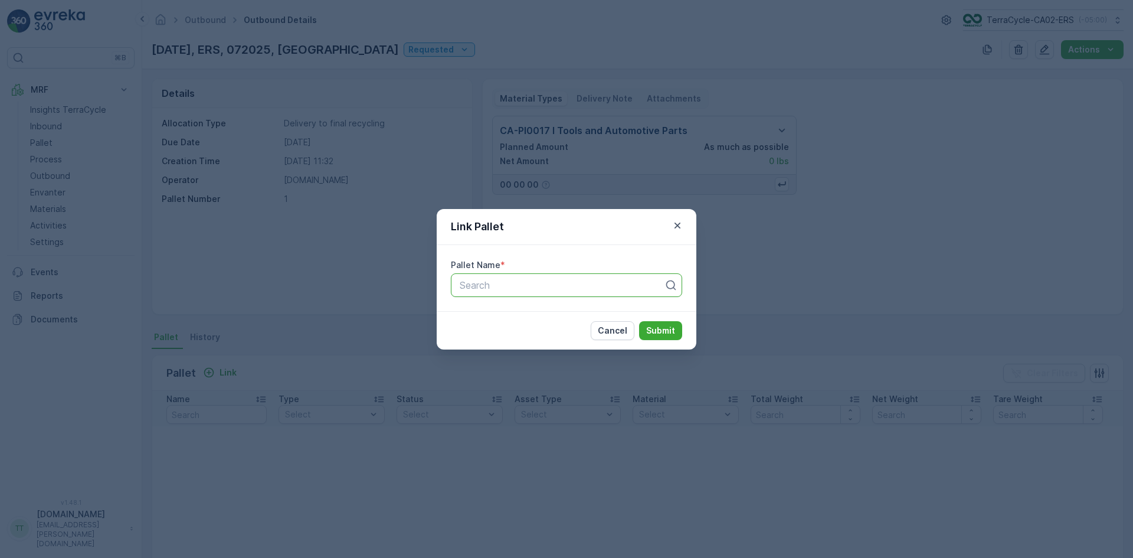
click at [500, 280] on div at bounding box center [561, 285] width 207 height 11
paste input "Pallet_CA02 #12"
type input "Pallet_CA02 #12"
click at [513, 313] on span "Pallet_CA02 #12" at bounding box center [493, 314] width 71 height 11
click at [665, 330] on p "Submit" at bounding box center [660, 331] width 29 height 12
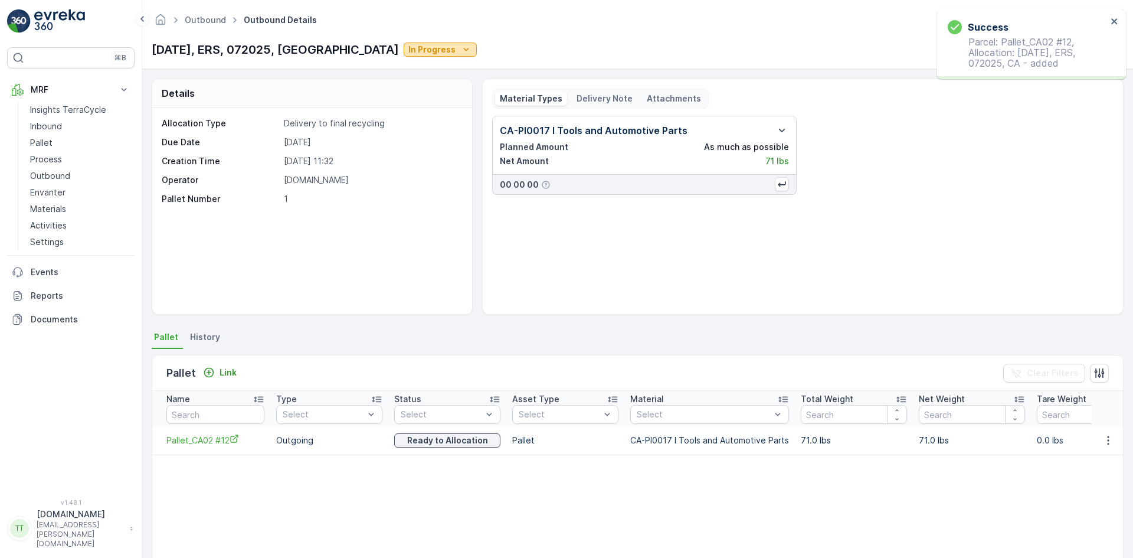
click at [408, 53] on p "In Progress" at bounding box center [431, 50] width 47 height 12
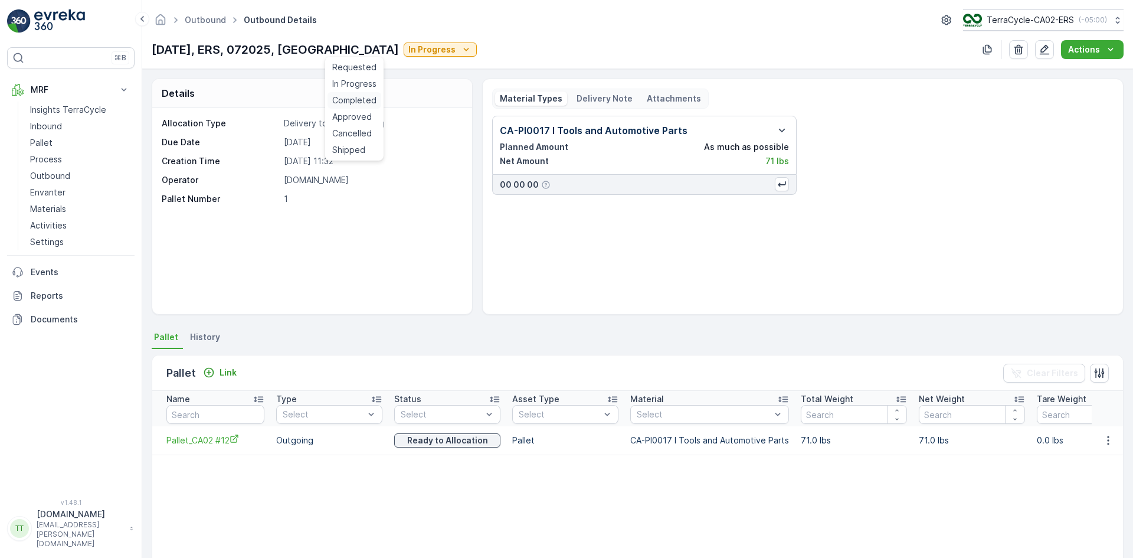
click at [357, 100] on span "Completed" at bounding box center [354, 100] width 44 height 12
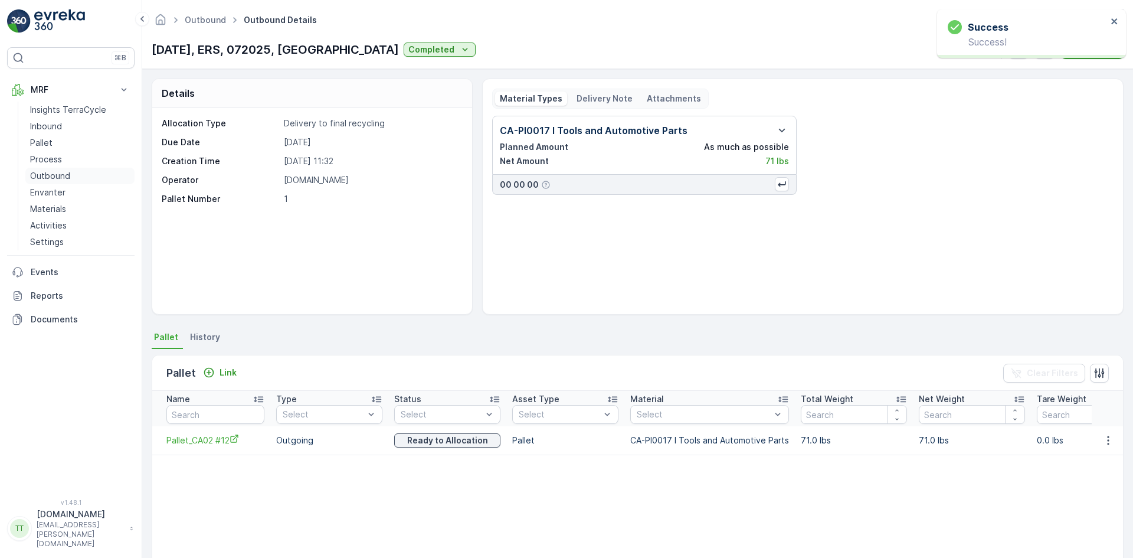
click at [55, 176] on p "Outbound" at bounding box center [50, 176] width 40 height 12
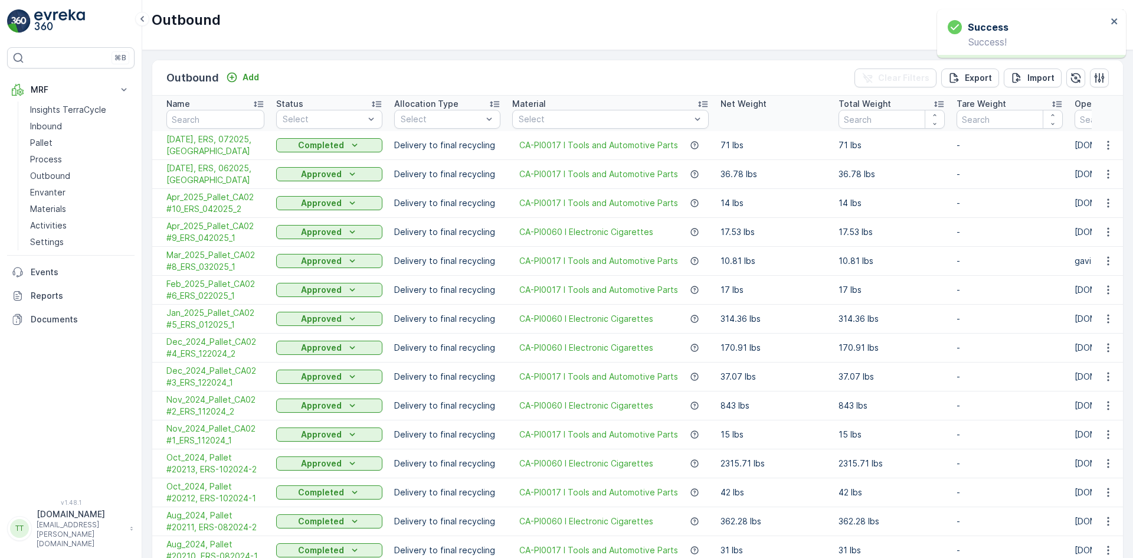
click at [339, 149] on p "Completed" at bounding box center [321, 145] width 46 height 12
click at [303, 214] on span "Approved" at bounding box center [303, 213] width 40 height 12
click at [174, 172] on span "06/30/2025, ERS, 062025, CA" at bounding box center [215, 174] width 98 height 24
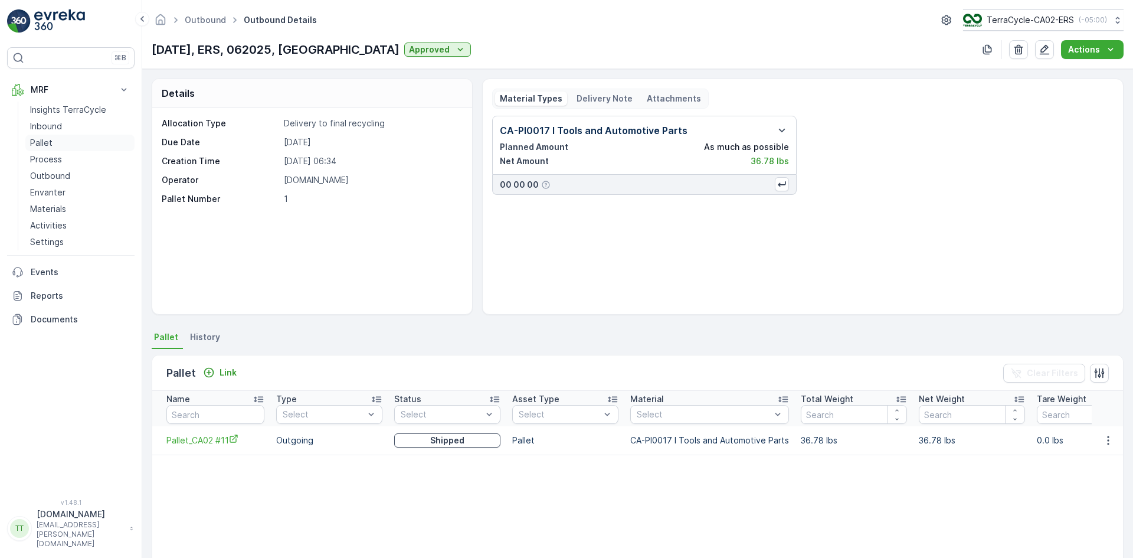
click at [58, 141] on link "Pallet" at bounding box center [79, 143] width 109 height 17
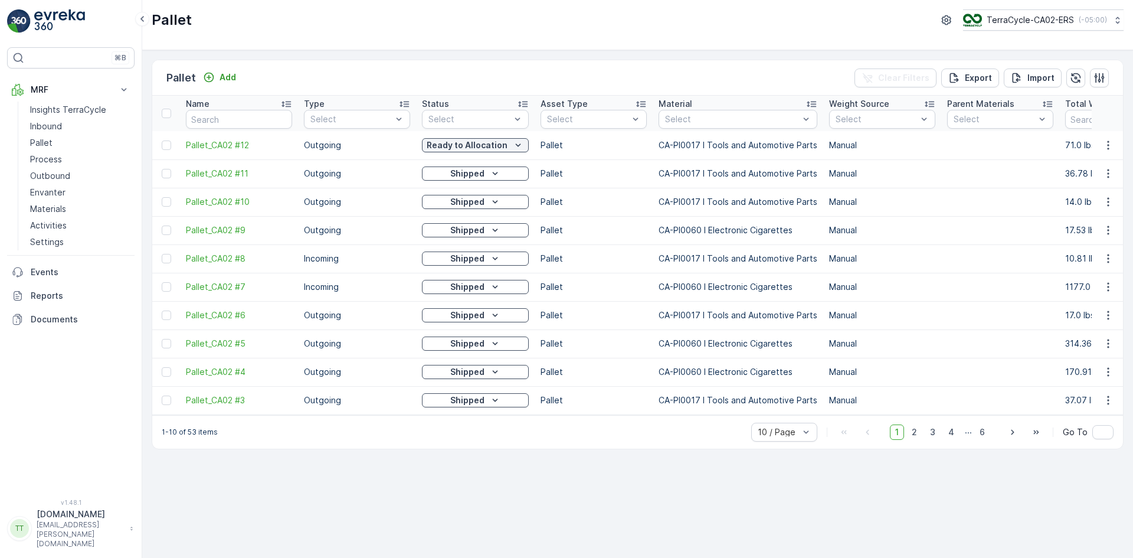
click at [485, 152] on div "Ready to Allocation" at bounding box center [475, 145] width 107 height 17
click at [484, 149] on p "Ready to Allocation" at bounding box center [467, 145] width 81 height 12
click at [465, 273] on div "Shipped" at bounding box center [474, 278] width 101 height 17
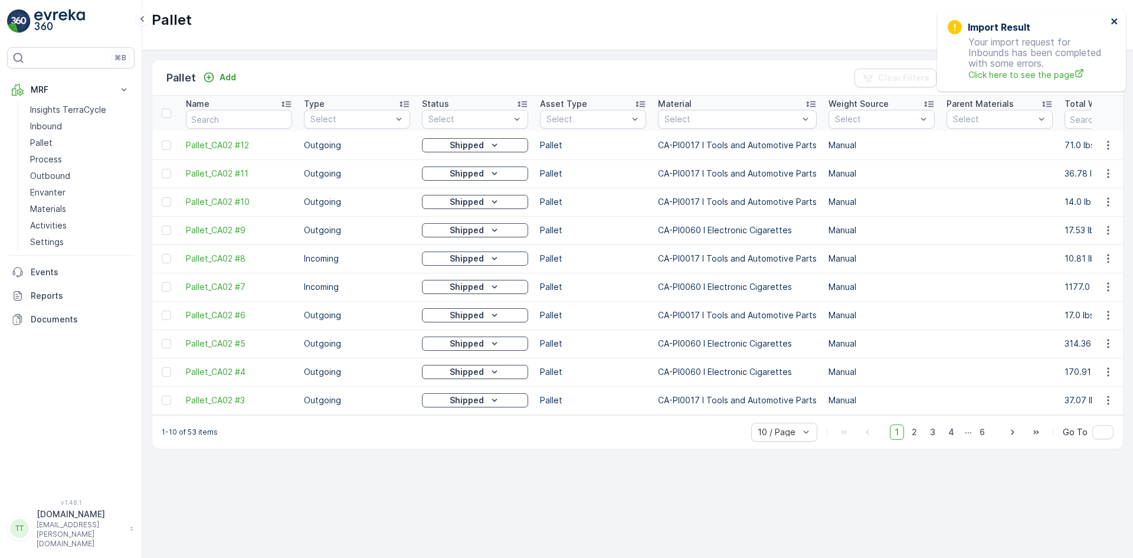
click at [1113, 17] on icon "close" at bounding box center [1114, 21] width 8 height 9
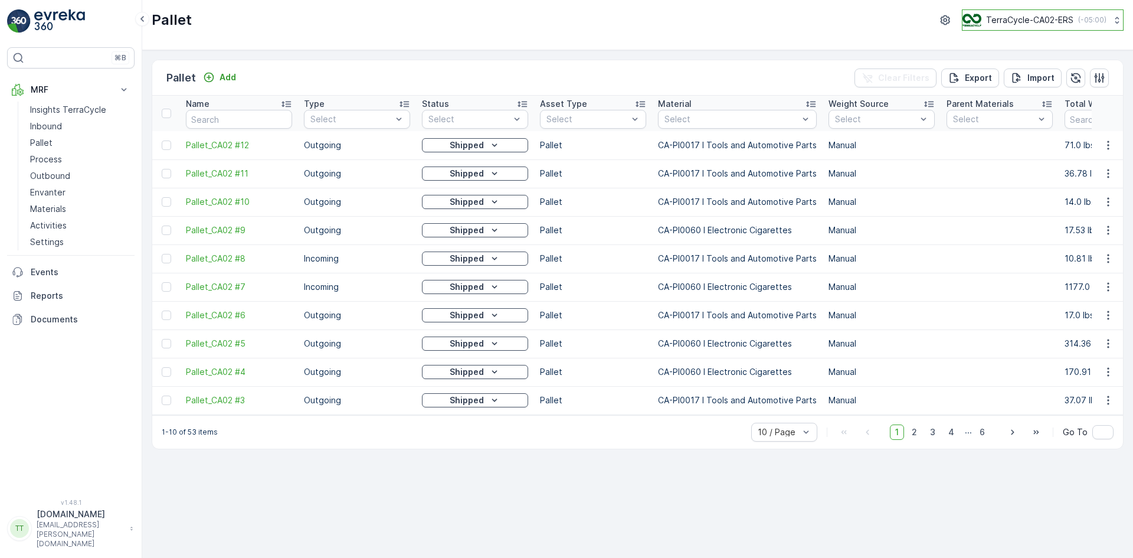
click at [1020, 17] on p "TerraCycle-CA02-ERS" at bounding box center [1029, 20] width 87 height 12
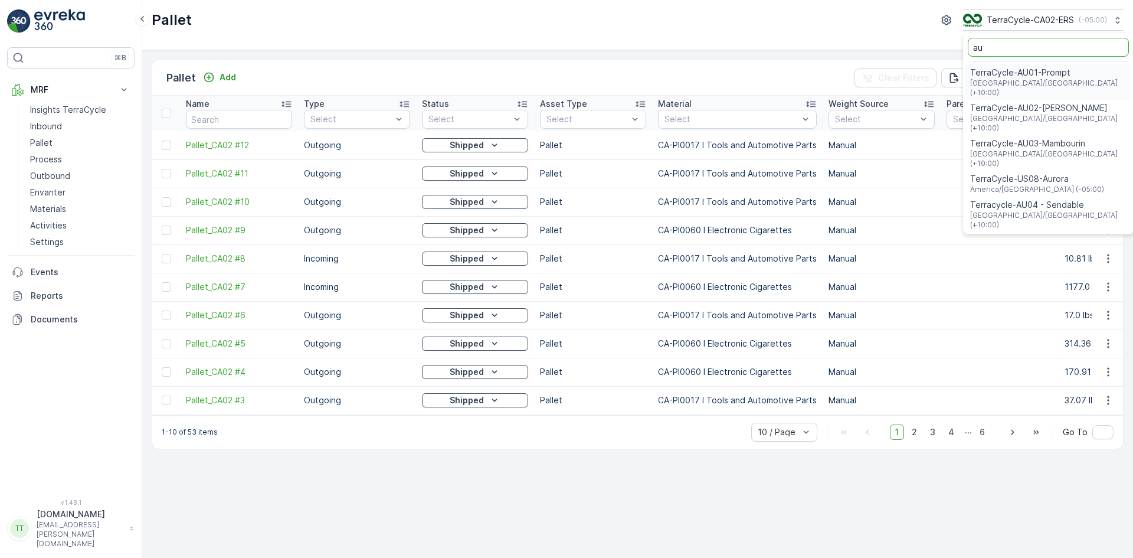
type input "au"
click at [1029, 102] on span "TerraCycle-AU02-[PERSON_NAME]" at bounding box center [1048, 108] width 156 height 12
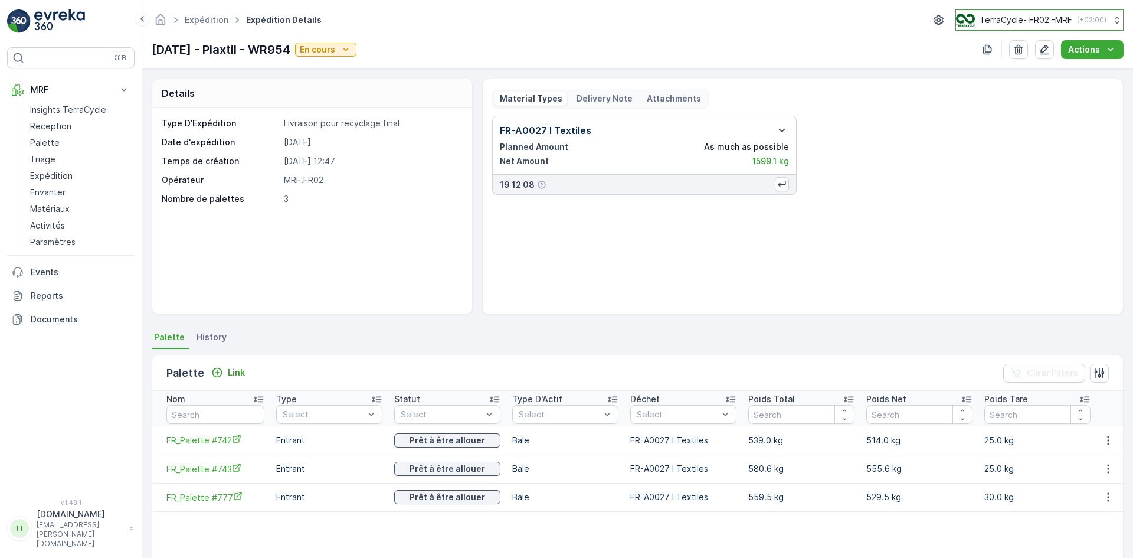
click at [997, 22] on p "TerraCycle- FR02 -MRF" at bounding box center [1025, 20] width 93 height 12
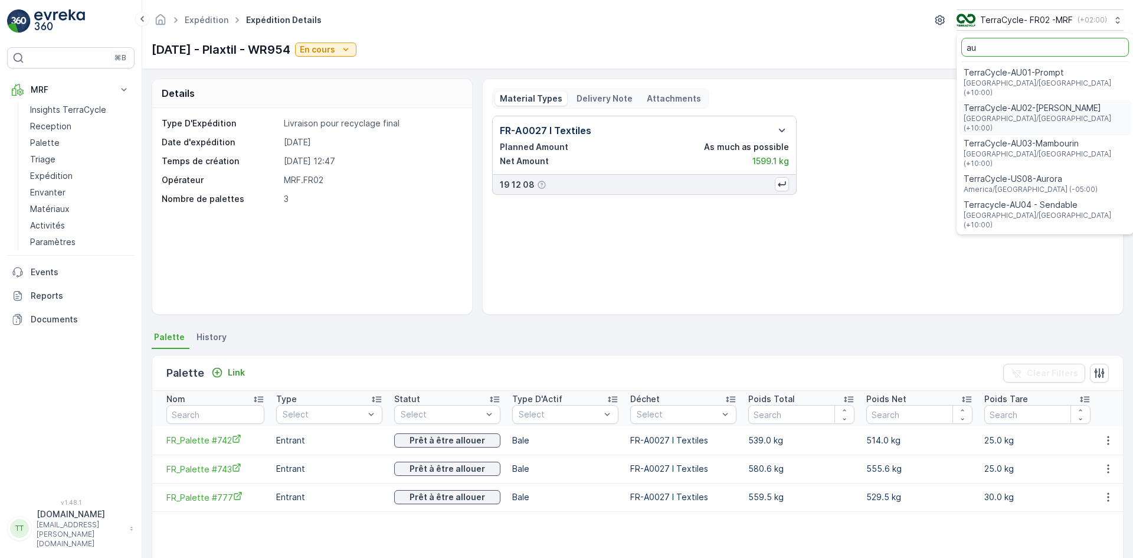
type input "au"
click at [1021, 102] on span "TerraCycle-AU02-[PERSON_NAME]" at bounding box center [1045, 108] width 163 height 12
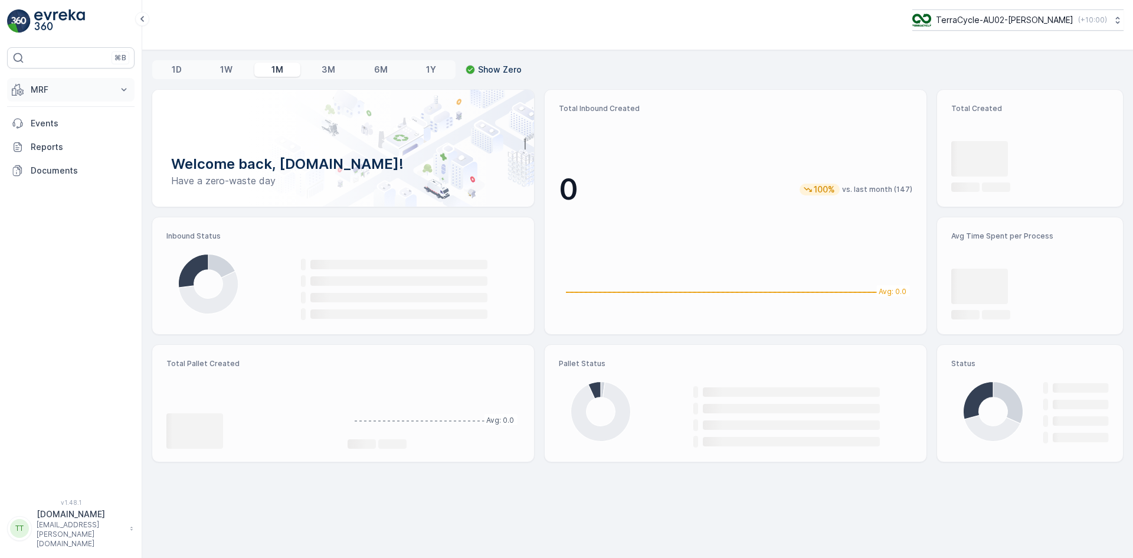
click at [65, 92] on p "MRF" at bounding box center [71, 90] width 80 height 12
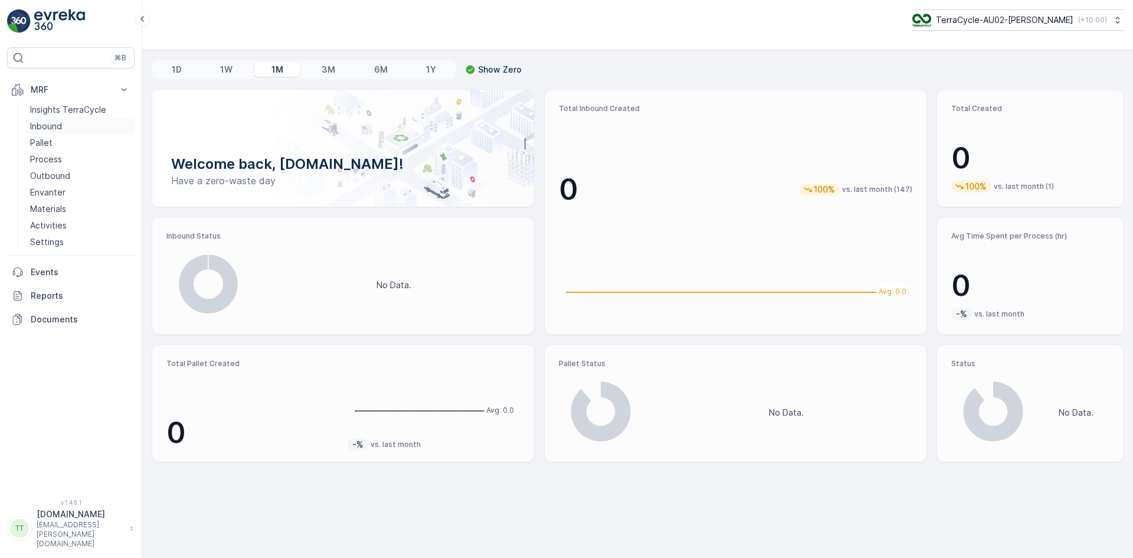
click at [57, 121] on p "Inbound" at bounding box center [46, 126] width 32 height 12
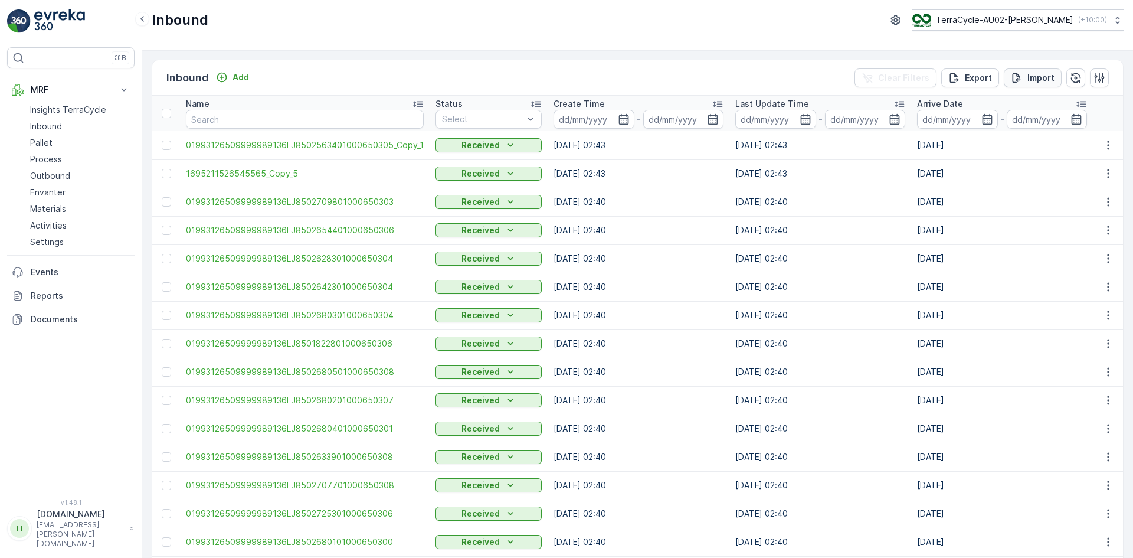
click at [1031, 78] on p "Import" at bounding box center [1040, 78] width 27 height 12
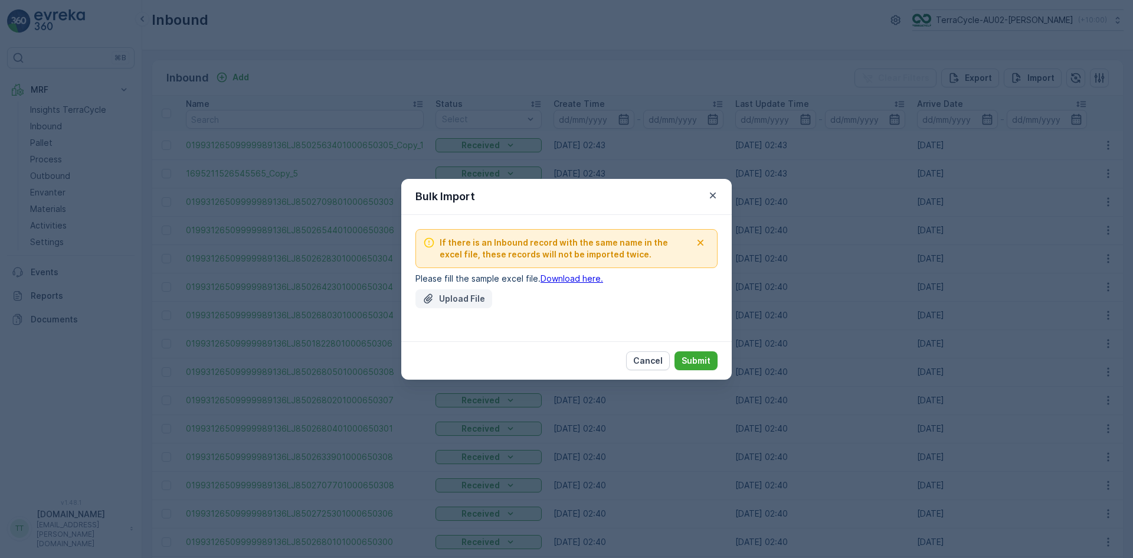
click at [461, 294] on p "Upload File" at bounding box center [462, 299] width 46 height 12
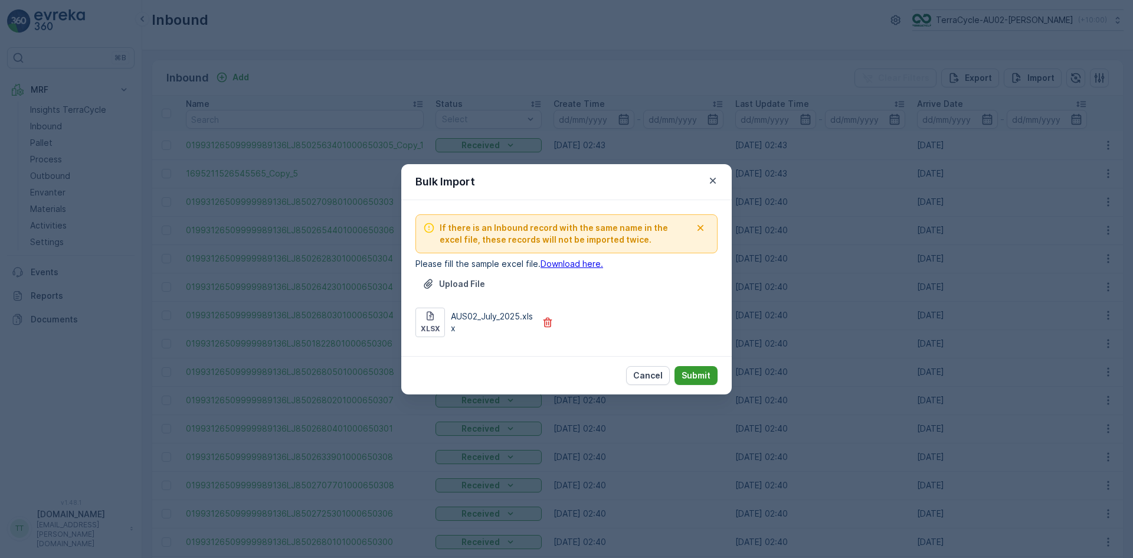
click at [692, 374] on p "Submit" at bounding box center [696, 375] width 29 height 12
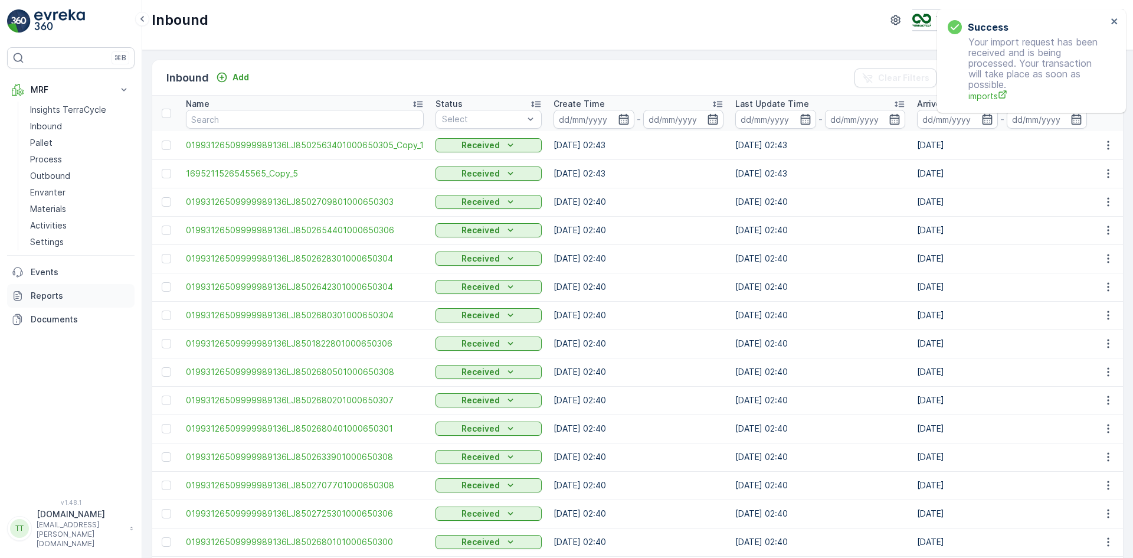
click at [77, 299] on p "Reports" at bounding box center [80, 296] width 99 height 12
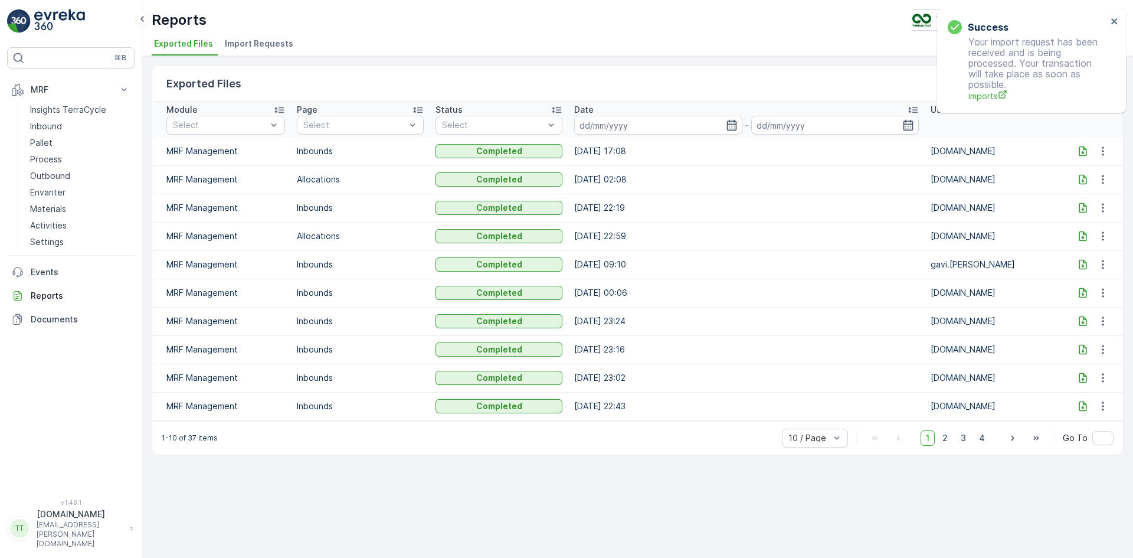
click at [279, 41] on span "Import Requests" at bounding box center [259, 44] width 68 height 12
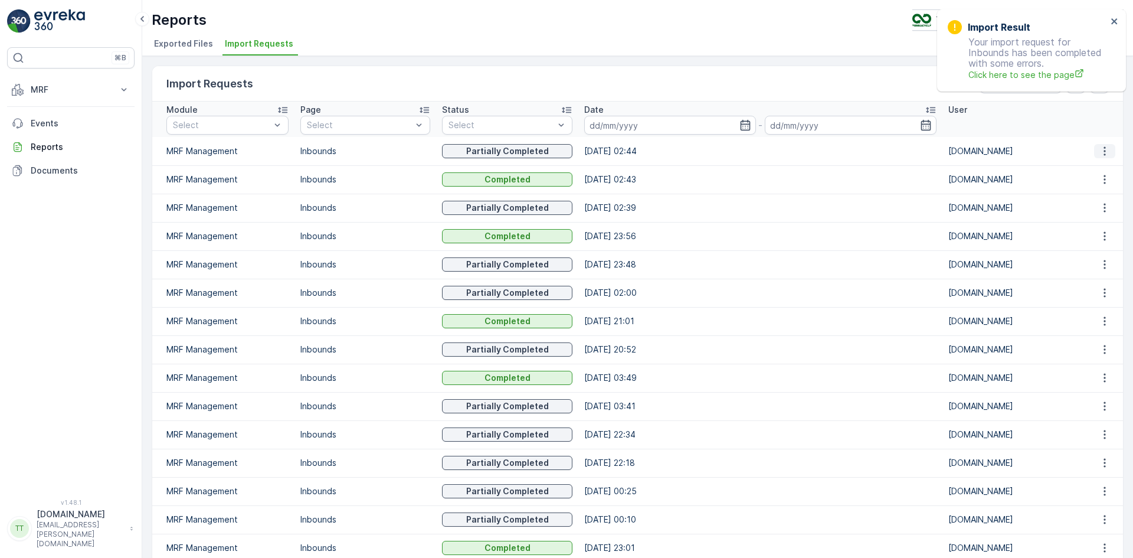
click at [1102, 150] on icon "button" at bounding box center [1105, 151] width 12 height 12
click at [1088, 168] on span "See More Details" at bounding box center [1094, 169] width 68 height 12
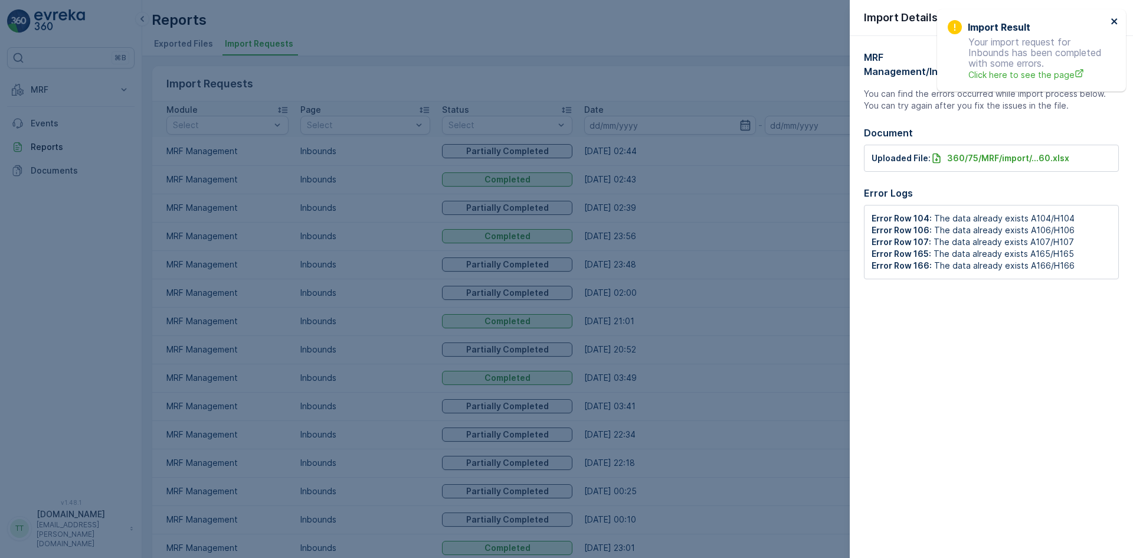
click at [1111, 17] on icon "close" at bounding box center [1114, 21] width 8 height 9
click at [1114, 18] on icon "button" at bounding box center [1114, 17] width 12 height 12
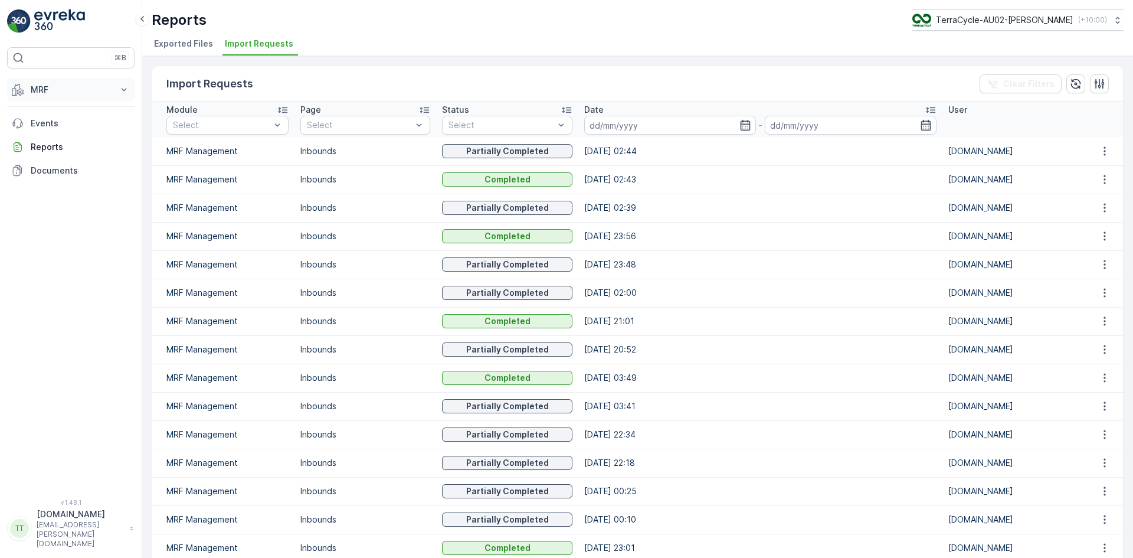
click at [57, 94] on p "MRF" at bounding box center [71, 90] width 80 height 12
click at [42, 123] on p "Inbound" at bounding box center [46, 126] width 32 height 12
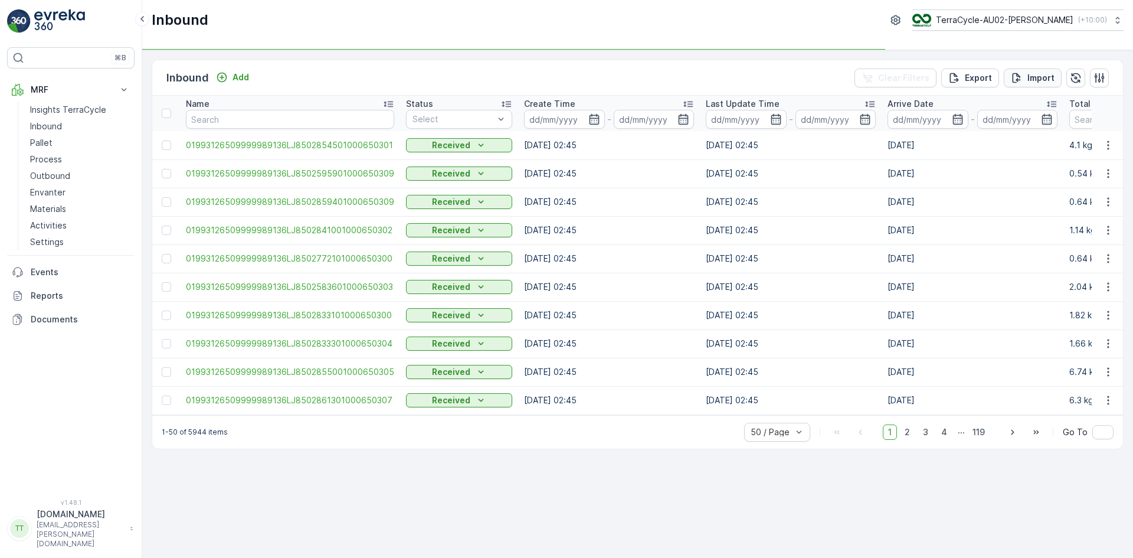
click at [1049, 76] on p "Import" at bounding box center [1040, 78] width 27 height 12
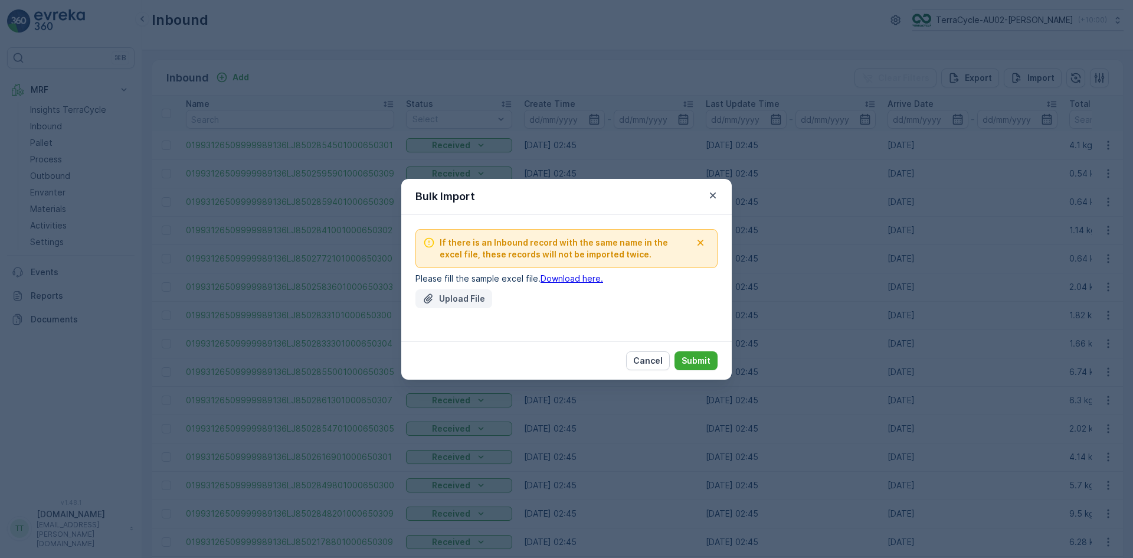
click at [474, 289] on button "Upload File" at bounding box center [453, 298] width 77 height 19
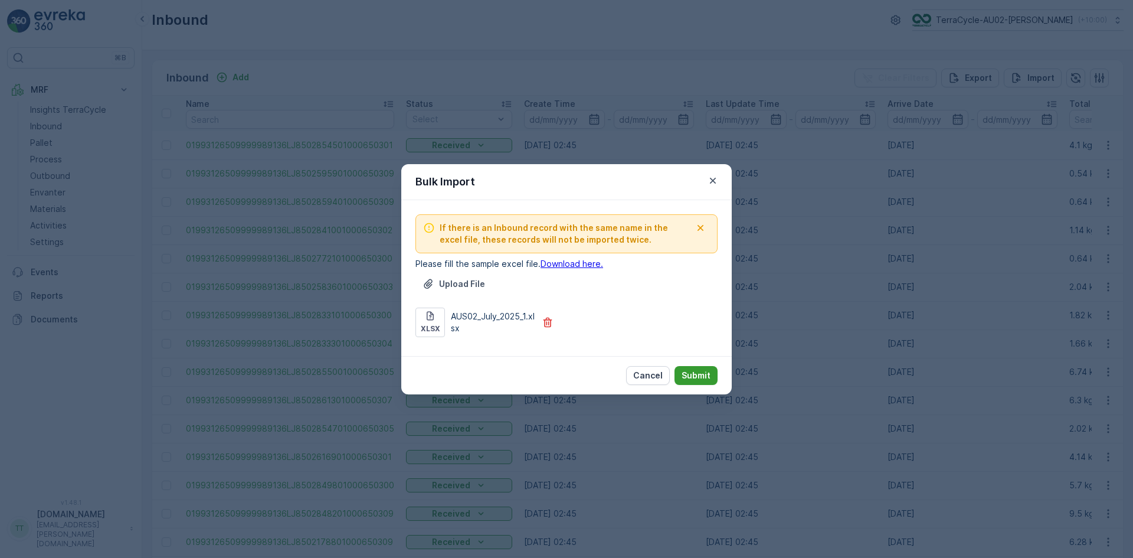
click at [692, 371] on p "Submit" at bounding box center [696, 375] width 29 height 12
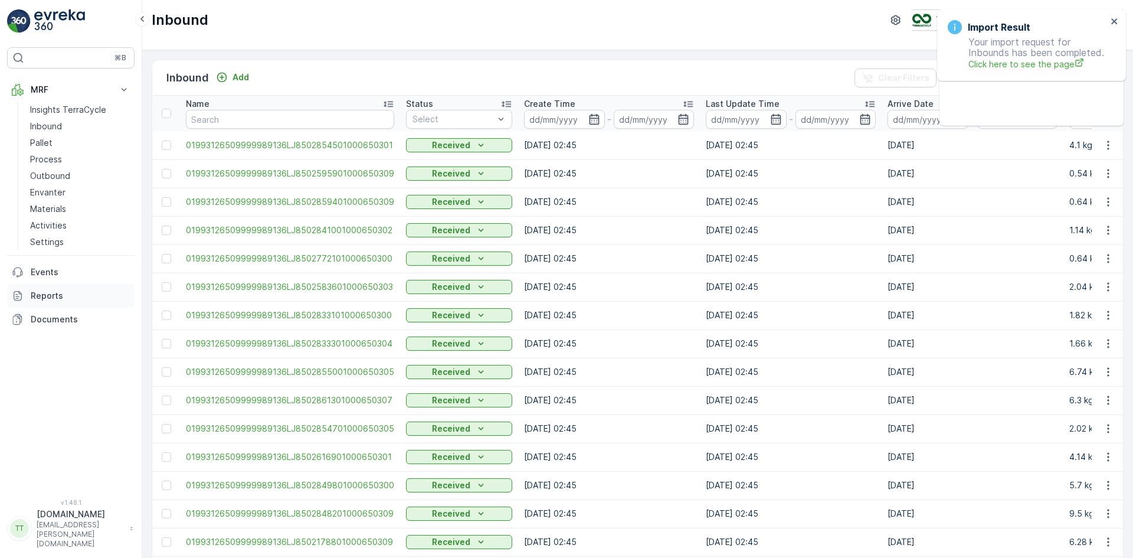
click at [50, 300] on p "Reports" at bounding box center [80, 296] width 99 height 12
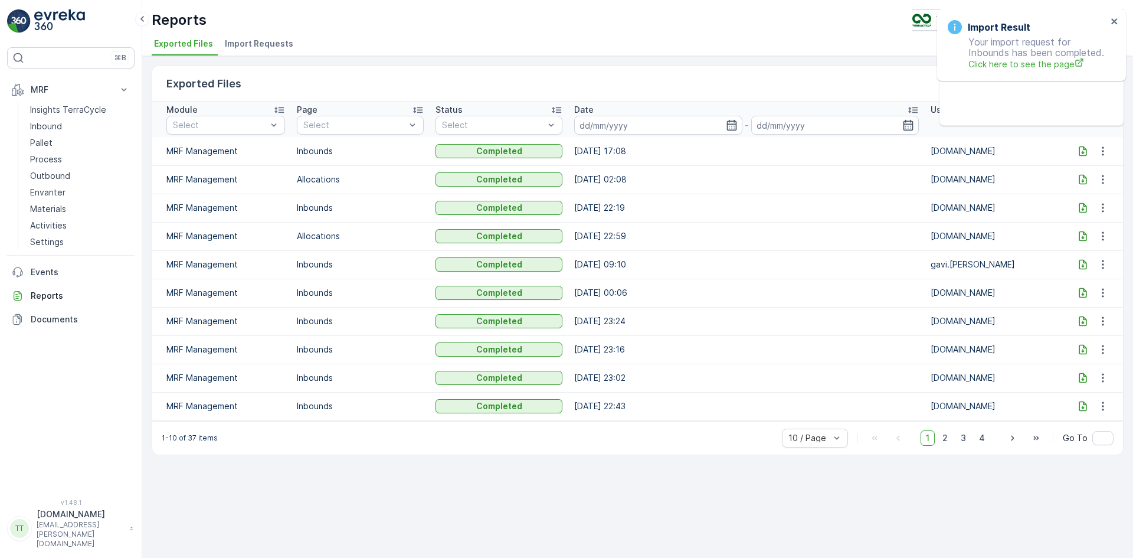
click at [260, 47] on span "Import Requests" at bounding box center [259, 44] width 68 height 12
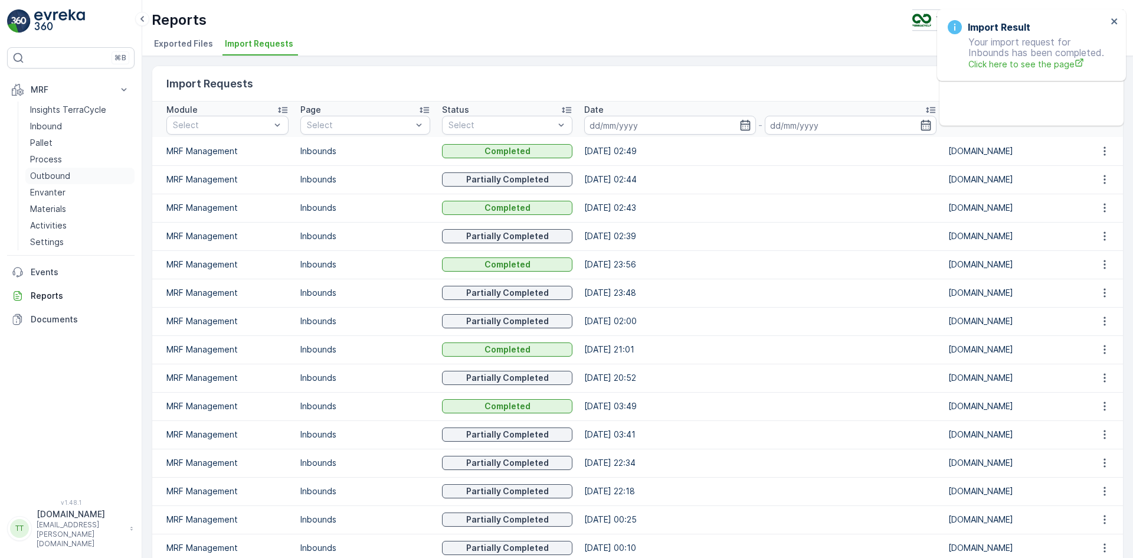
click at [57, 174] on p "Outbound" at bounding box center [50, 176] width 40 height 12
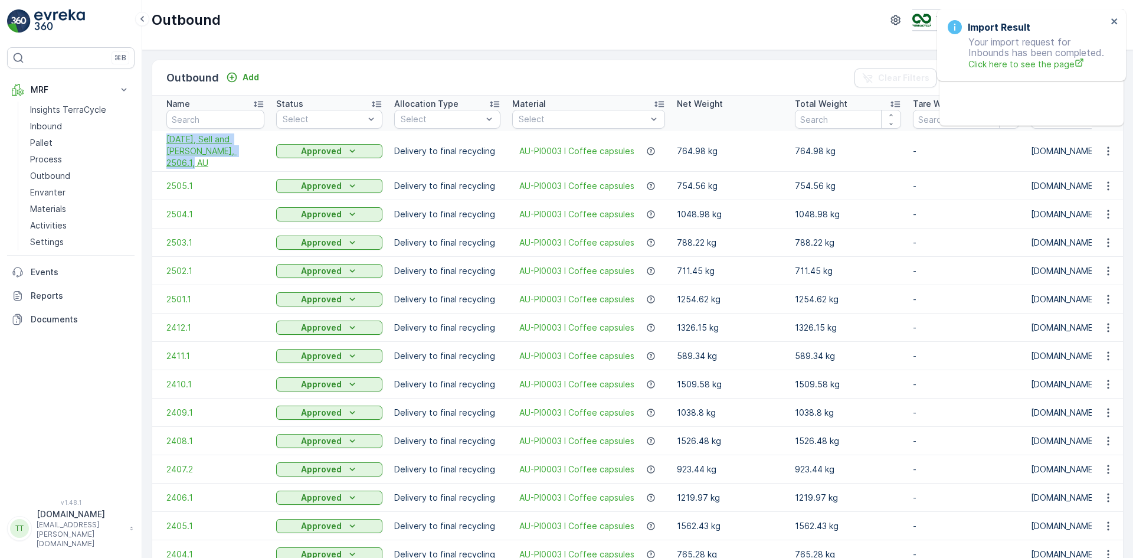
drag, startPoint x: 161, startPoint y: 137, endPoint x: 236, endPoint y: 150, distance: 76.1
click at [236, 150] on td "06/30/2025, Sell and Parker, 2506.1, AU" at bounding box center [211, 151] width 118 height 41
copy span "06/30/2025, Sell and Parker, 2506.1, AU"
click at [241, 82] on div "Add" at bounding box center [242, 77] width 33 height 12
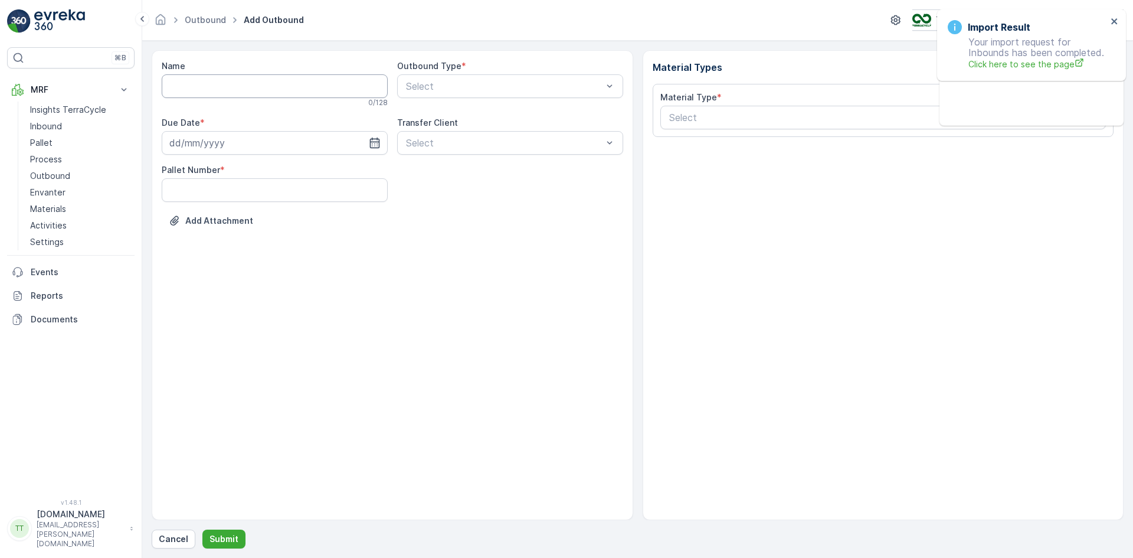
click at [189, 94] on input "Name" at bounding box center [275, 86] width 226 height 24
paste input "06/30/2025, Sell and Parker, 2506.1, AU"
click at [179, 87] on input "06/30/2025, Sell and Parker, 2506.1, AU" at bounding box center [275, 86] width 226 height 24
type input "07/31/2025, Sell and Parker, 2507.1, AU"
click at [453, 74] on div "Select" at bounding box center [510, 86] width 226 height 24
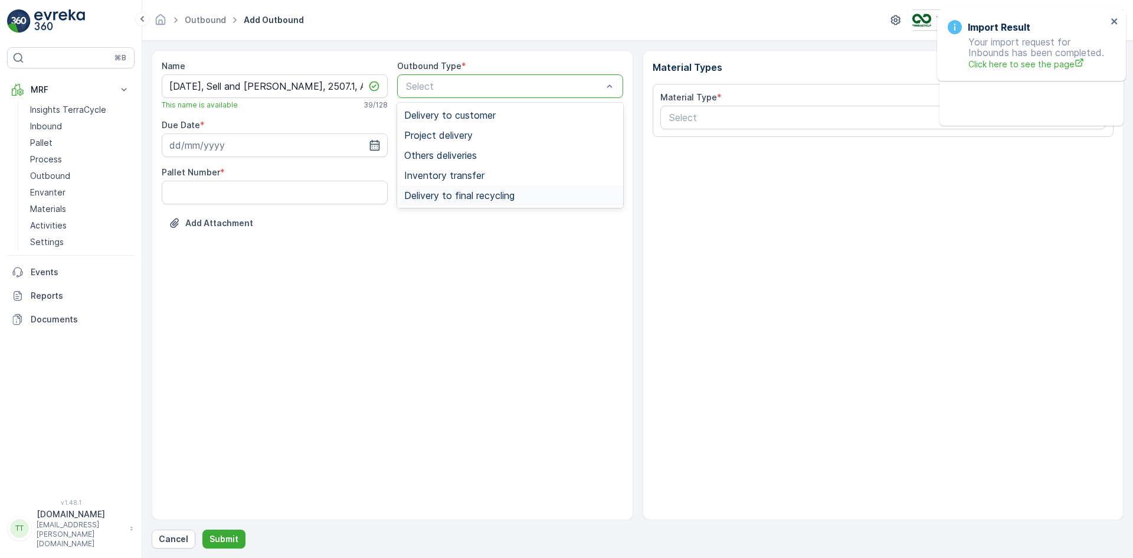
click at [503, 198] on span "Delivery to final recycling" at bounding box center [459, 195] width 110 height 11
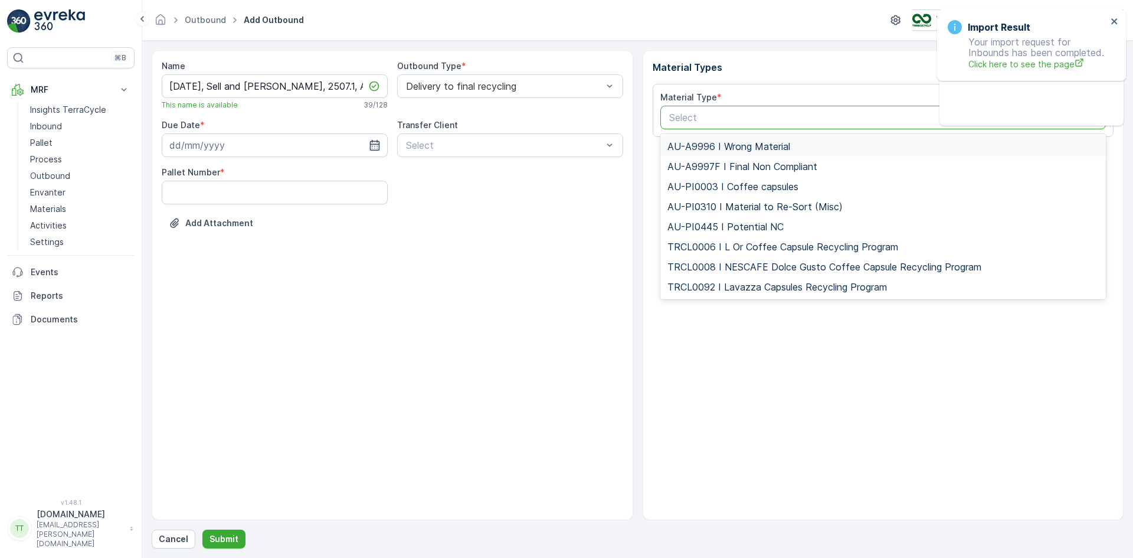
click at [685, 116] on div at bounding box center [877, 117] width 419 height 11
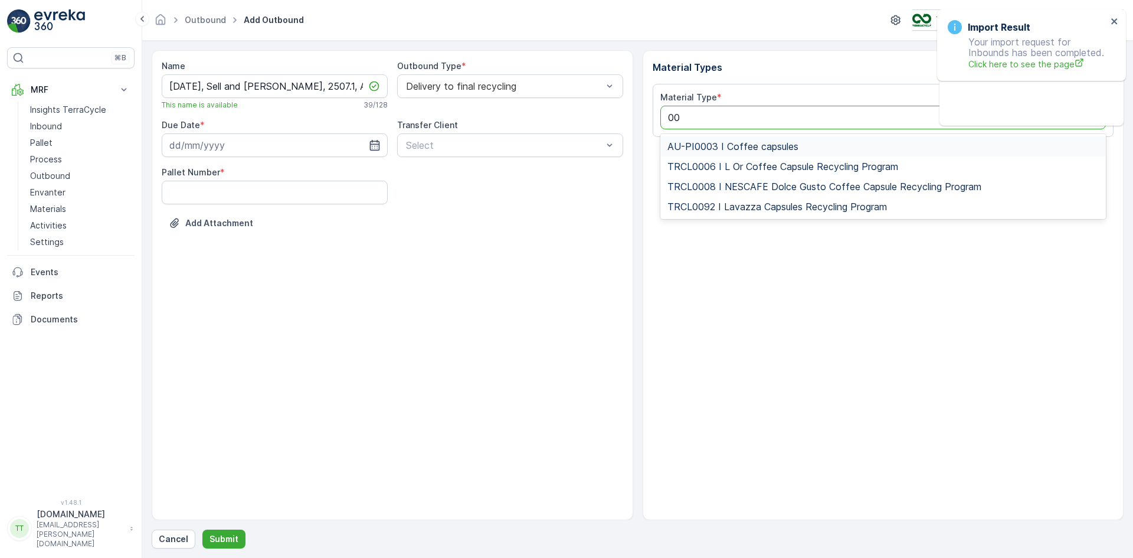
type input "003"
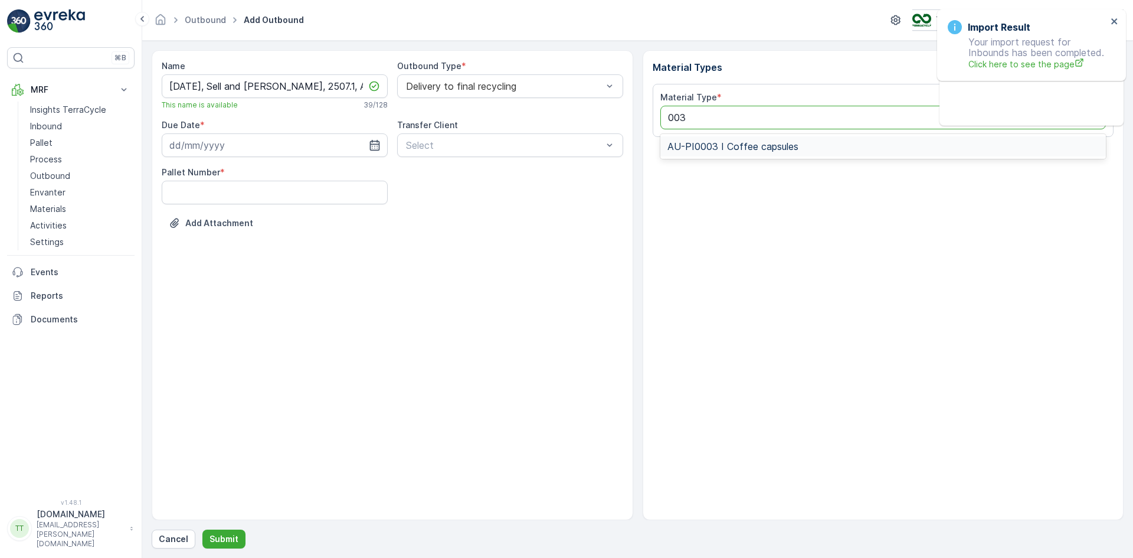
click at [732, 146] on span "AU-PI0003 I Coffee capsules" at bounding box center [732, 146] width 131 height 11
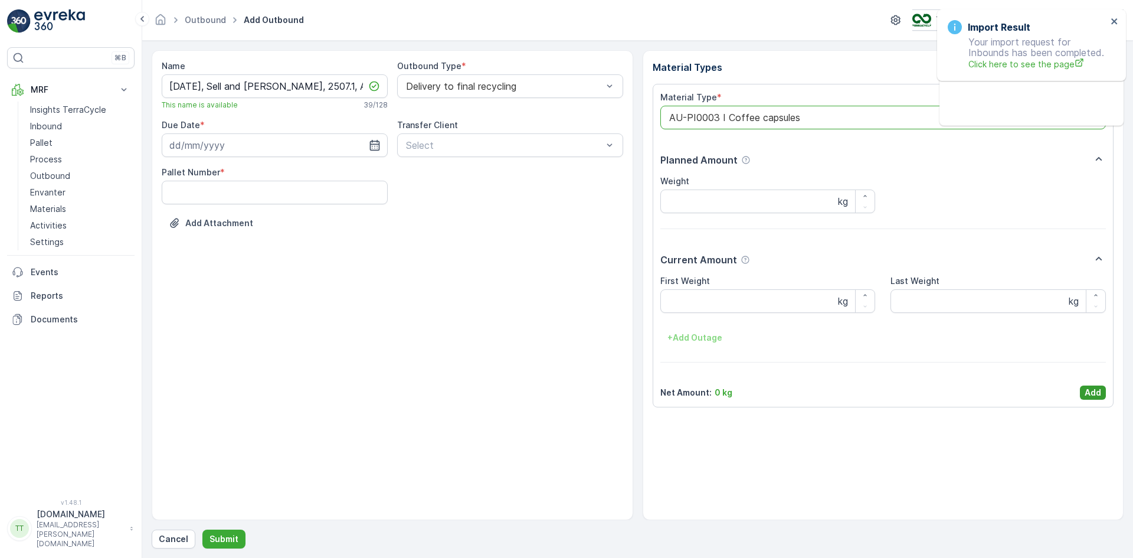
click at [1087, 391] on p "Add" at bounding box center [1093, 392] width 17 height 12
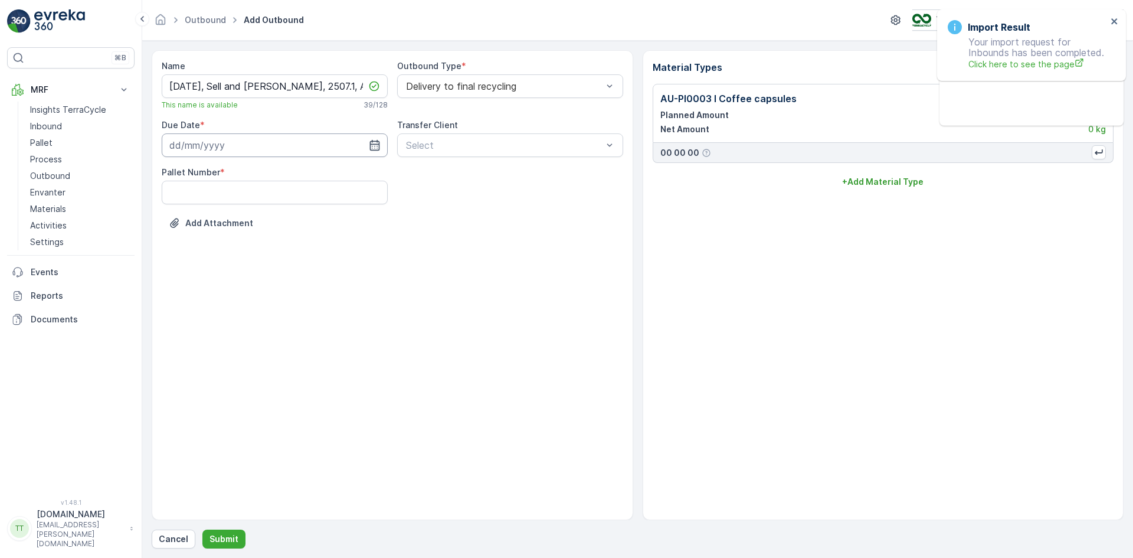
click at [225, 146] on input at bounding box center [275, 145] width 226 height 24
click at [201, 171] on p "August" at bounding box center [191, 174] width 30 height 12
click at [198, 282] on span "July" at bounding box center [191, 285] width 16 height 12
click at [267, 311] on div "31" at bounding box center [266, 314] width 19 height 19
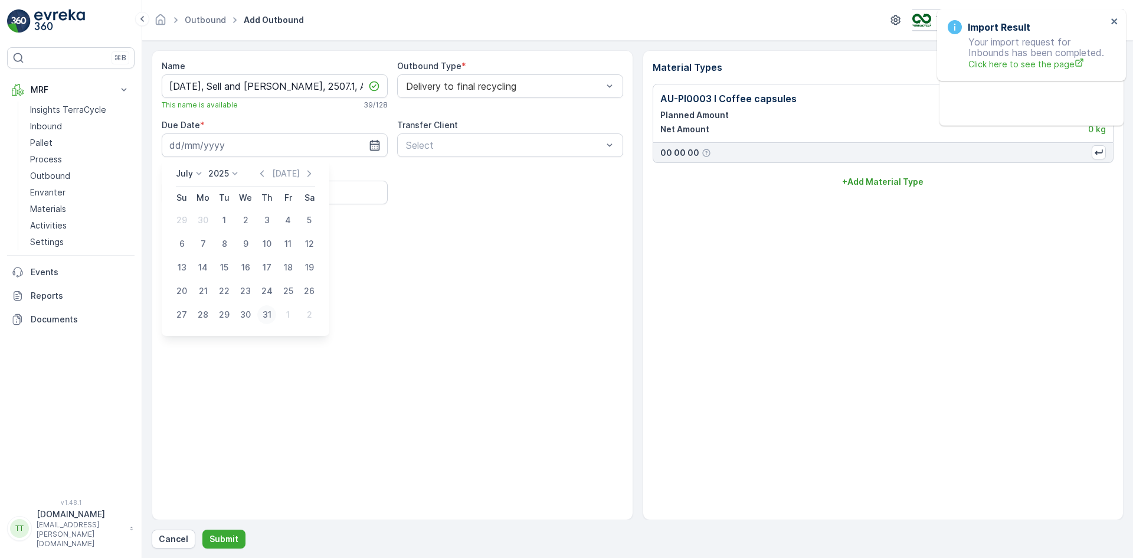
type input "[DATE]"
click at [241, 194] on Number "Pallet Number" at bounding box center [275, 193] width 226 height 24
type Number "1"
click at [231, 533] on p "Submit" at bounding box center [223, 539] width 29 height 12
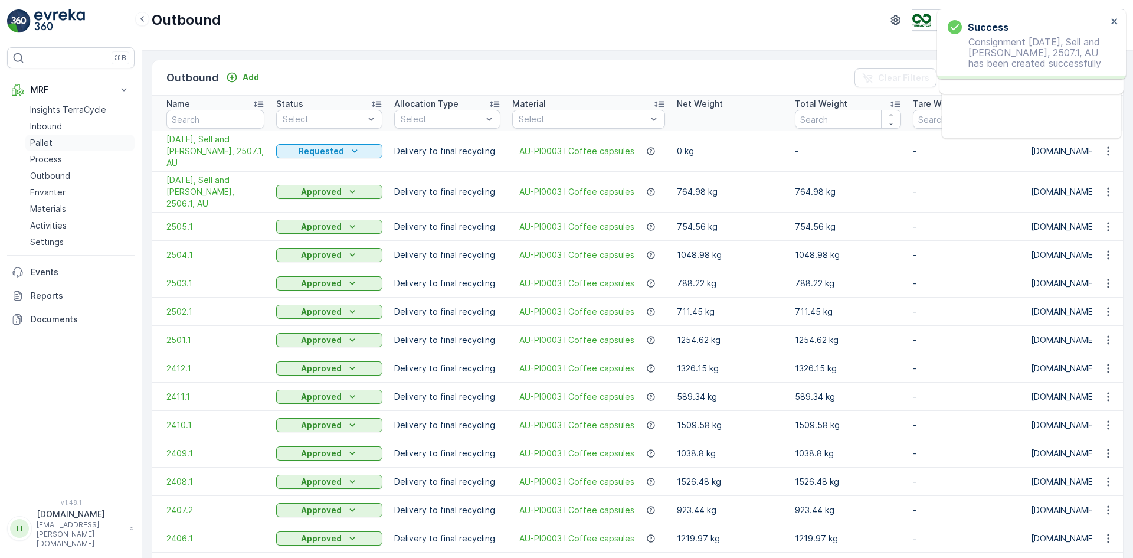
click at [52, 140] on link "Pallet" at bounding box center [79, 143] width 109 height 17
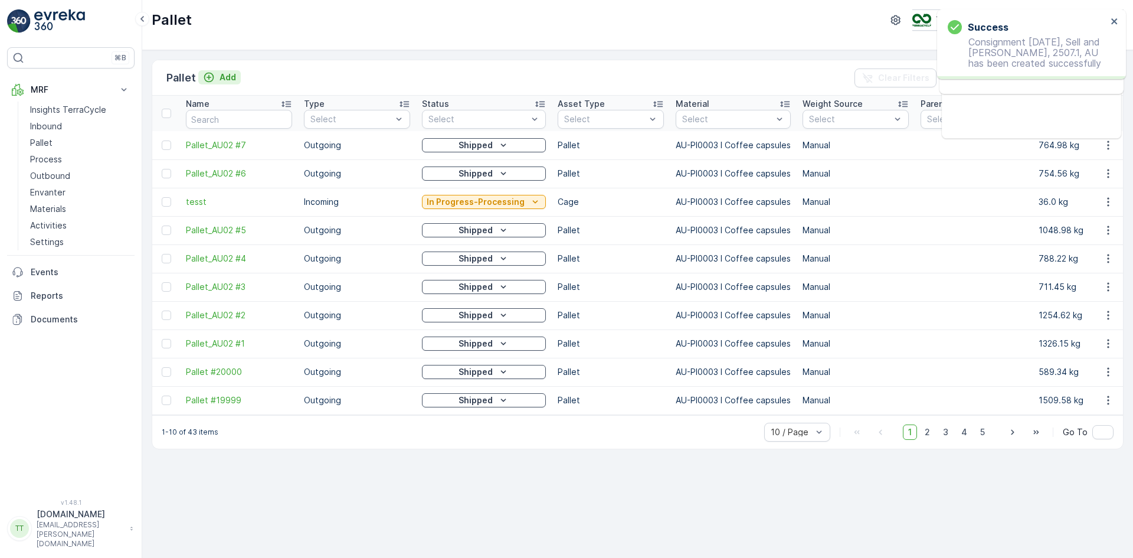
click at [224, 76] on p "Add" at bounding box center [228, 77] width 17 height 12
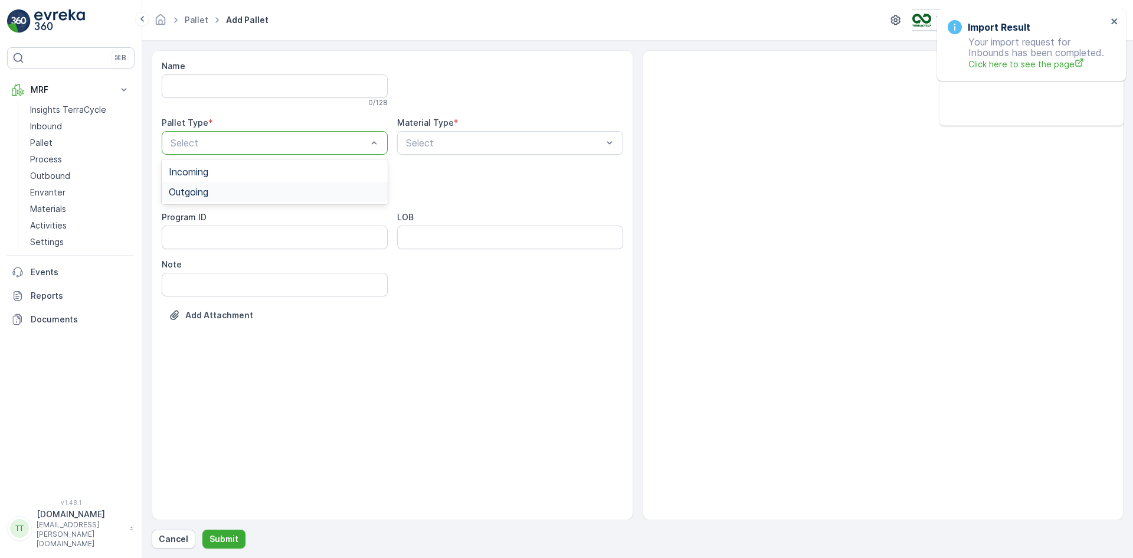
click at [208, 194] on span "Outgoing" at bounding box center [189, 191] width 40 height 11
click at [470, 137] on div at bounding box center [504, 142] width 199 height 11
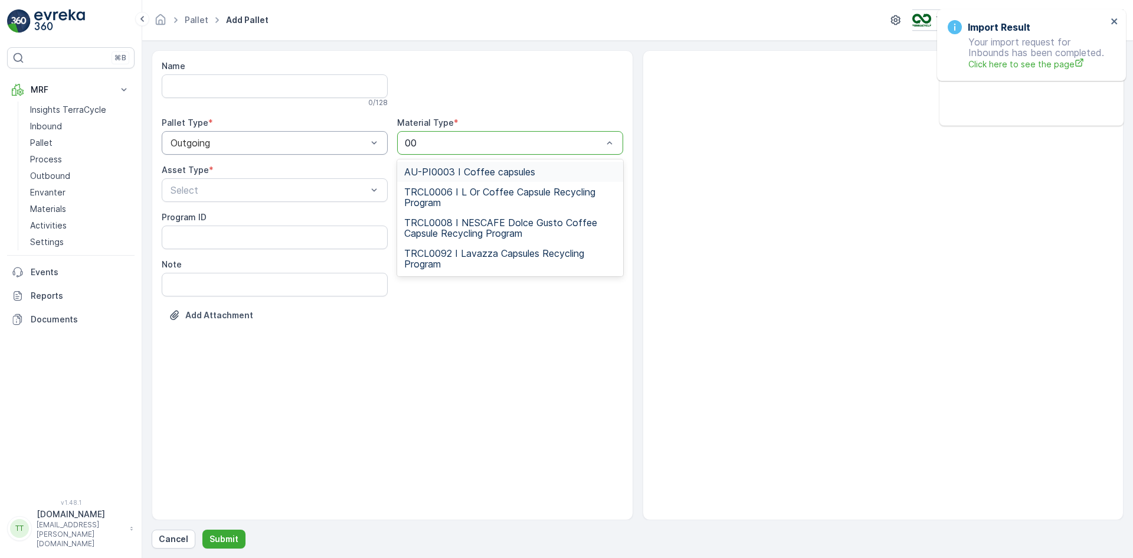
type input "003"
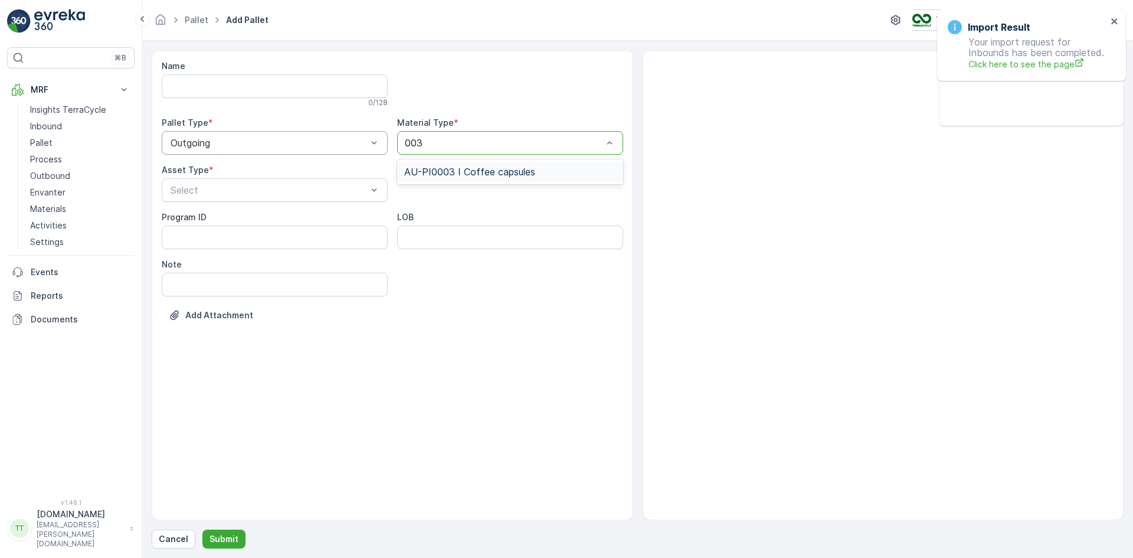
click at [469, 166] on span "AU-PI0003 I Coffee capsules" at bounding box center [469, 171] width 131 height 11
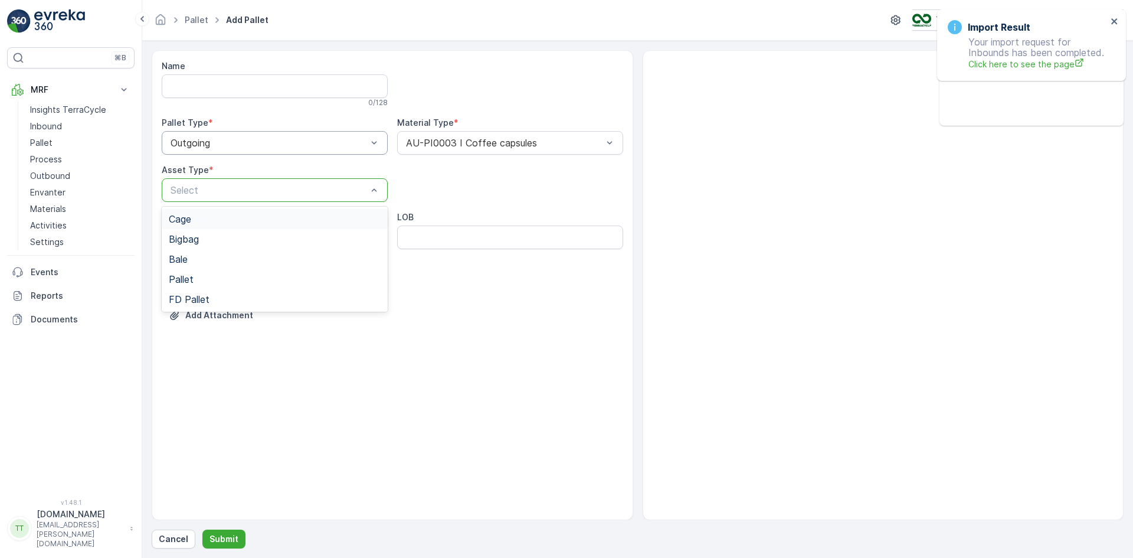
click at [240, 191] on div at bounding box center [268, 190] width 199 height 11
click at [214, 275] on div "Pallet" at bounding box center [275, 279] width 212 height 11
click at [230, 531] on button "Submit" at bounding box center [223, 538] width 43 height 19
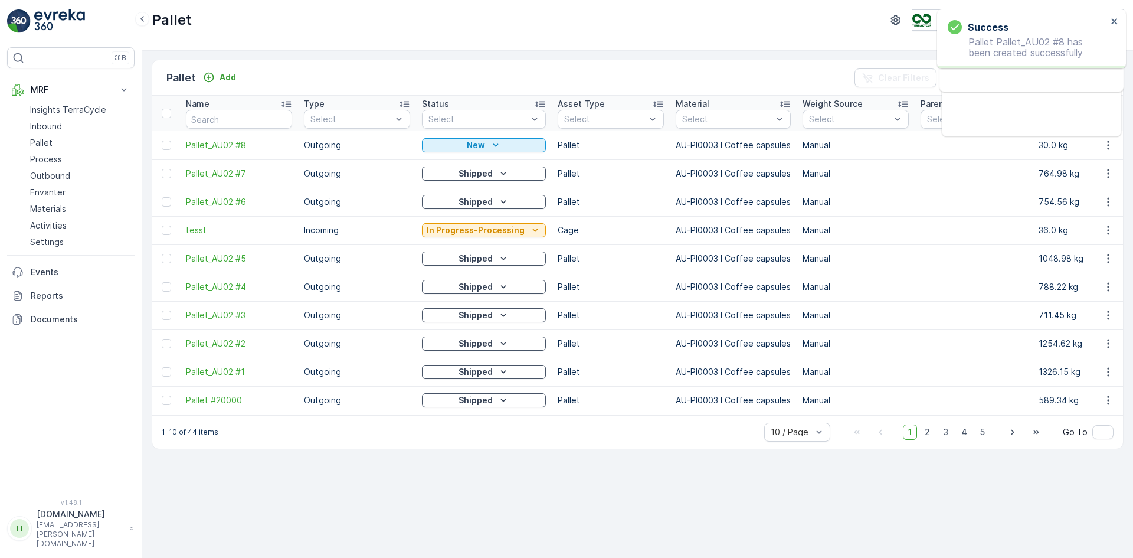
click at [226, 145] on span "Pallet_AU02 #8" at bounding box center [239, 145] width 106 height 12
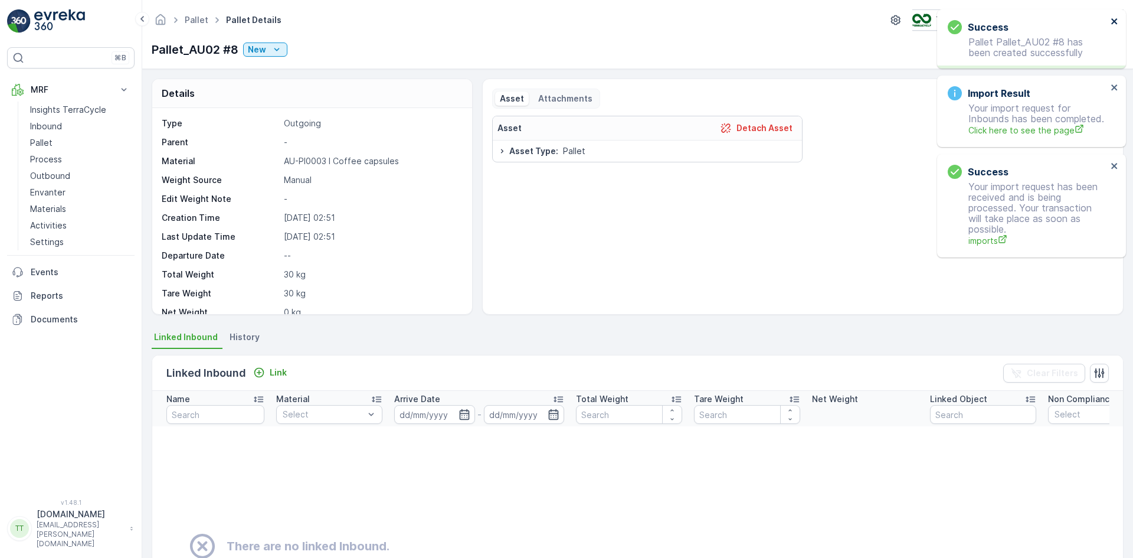
click at [1115, 21] on icon "close" at bounding box center [1114, 21] width 6 height 6
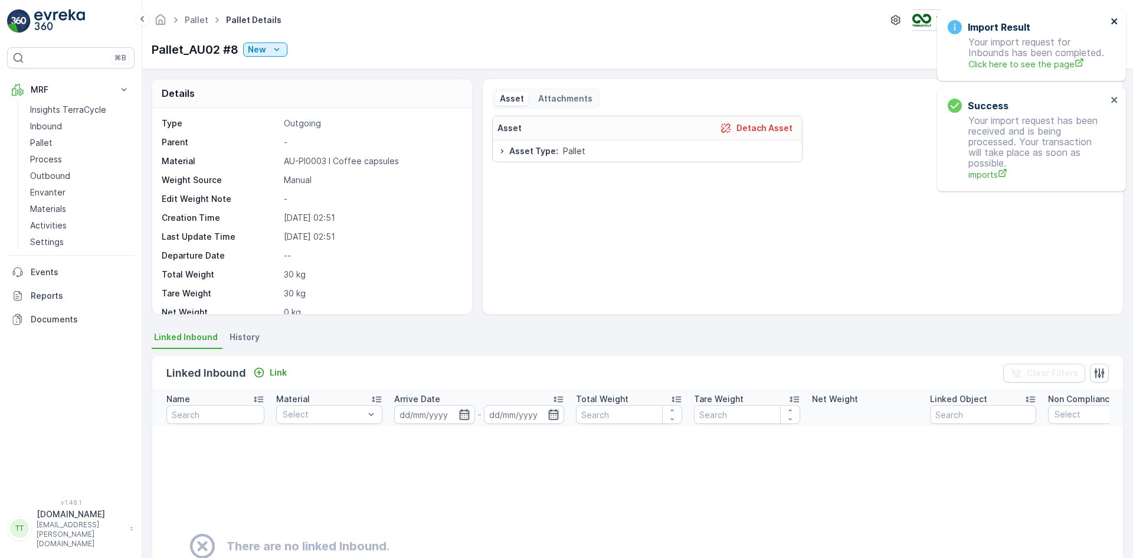
click at [1115, 21] on icon "close" at bounding box center [1114, 21] width 6 height 6
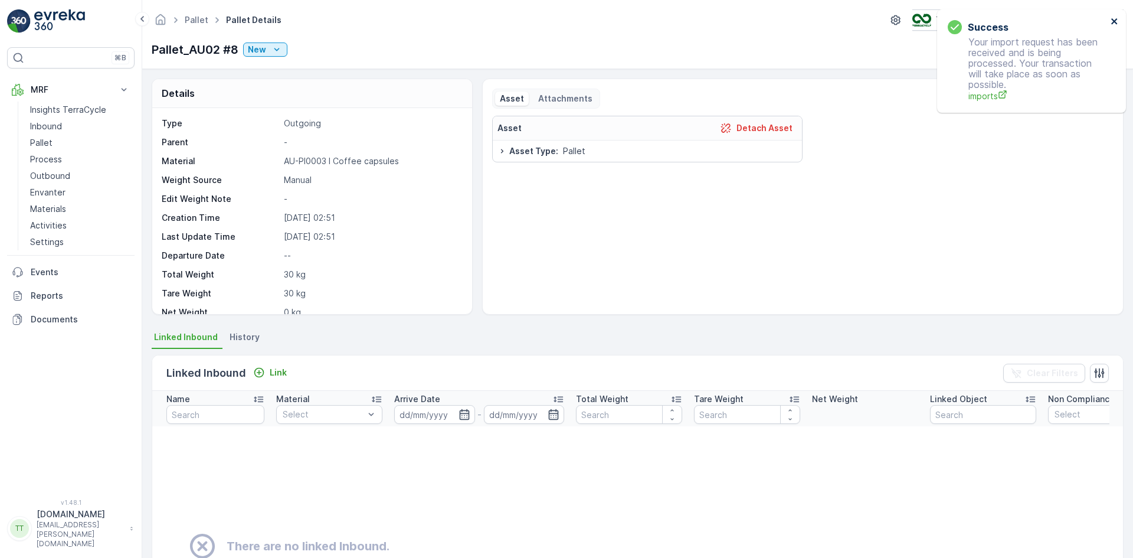
click at [1115, 21] on icon "close" at bounding box center [1114, 21] width 6 height 6
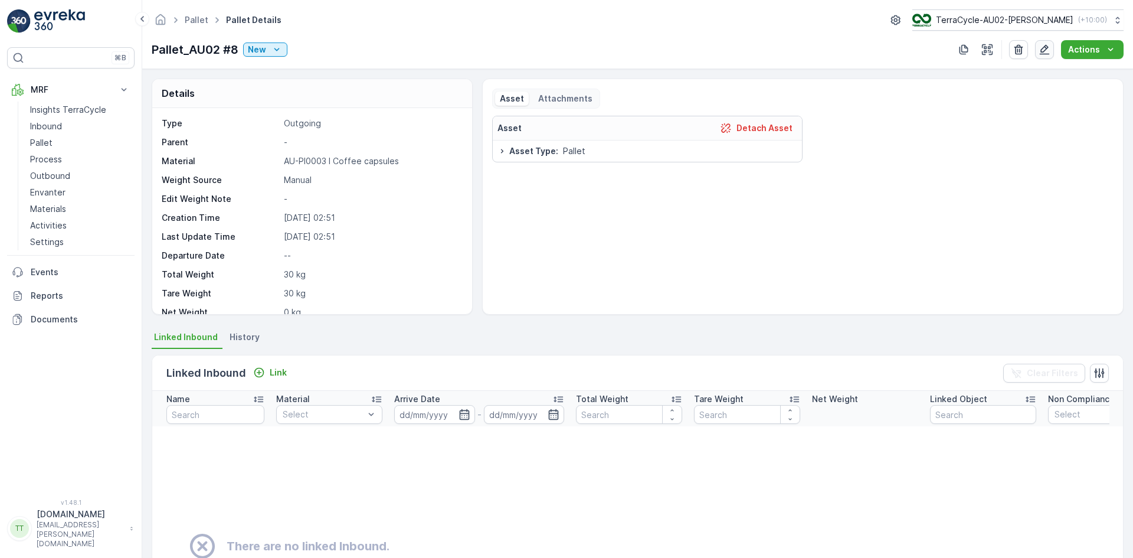
click at [1047, 51] on icon "button" at bounding box center [1044, 50] width 12 height 12
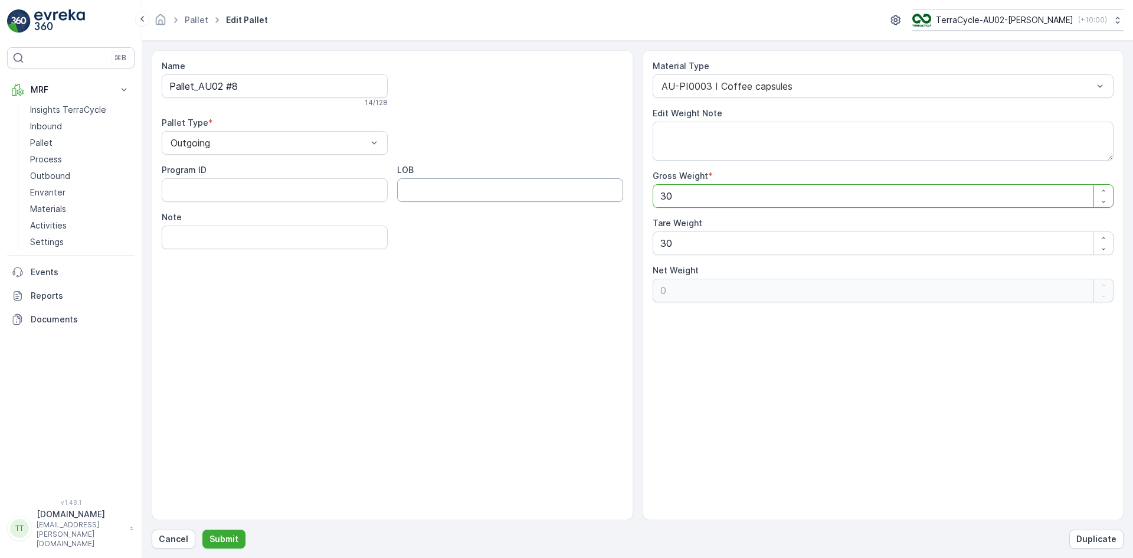
drag, startPoint x: 679, startPoint y: 198, endPoint x: 595, endPoint y: 199, distance: 83.2
click at [595, 199] on div "Name Pallet_AU02 #8 14 / 128 Pallet Type * Outgoing Program ID LOB Note Materia…" at bounding box center [638, 285] width 972 height 470
type Weight "9"
type Weight "-21"
type Weight "91"
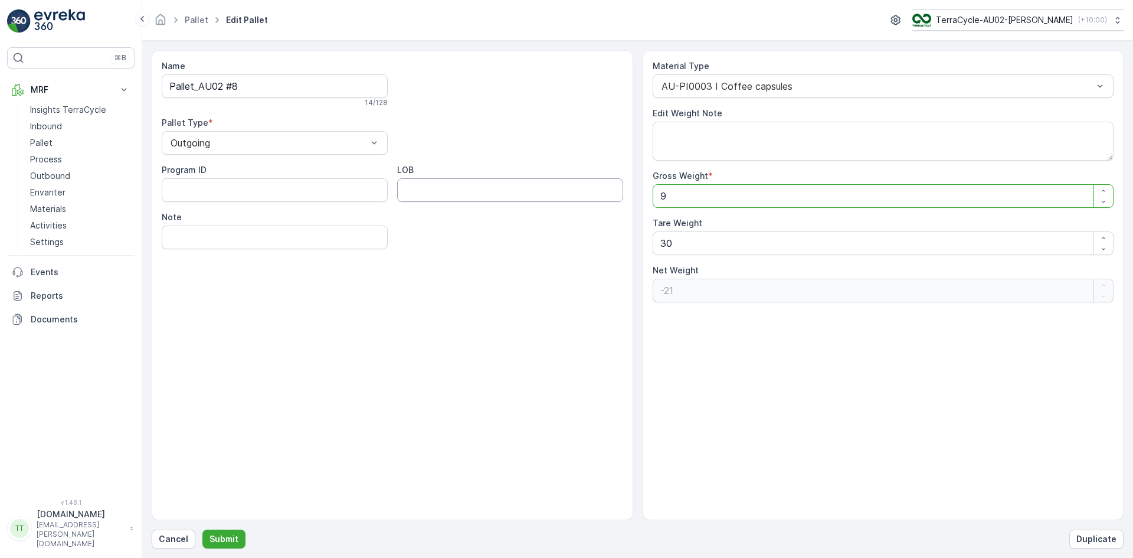
type Weight "61"
type Weight "919"
type Weight "889"
type Weight "919.8"
type Weight "889.8"
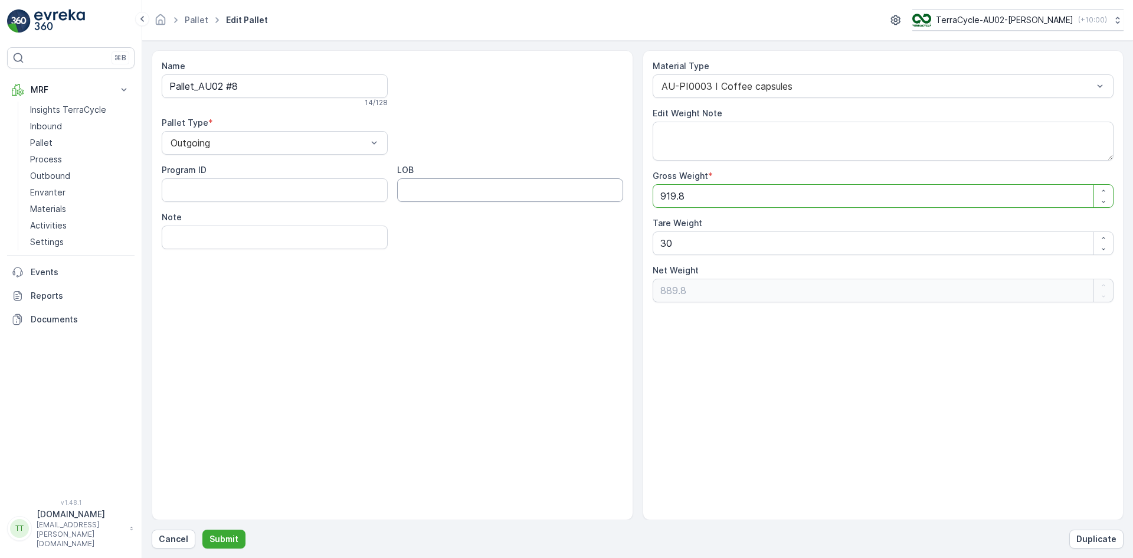
type Weight "919.86"
type Weight "889.86"
type Weight "919.86"
drag, startPoint x: 664, startPoint y: 241, endPoint x: 654, endPoint y: 246, distance: 11.1
click at [654, 246] on Weight "30" at bounding box center [883, 243] width 461 height 24
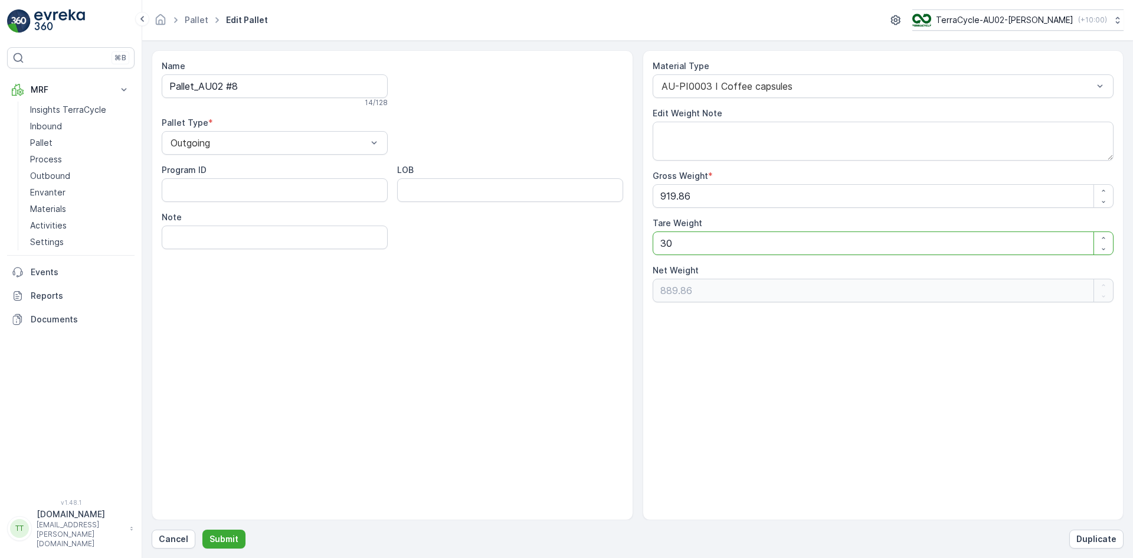
type Weight "00"
type Weight "919.86"
type Weight "00"
click at [228, 538] on p "Submit" at bounding box center [223, 539] width 29 height 12
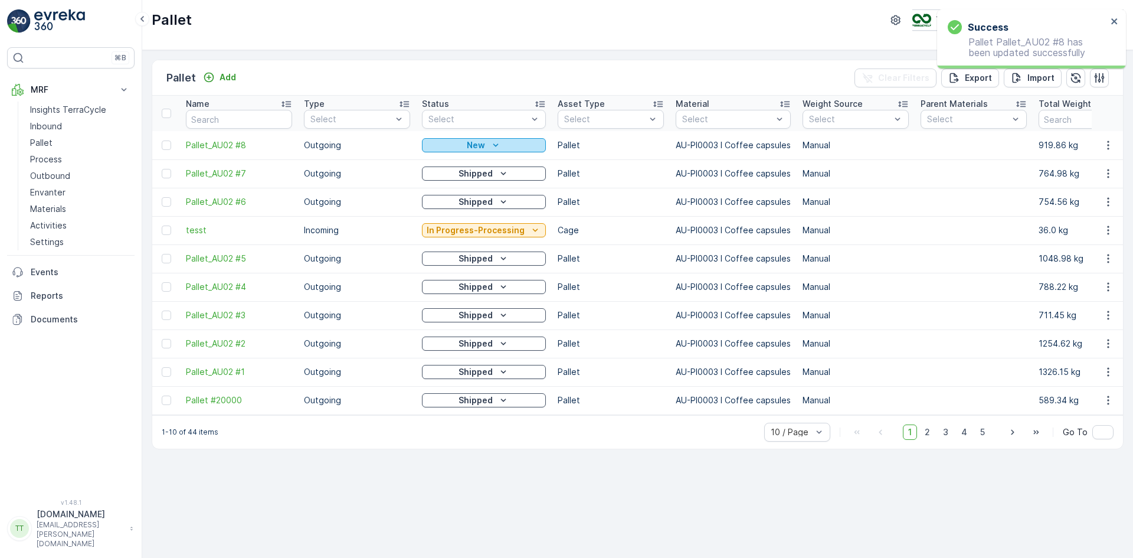
click at [444, 148] on div "New" at bounding box center [484, 145] width 114 height 12
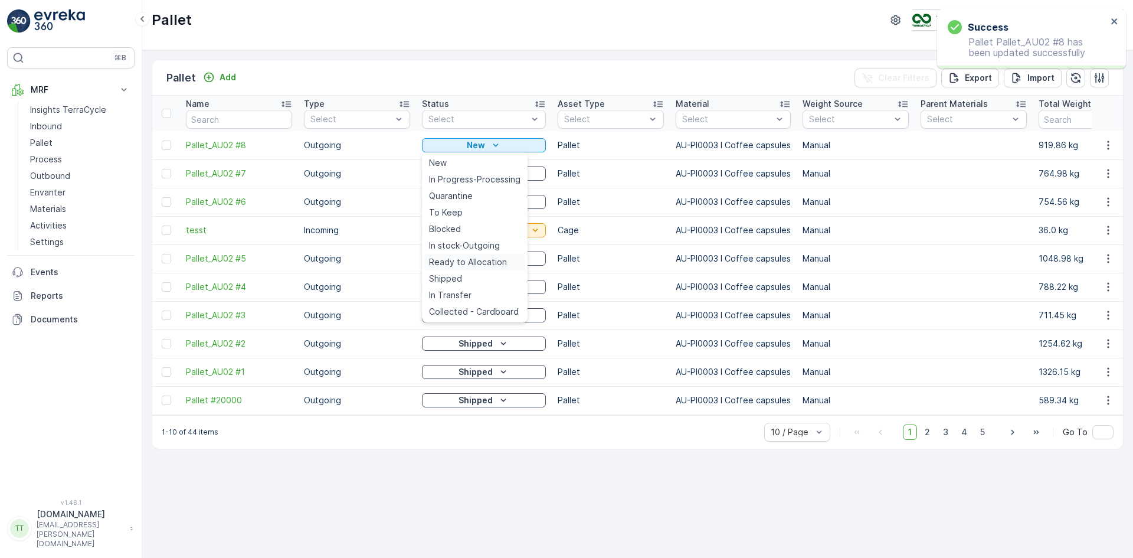
click at [473, 259] on span "Ready to Allocation" at bounding box center [468, 262] width 78 height 12
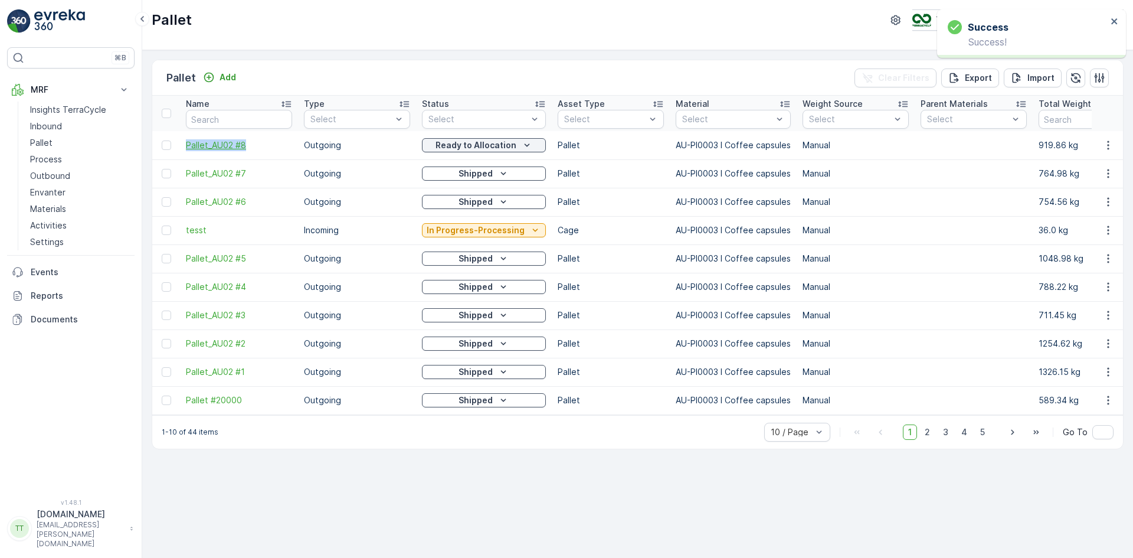
drag, startPoint x: 183, startPoint y: 144, endPoint x: 247, endPoint y: 146, distance: 63.8
click at [247, 146] on td "Pallet_AU02 #8" at bounding box center [239, 145] width 118 height 28
click at [48, 176] on p "Outbound" at bounding box center [50, 176] width 40 height 12
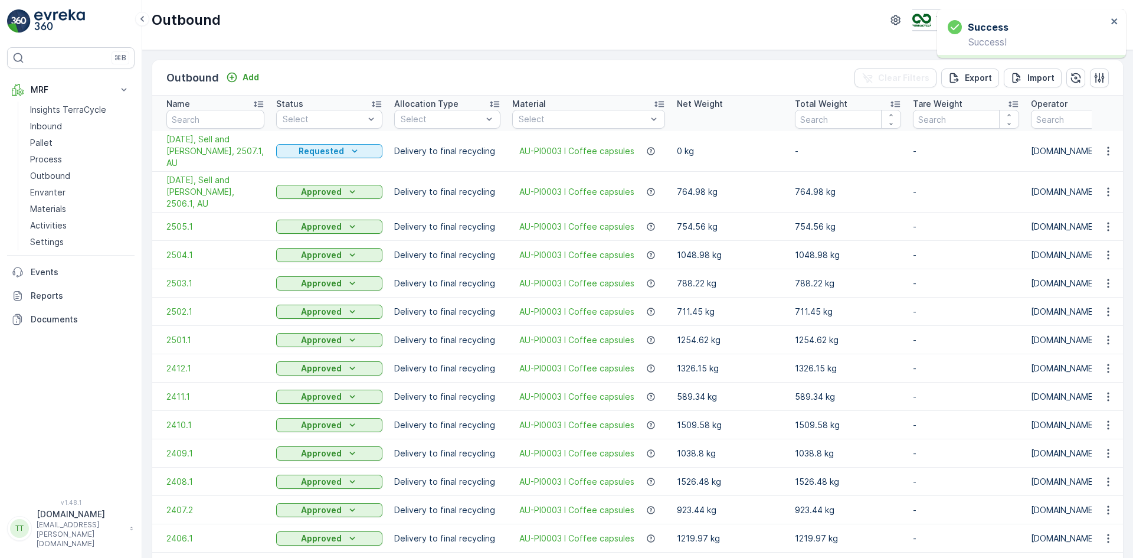
click at [207, 136] on span "07/31/2025, Sell and Parker, 2507.1, AU" at bounding box center [215, 150] width 98 height 35
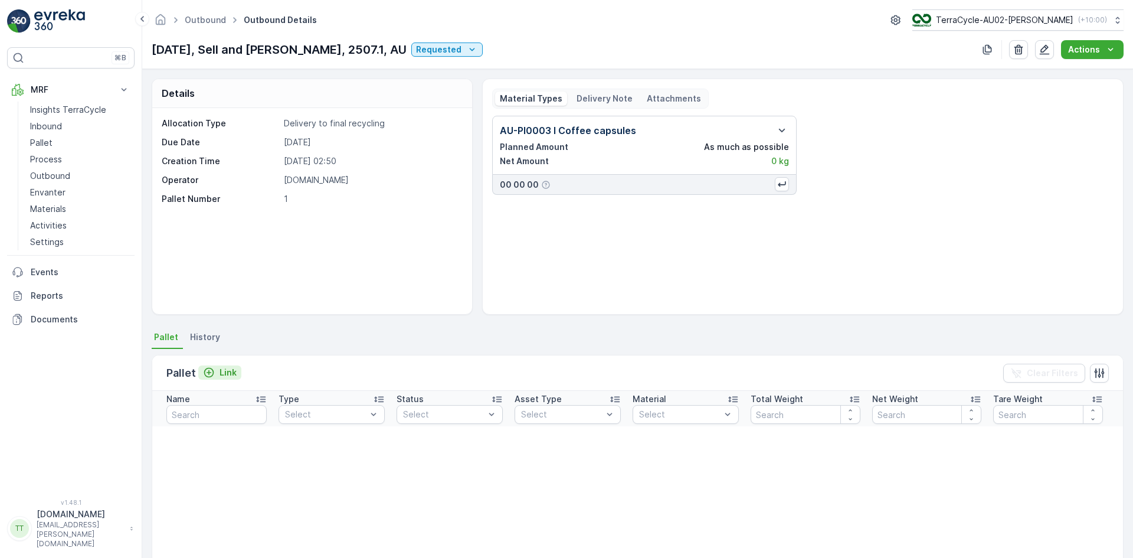
click at [220, 376] on p "Link" at bounding box center [228, 372] width 17 height 12
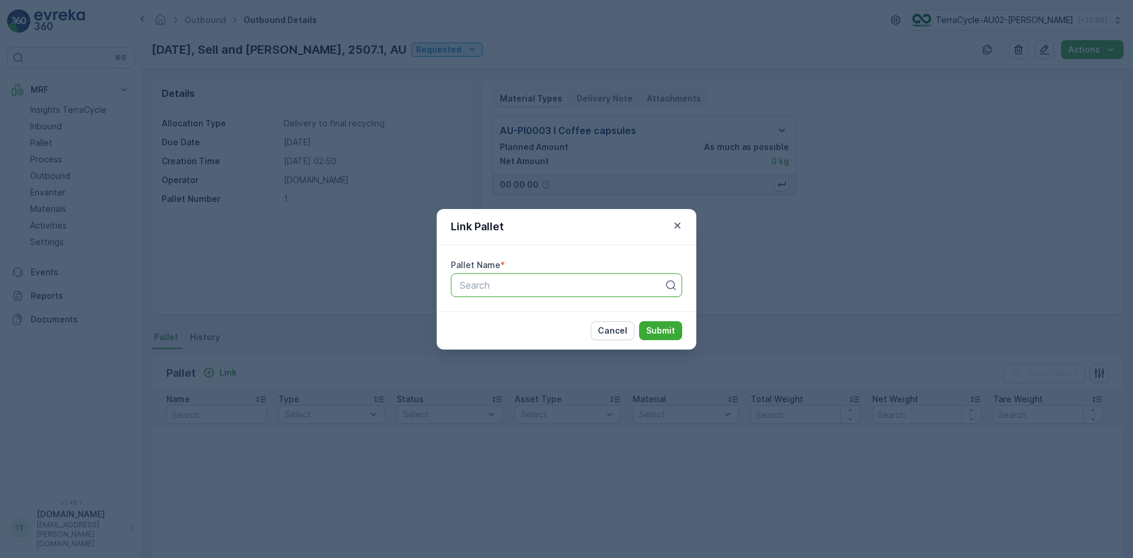
click at [496, 286] on div at bounding box center [561, 285] width 207 height 11
paste input "Pallet_AU02 #8"
type input "Pallet_AU02 #8"
click at [499, 317] on span "Pallet_AU02 #8" at bounding box center [492, 314] width 68 height 11
click at [654, 332] on p "Submit" at bounding box center [660, 331] width 29 height 12
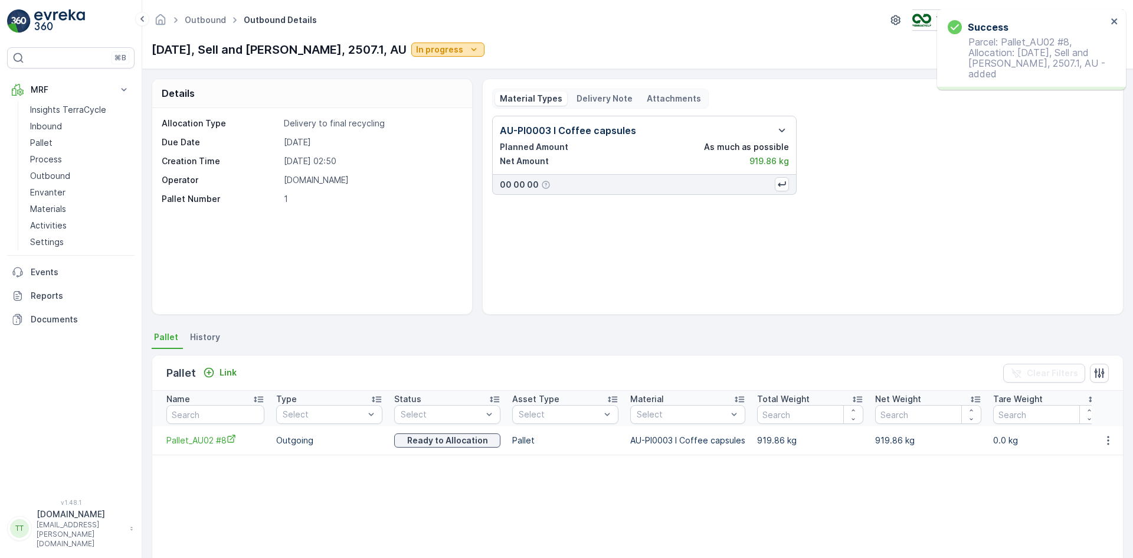
click at [417, 46] on p "In progress" at bounding box center [439, 50] width 47 height 12
click at [407, 93] on div "Completed" at bounding box center [408, 100] width 54 height 17
click at [416, 53] on p "Completed" at bounding box center [439, 50] width 46 height 12
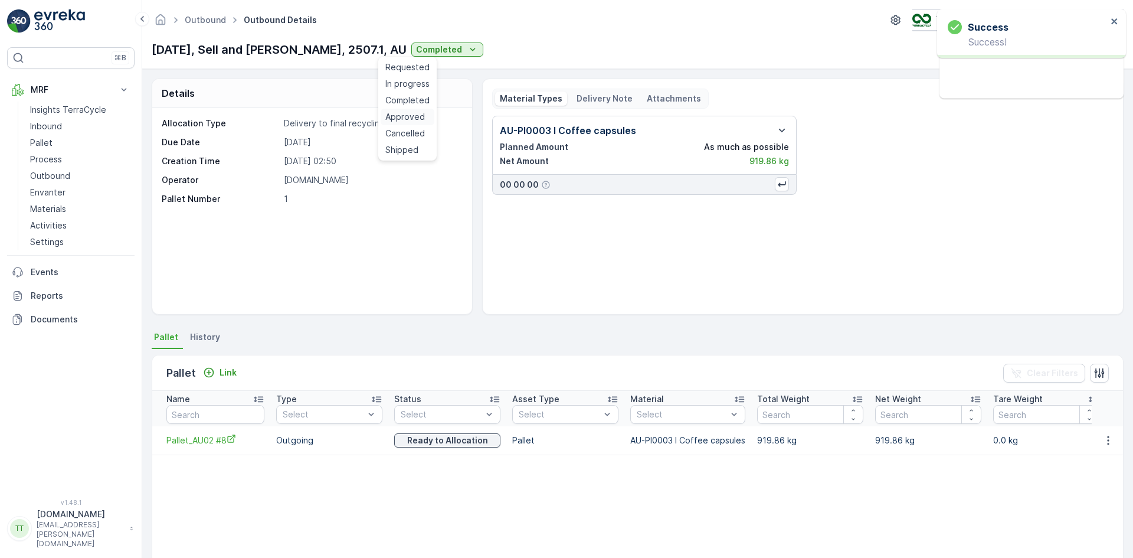
click at [407, 117] on span "Approved" at bounding box center [405, 117] width 40 height 12
click at [57, 136] on link "Pallet" at bounding box center [79, 143] width 109 height 17
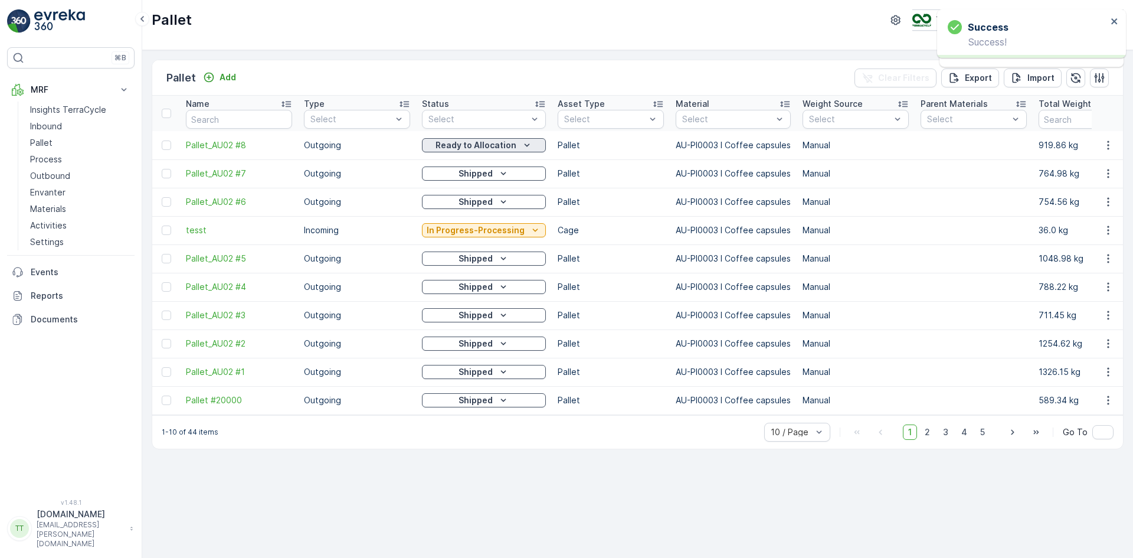
click at [468, 145] on p "Ready to Allocation" at bounding box center [475, 145] width 81 height 12
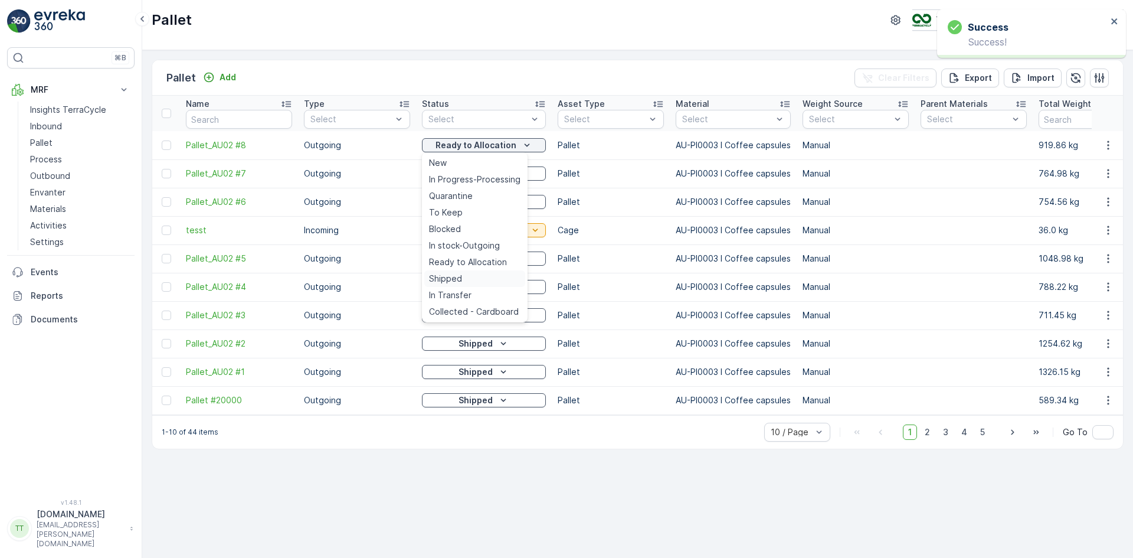
click at [455, 281] on span "Shipped" at bounding box center [445, 279] width 33 height 12
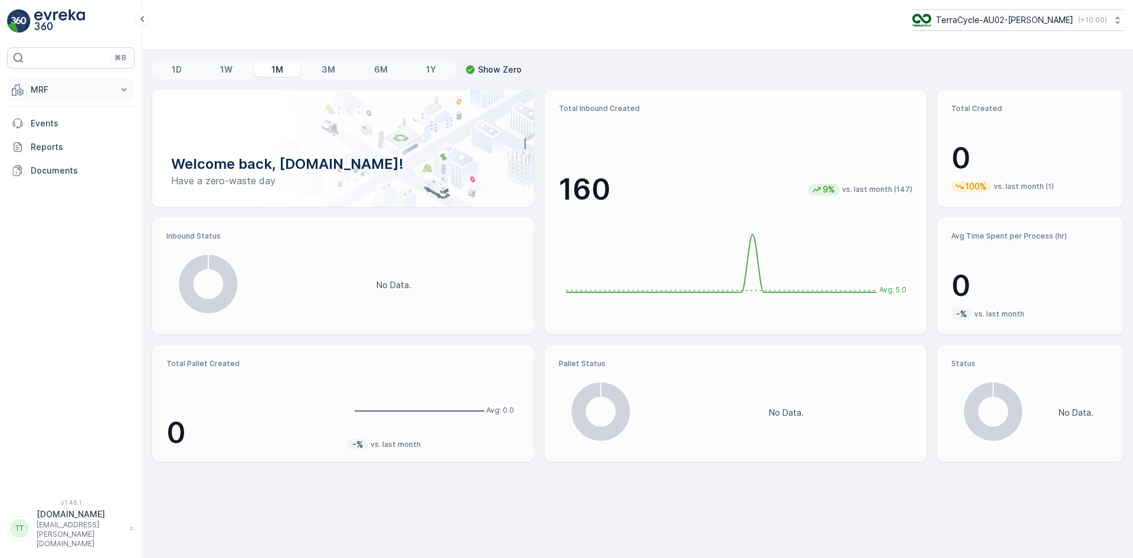
click at [41, 93] on p "MRF" at bounding box center [71, 90] width 80 height 12
click at [58, 123] on p "Inbound" at bounding box center [46, 126] width 32 height 12
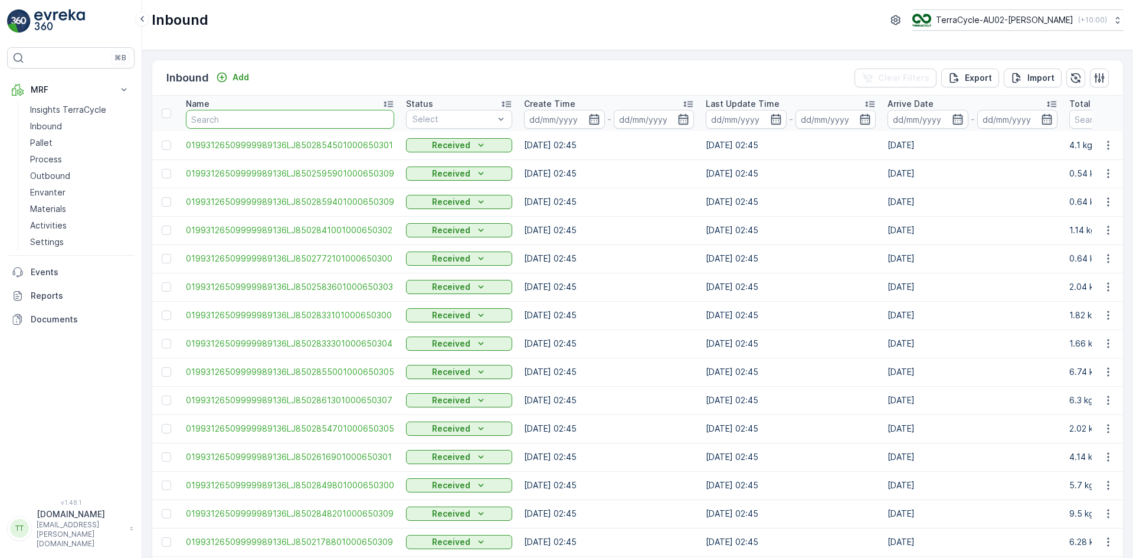
click at [235, 112] on input "text" at bounding box center [290, 119] width 208 height 19
paste input "01993126509999989136LJ8501626101000650305"
type input "01993126509999989136LJ8501626101000650305"
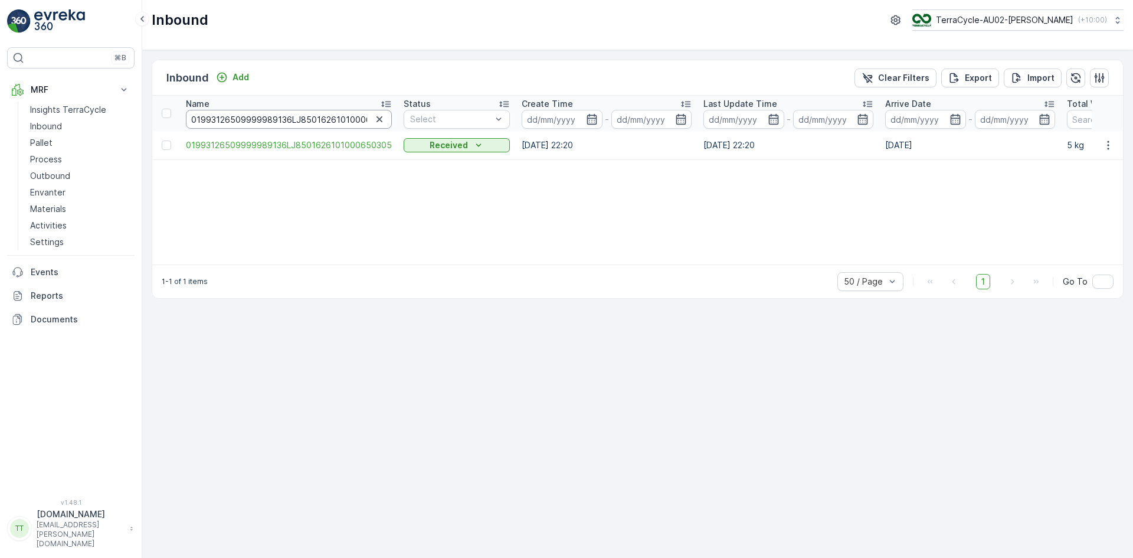
click at [234, 118] on input "01993126509999989136LJ8501626101000650305" at bounding box center [289, 119] width 206 height 19
paste input "0554101000650302"
type input "01993126509999989136LJ8500554101000650302"
click at [294, 125] on input "01993126509999989136LJ8500554101000650302" at bounding box center [289, 119] width 207 height 19
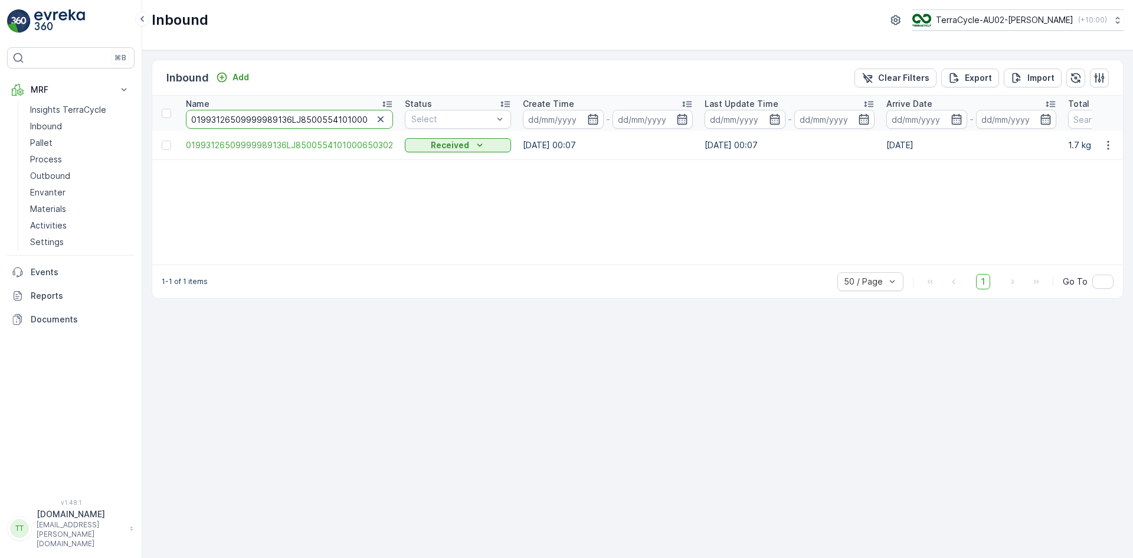
paste input "1695211526545565"
type input "1695211526545565"
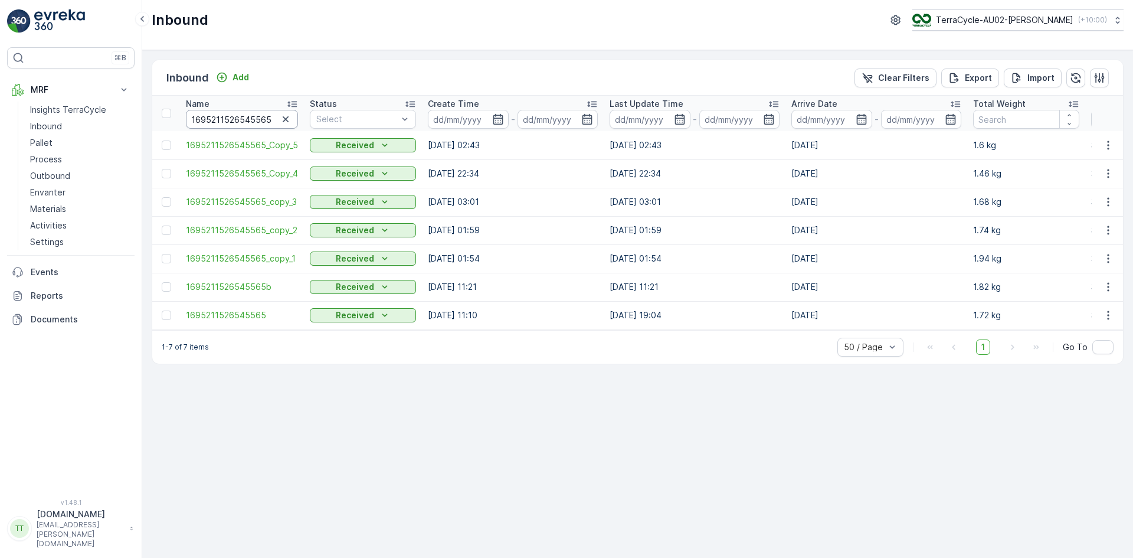
click at [227, 124] on input "1695211526545565" at bounding box center [242, 119] width 112 height 19
click at [234, 117] on input "1695211526545565" at bounding box center [242, 119] width 112 height 19
paste input "01993126509999989136LJ8501835901000650307"
type input "01993126509999989136LJ8501835901000650307"
